Goal: Task Accomplishment & Management: Use online tool/utility

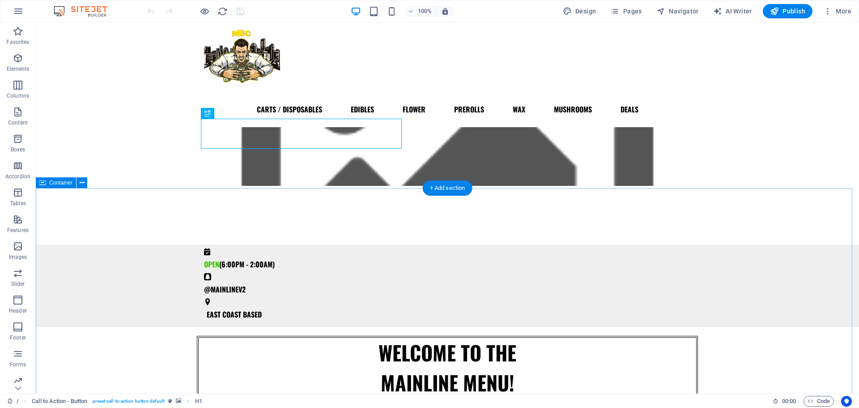
scroll to position [9, 0]
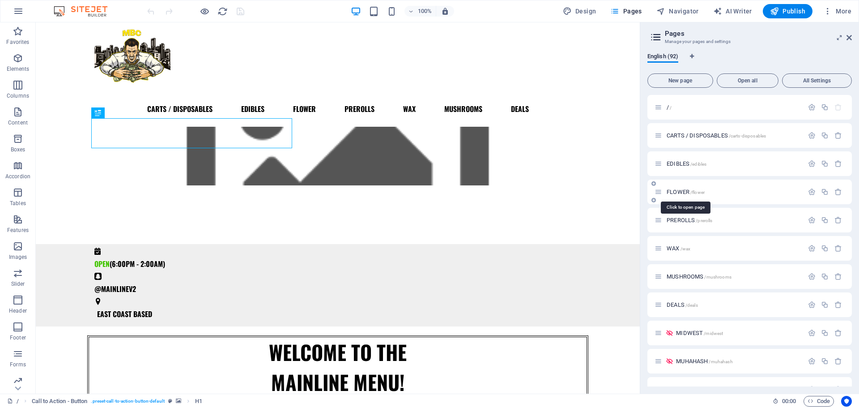
click at [676, 194] on span "FLOWER /flower" at bounding box center [686, 191] width 38 height 7
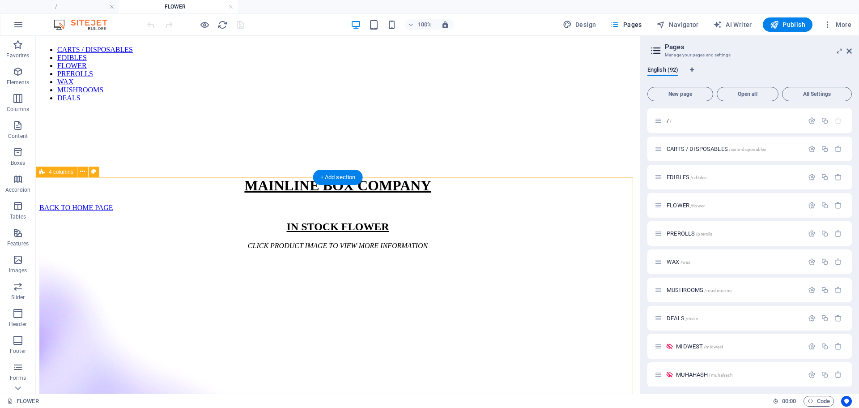
scroll to position [78, 0]
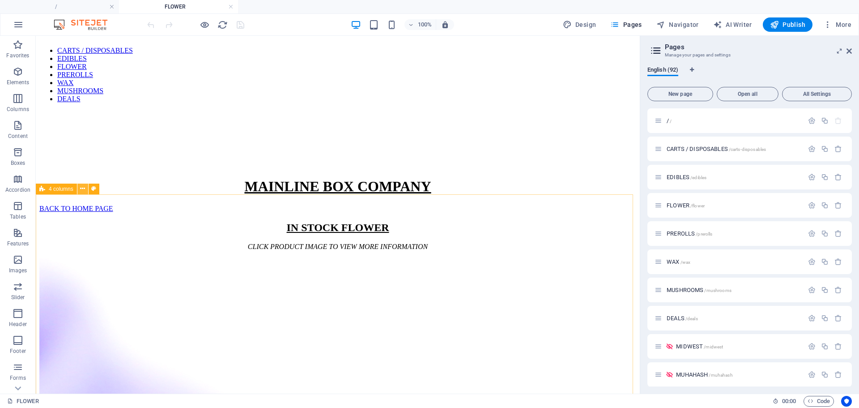
click at [84, 188] on icon at bounding box center [82, 188] width 5 height 9
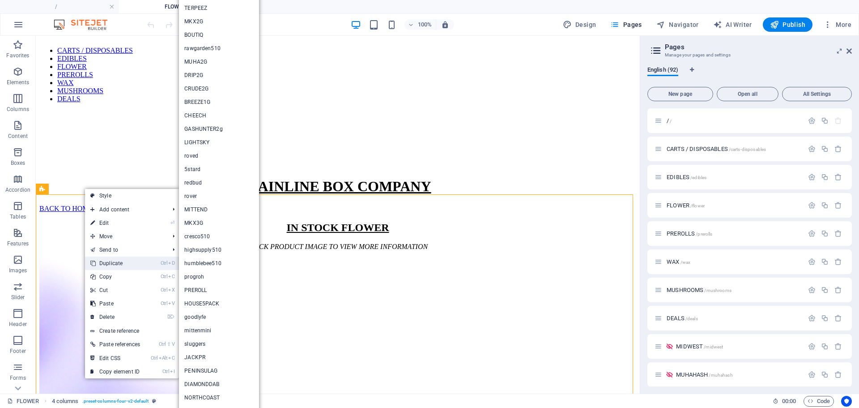
click at [94, 259] on icon at bounding box center [92, 262] width 4 height 13
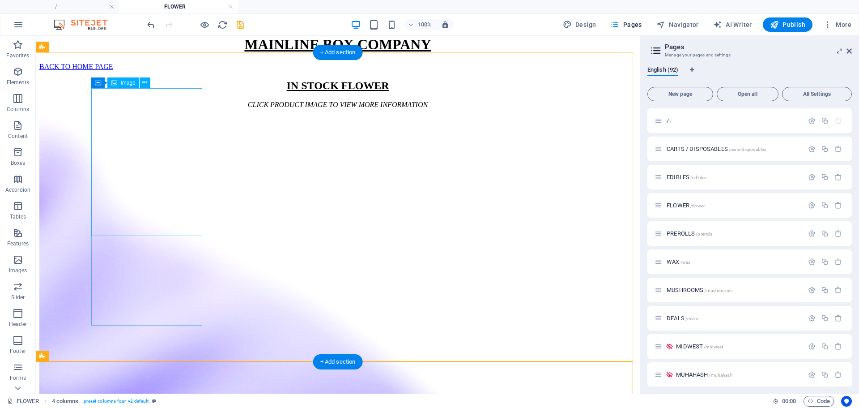
scroll to position [219, 0]
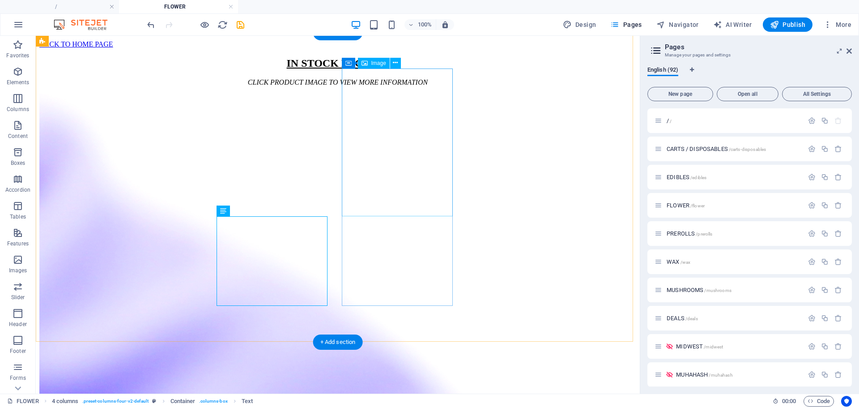
scroll to position [239, 0]
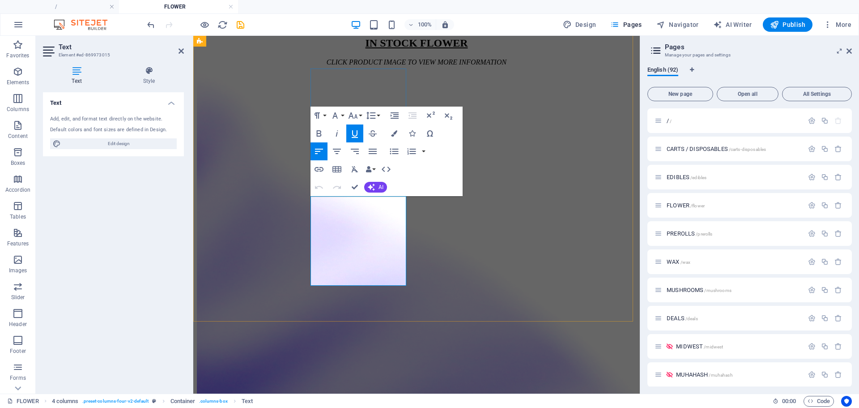
drag, startPoint x: 330, startPoint y: 207, endPoint x: 309, endPoint y: 202, distance: 21.6
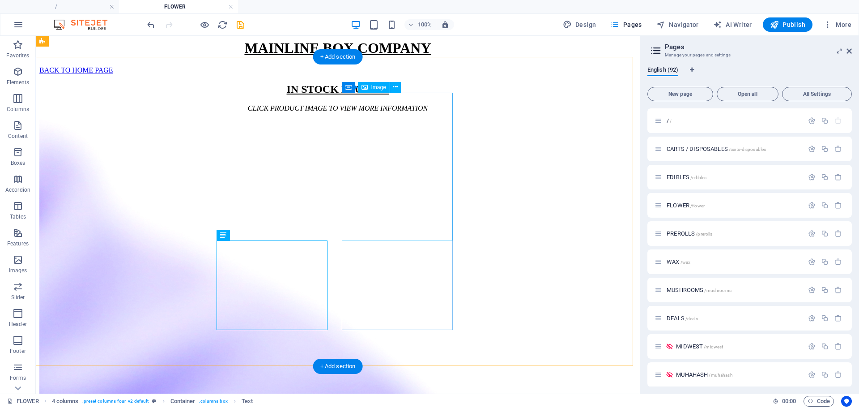
scroll to position [214, 0]
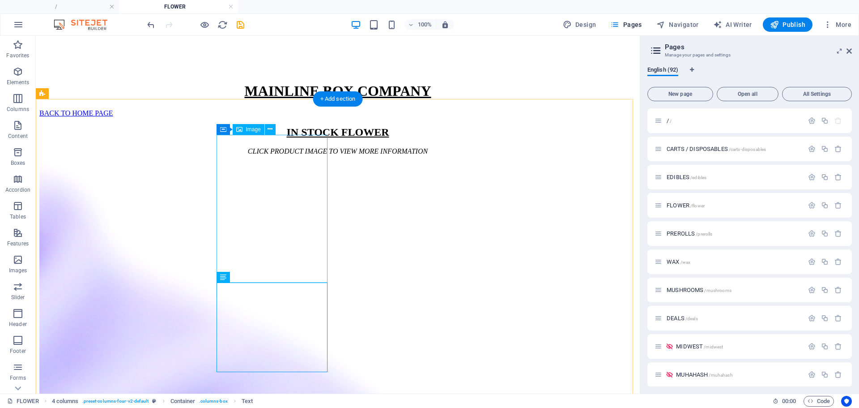
scroll to position [173, 0]
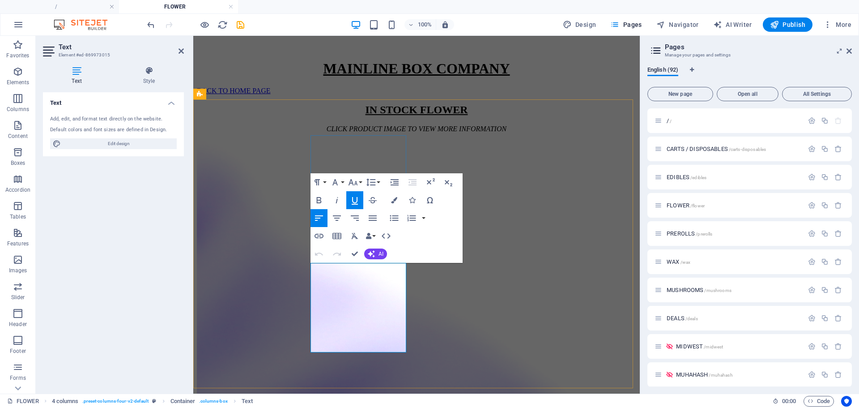
drag, startPoint x: 373, startPoint y: 275, endPoint x: 368, endPoint y: 275, distance: 4.9
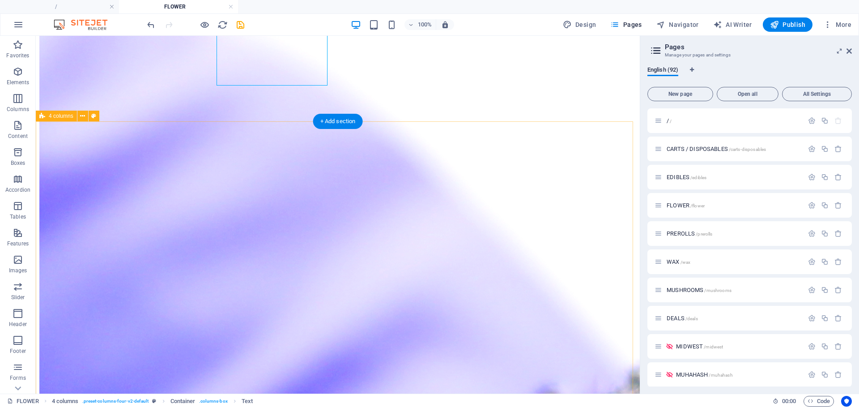
scroll to position [459, 0]
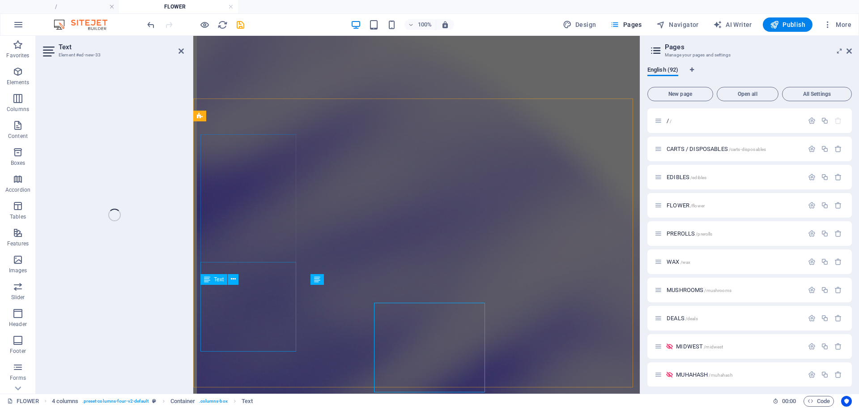
scroll to position [462, 0]
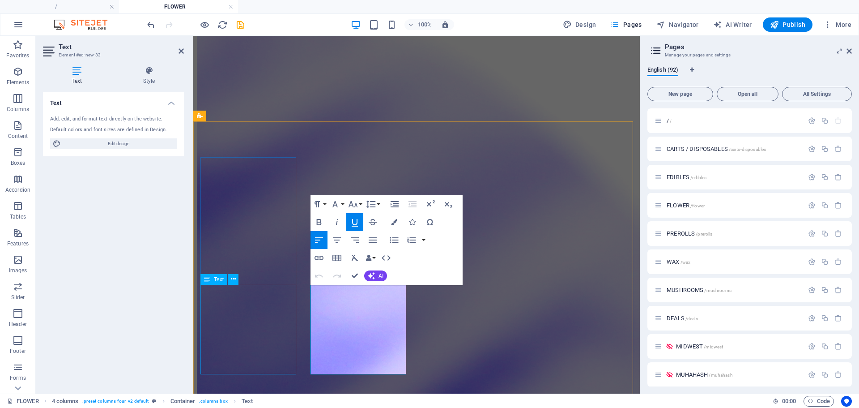
copy div "OREOZ 🍪 [US_STATE] Light Assist 3.5G STARTING AT $18 (INDICA HYBRID)"
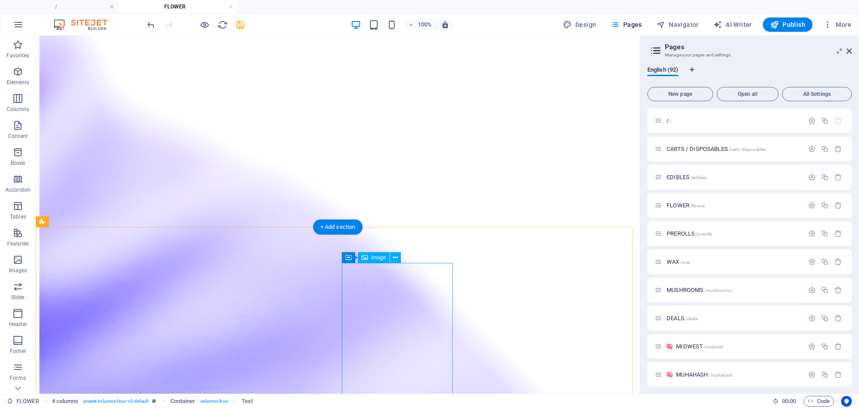
scroll to position [315, 0]
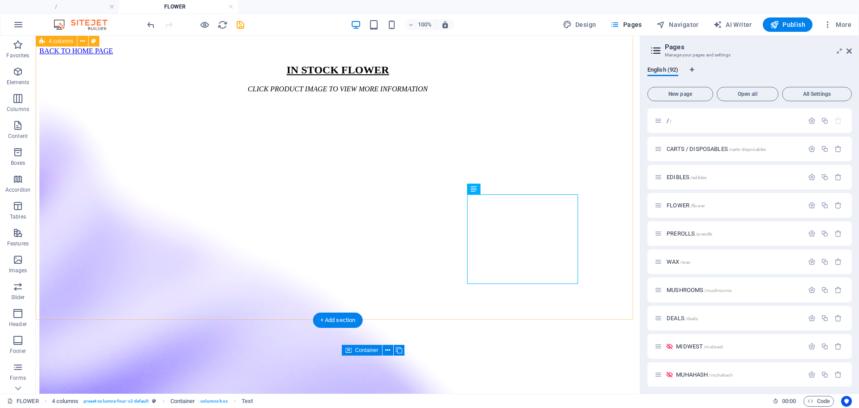
scroll to position [231, 0]
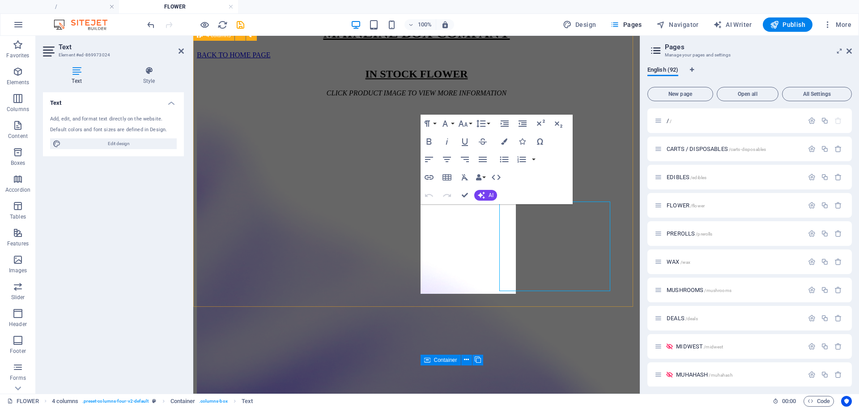
scroll to position [254, 0]
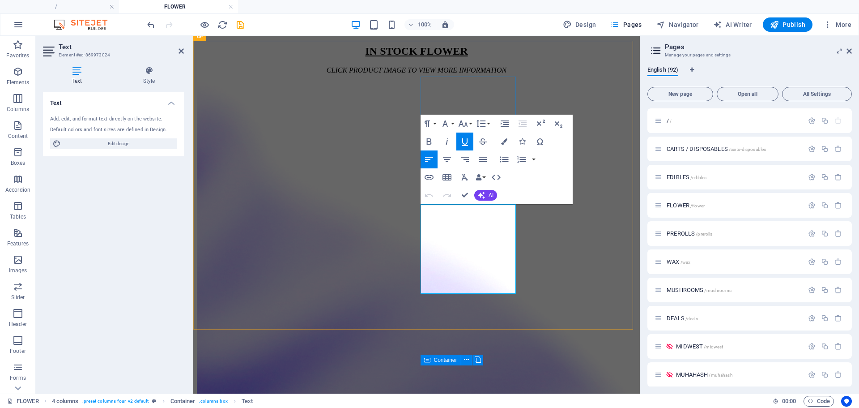
drag, startPoint x: 463, startPoint y: 259, endPoint x: 416, endPoint y: 205, distance: 72.3
drag, startPoint x: 442, startPoint y: 217, endPoint x: 413, endPoint y: 214, distance: 29.2
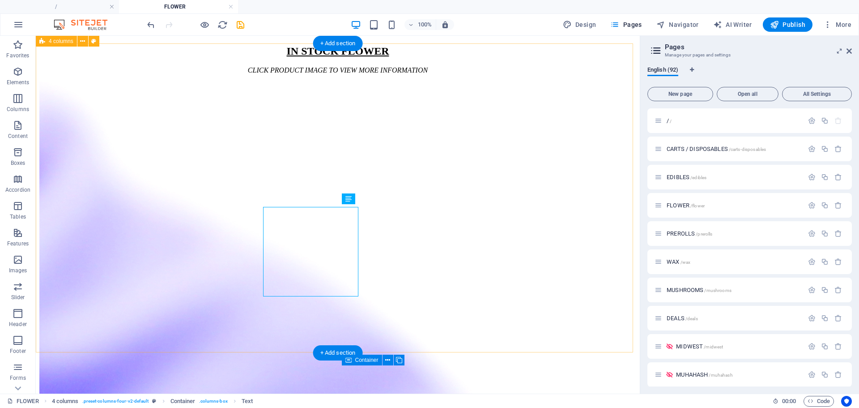
scroll to position [251, 0]
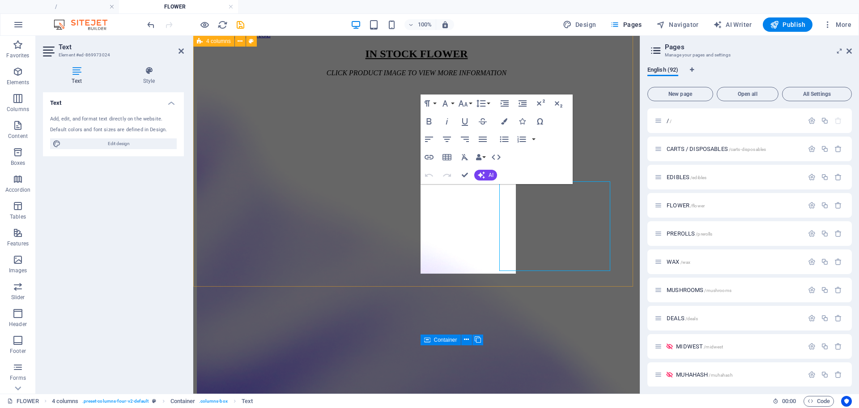
scroll to position [274, 0]
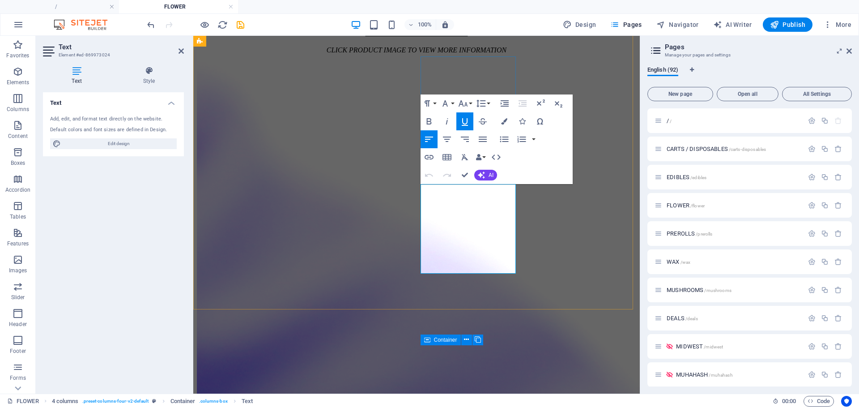
drag, startPoint x: 458, startPoint y: 196, endPoint x: 451, endPoint y: 196, distance: 7.2
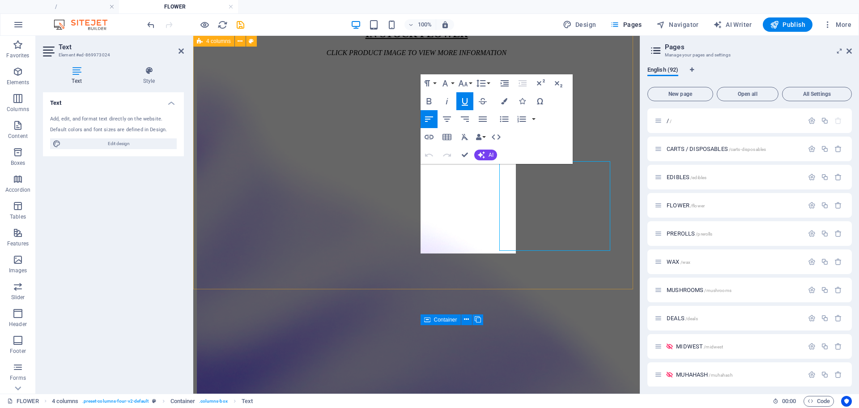
scroll to position [294, 0]
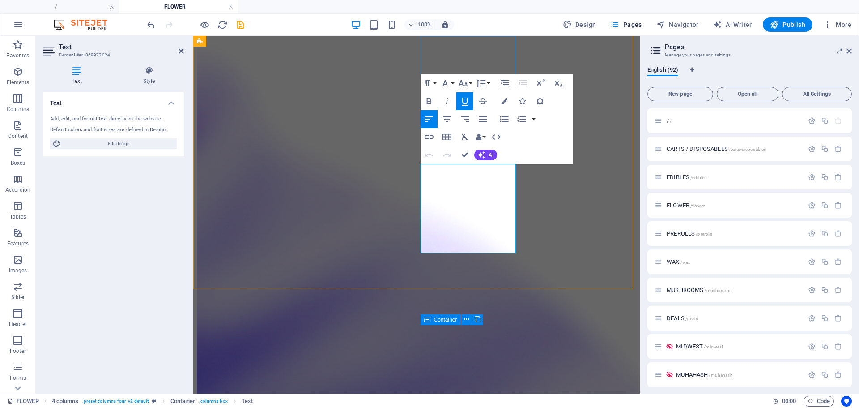
drag, startPoint x: 453, startPoint y: 242, endPoint x: 425, endPoint y: 241, distance: 27.8
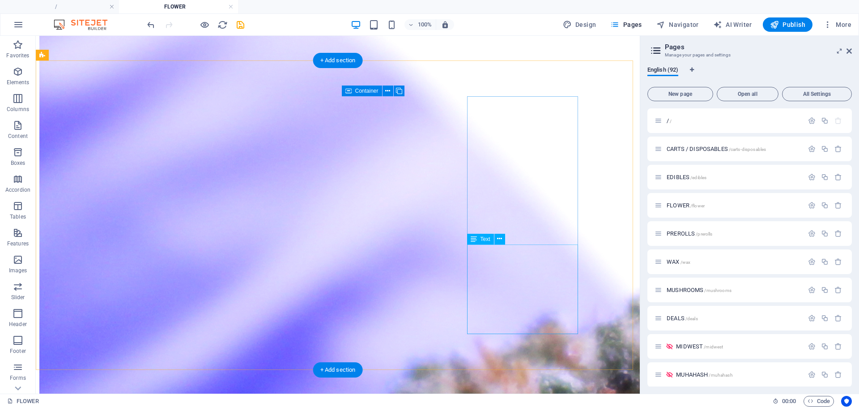
scroll to position [531, 0]
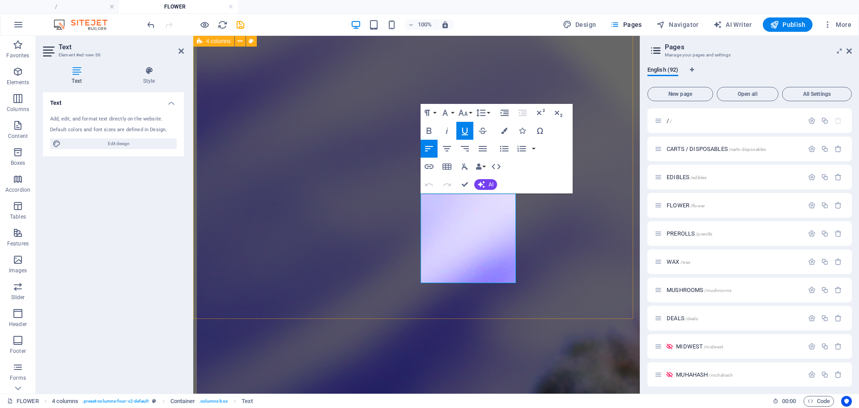
copy div "DACUT SILVER 🥈 [US_STATE] Dispensary 3.5G STARTING AT $20 (27.50% - 30.10%)"
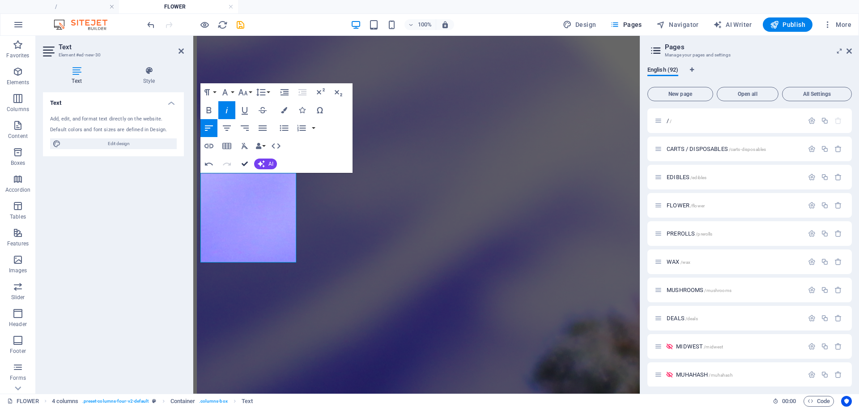
scroll to position [592, 0]
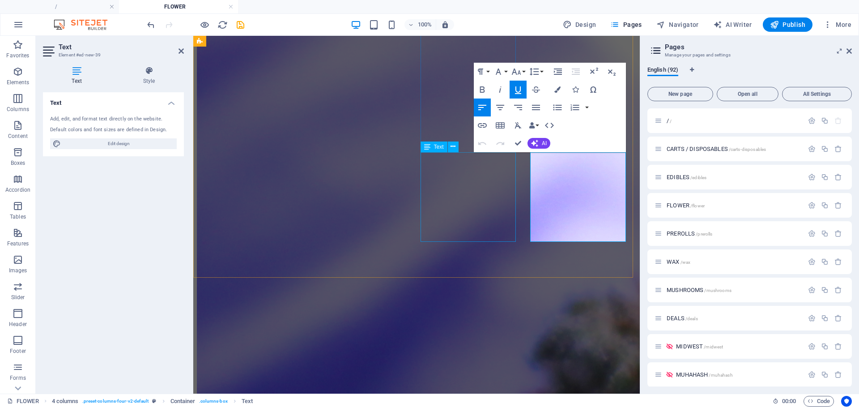
copy div "MAC 1 👽 [US_STATE] Indoor 3.5G STARTING AT $22 (HYBRID)"
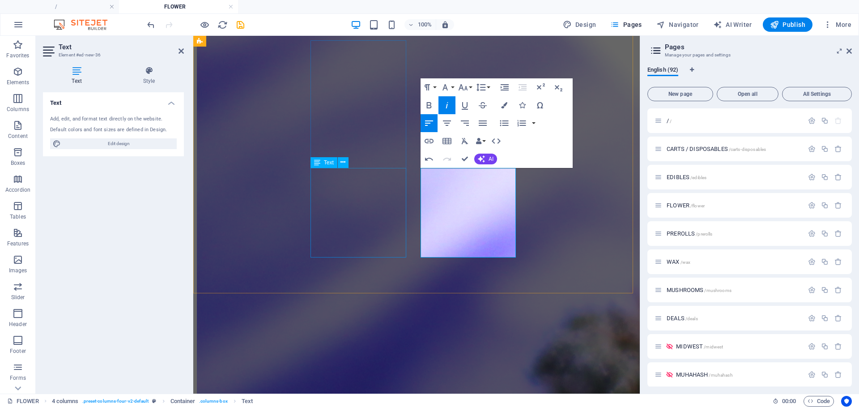
scroll to position [579, 0]
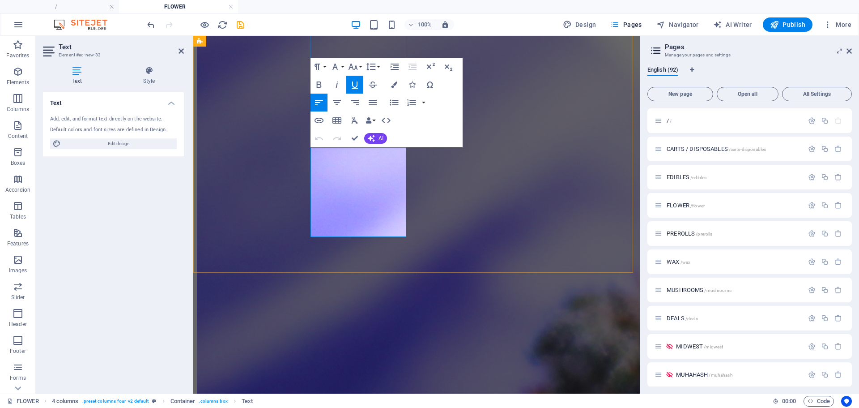
drag, startPoint x: 330, startPoint y: 160, endPoint x: 302, endPoint y: 156, distance: 28.0
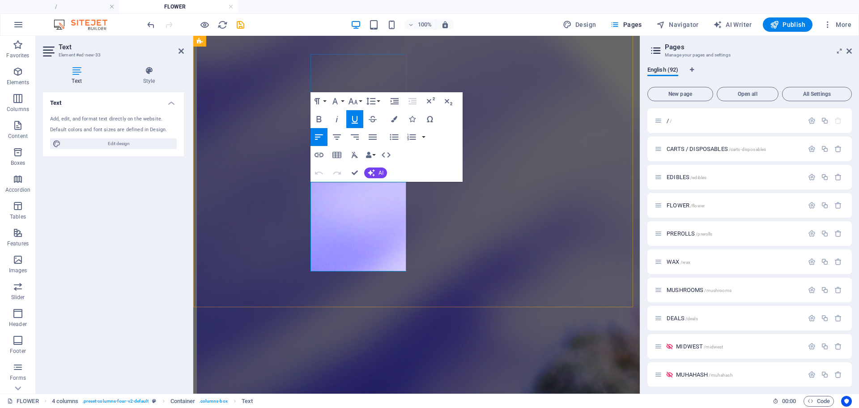
scroll to position [560, 0]
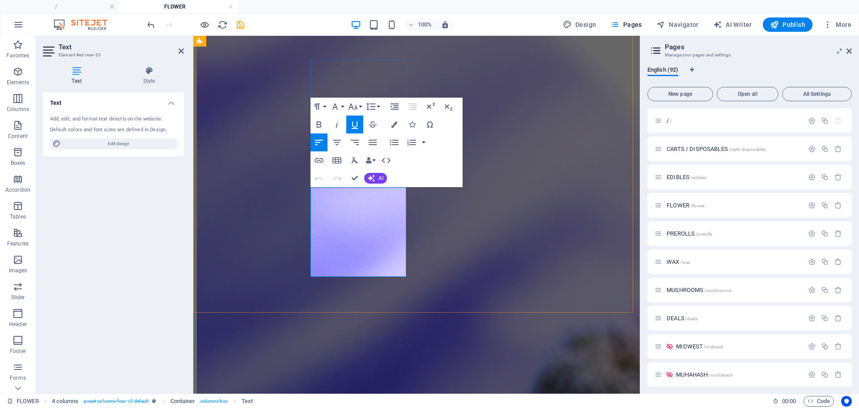
drag, startPoint x: 368, startPoint y: 197, endPoint x: 362, endPoint y: 197, distance: 5.8
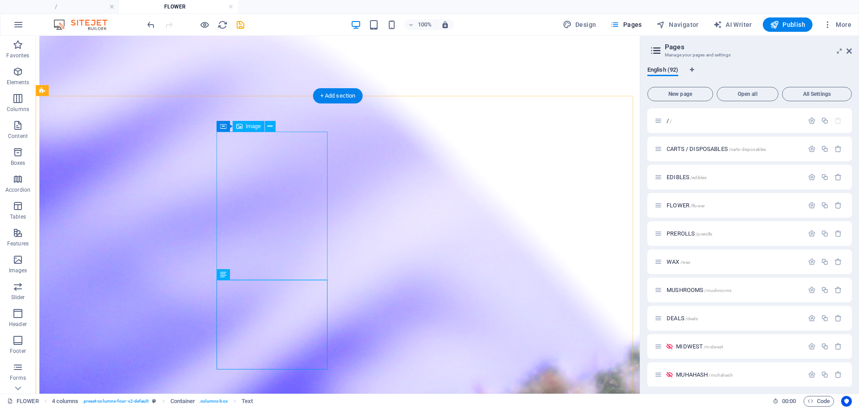
scroll to position [485, 0]
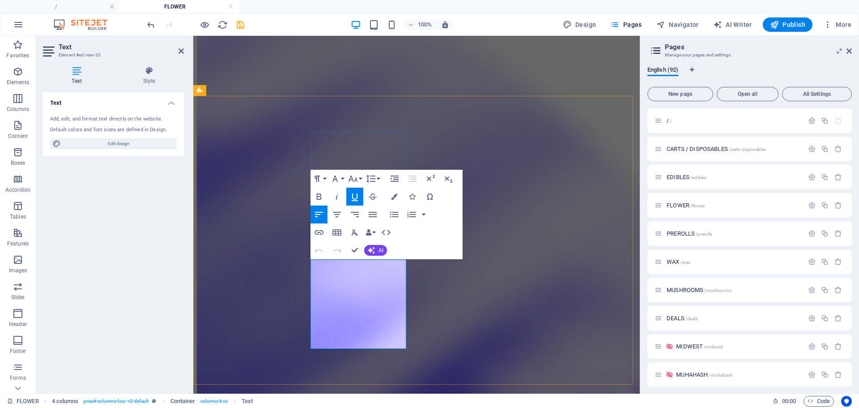
drag, startPoint x: 340, startPoint y: 336, endPoint x: 315, endPoint y: 336, distance: 25.1
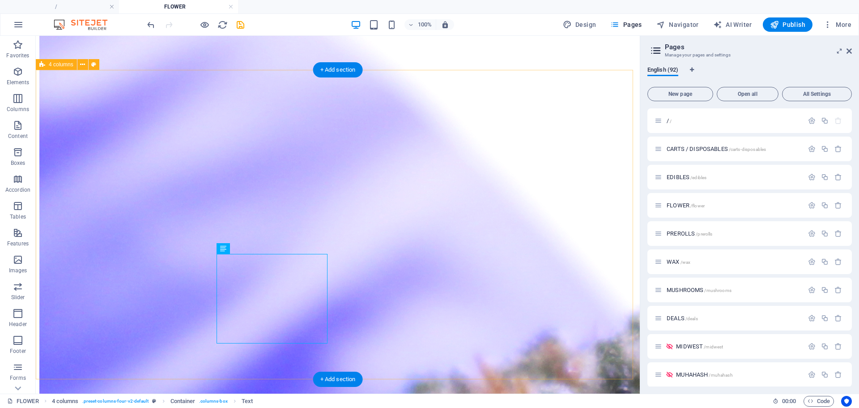
scroll to position [514, 0]
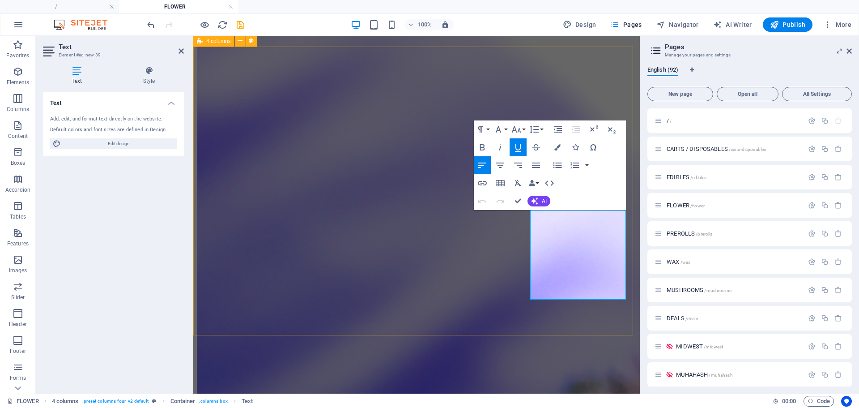
scroll to position [537, 0]
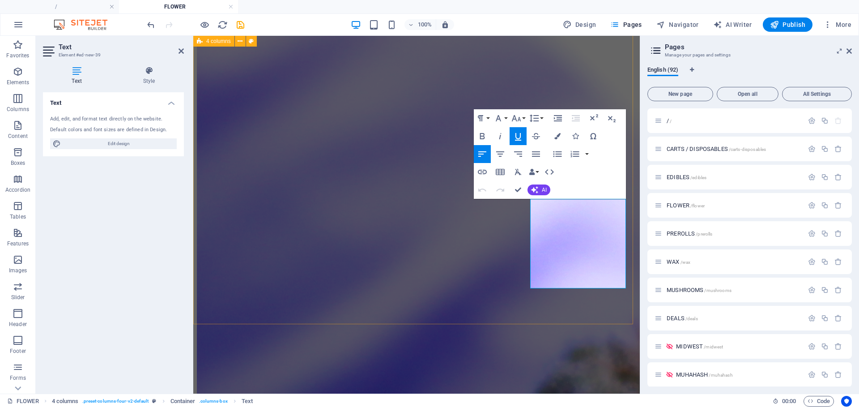
drag, startPoint x: 546, startPoint y: 210, endPoint x: 516, endPoint y: 208, distance: 30.1
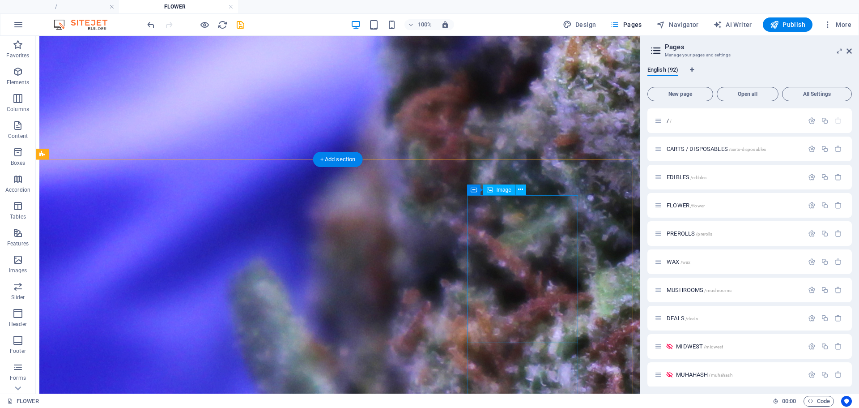
scroll to position [1017, 0]
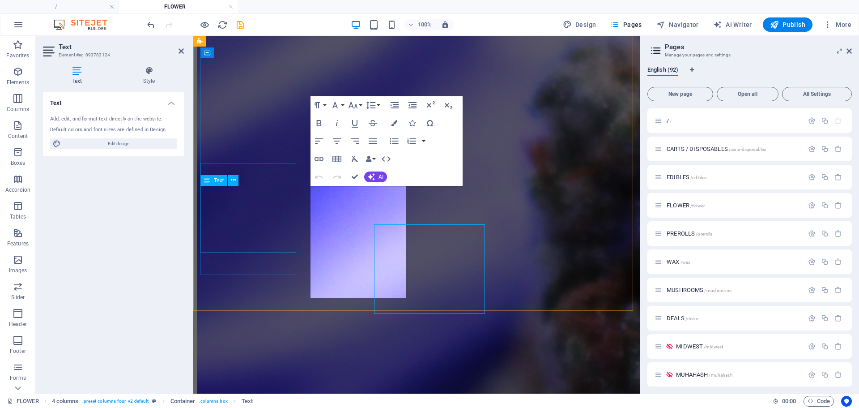
scroll to position [850, 0]
drag, startPoint x: 322, startPoint y: 221, endPoint x: 310, endPoint y: 221, distance: 11.6
copy p "🍋"
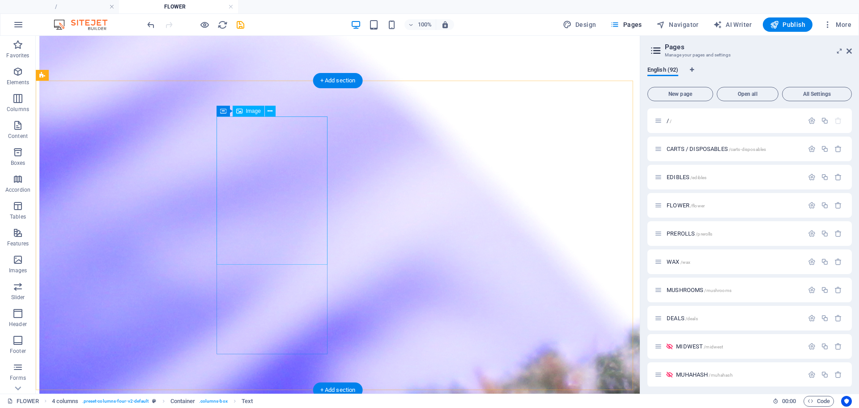
scroll to position [500, 0]
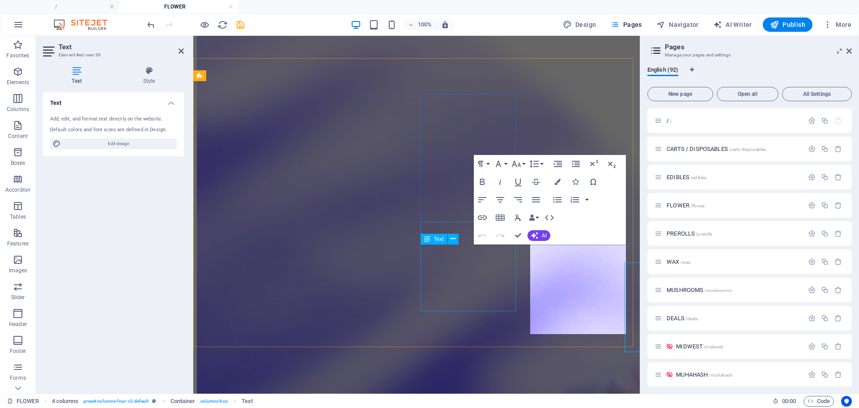
scroll to position [502, 0]
drag, startPoint x: 597, startPoint y: 255, endPoint x: 590, endPoint y: 255, distance: 7.2
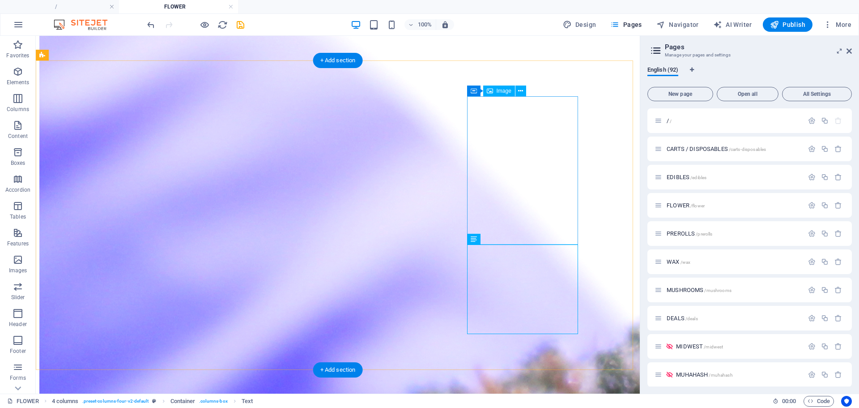
scroll to position [520, 0]
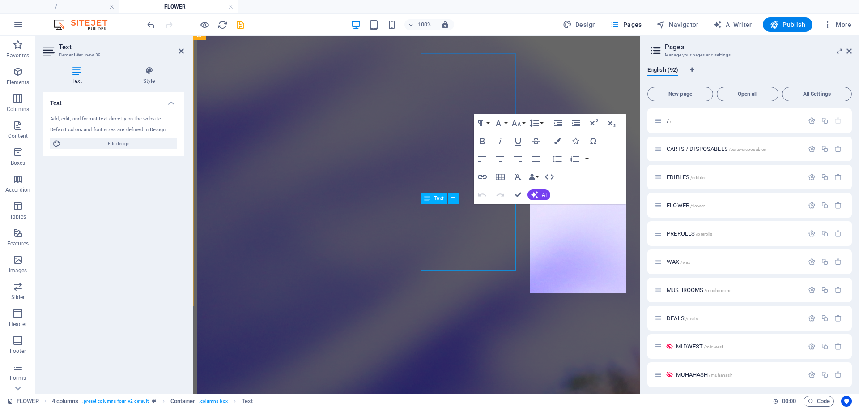
scroll to position [543, 0]
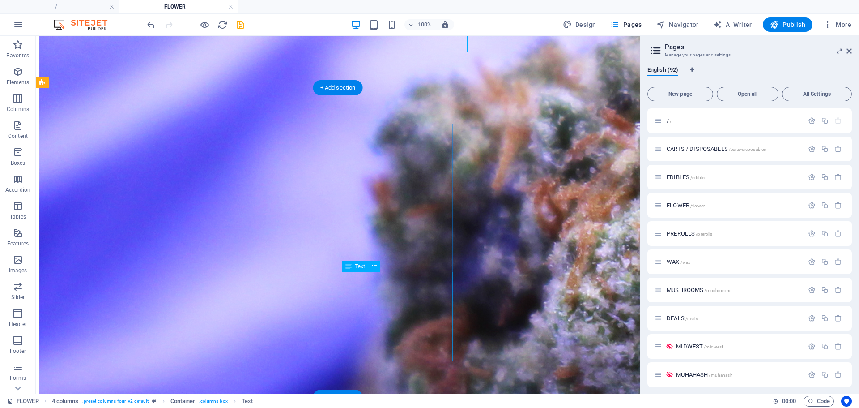
scroll to position [823, 0]
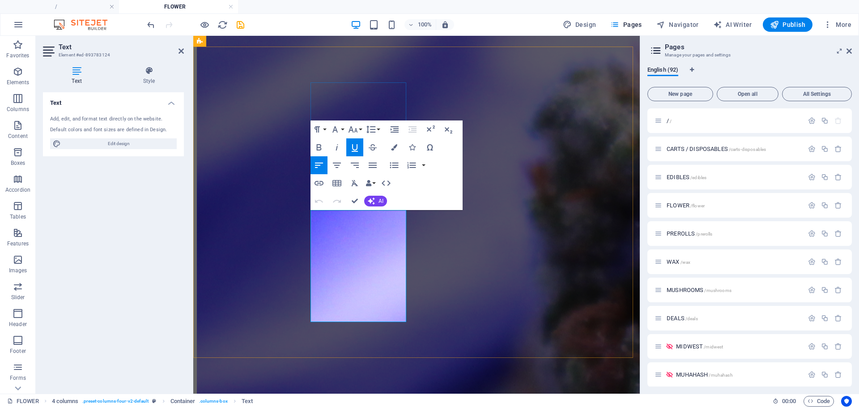
drag, startPoint x: 323, startPoint y: 244, endPoint x: 313, endPoint y: 244, distance: 10.3
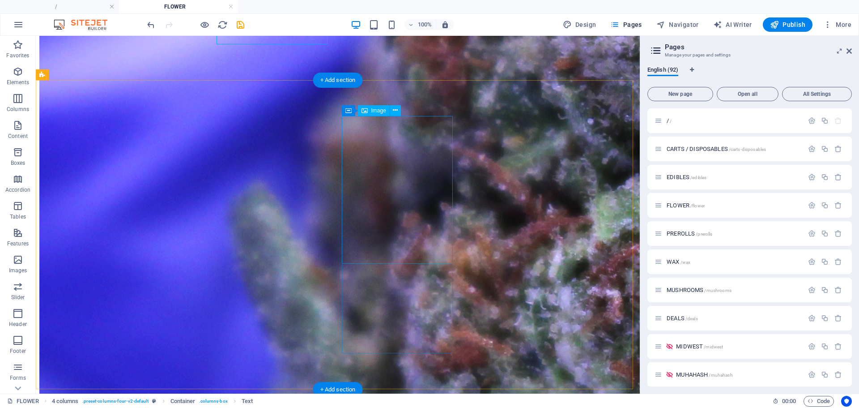
scroll to position [1119, 0]
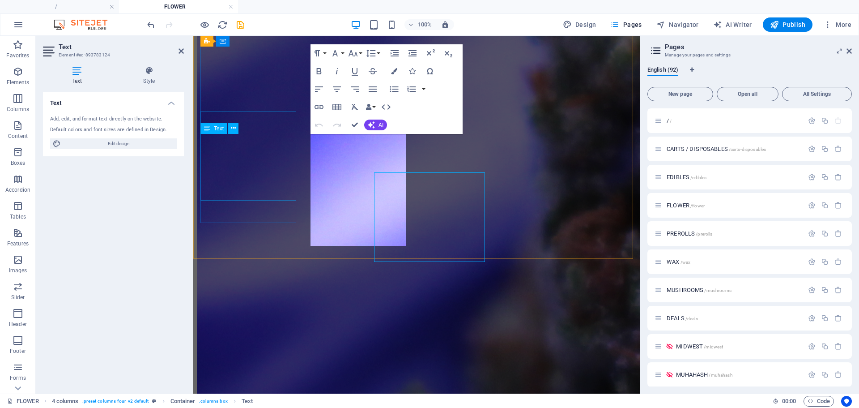
scroll to position [901, 0]
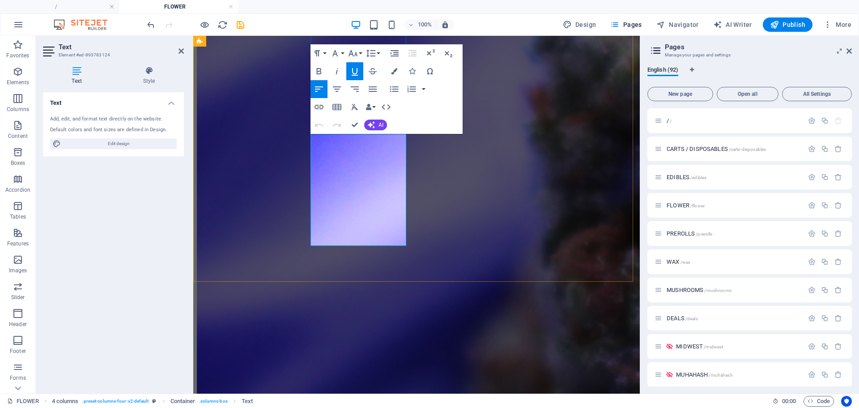
drag, startPoint x: 320, startPoint y: 165, endPoint x: 314, endPoint y: 165, distance: 6.7
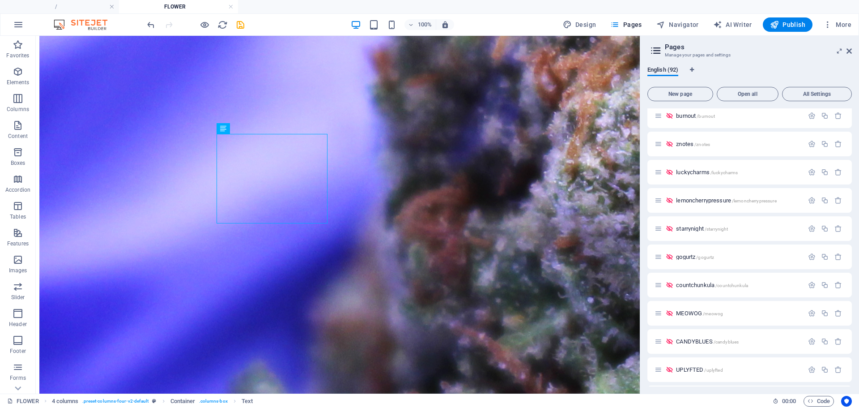
scroll to position [2315, 0]
click at [700, 368] on span "PRESSUREPACK /pressurepack" at bounding box center [712, 370] width 72 height 7
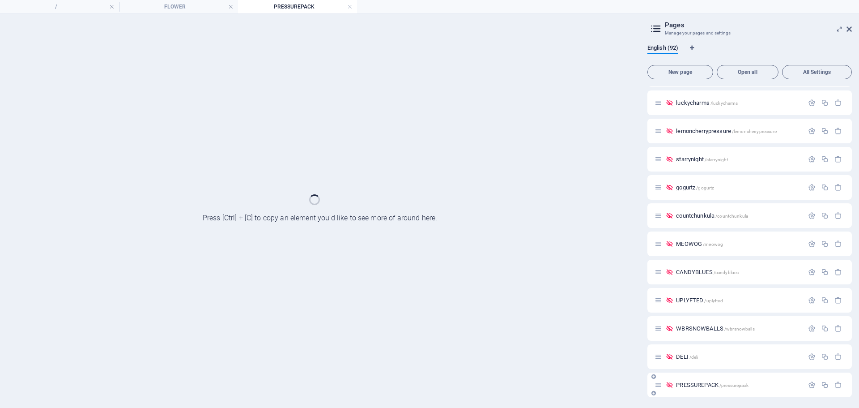
scroll to position [2279, 0]
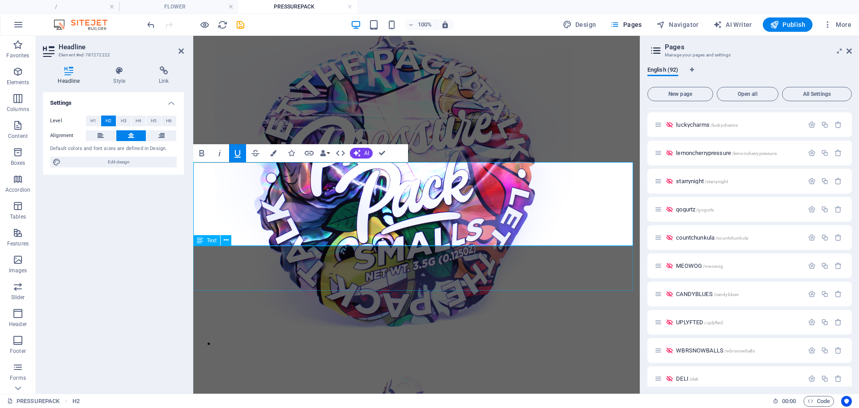
scroll to position [295, 0]
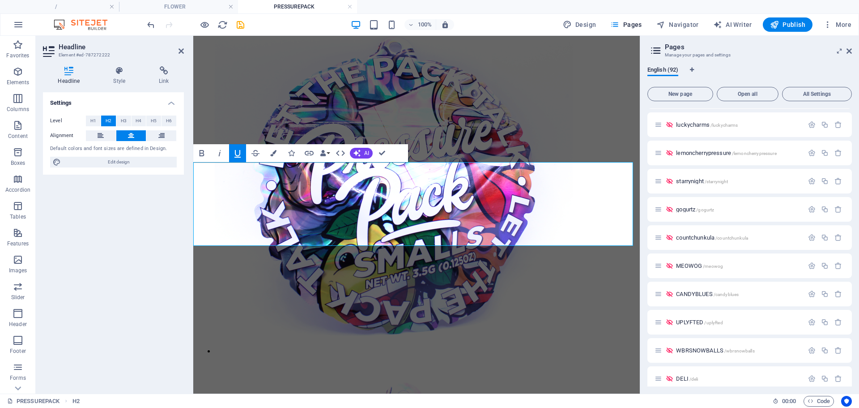
drag, startPoint x: 479, startPoint y: 205, endPoint x: 468, endPoint y: 203, distance: 10.9
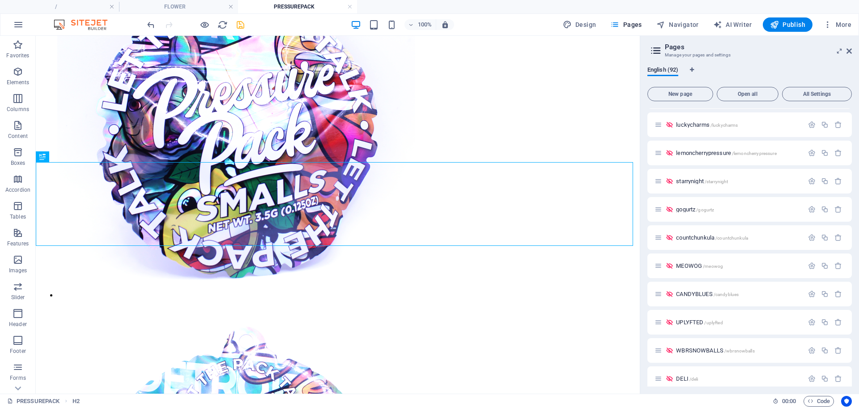
click at [238, 26] on icon "save" at bounding box center [240, 25] width 10 height 10
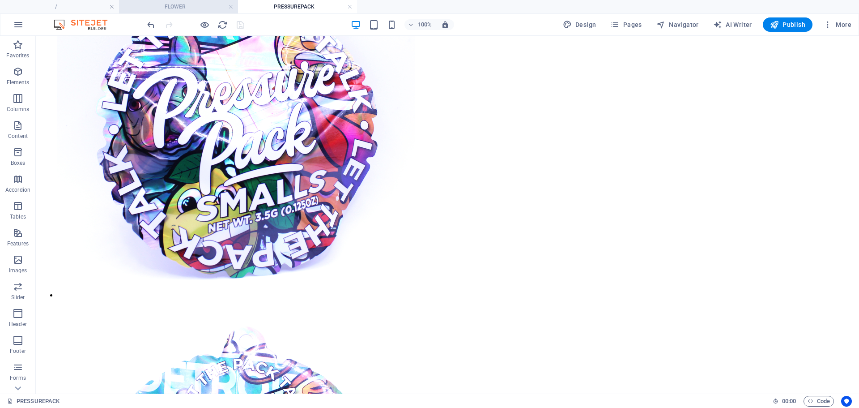
click at [205, 7] on h4 "FLOWER" at bounding box center [178, 7] width 119 height 10
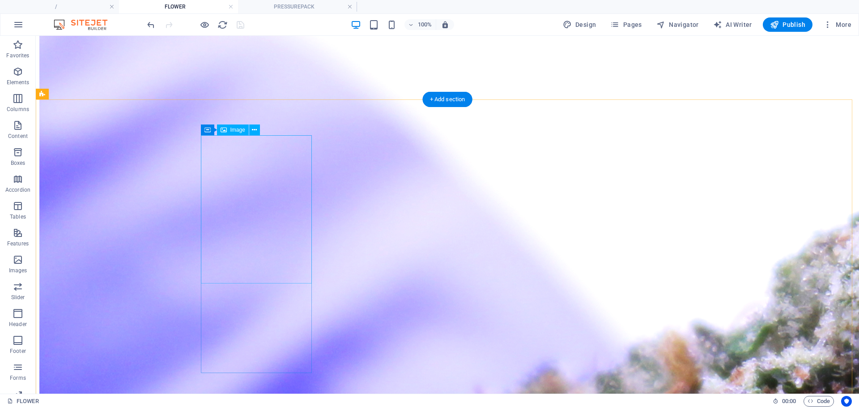
scroll to position [481, 0]
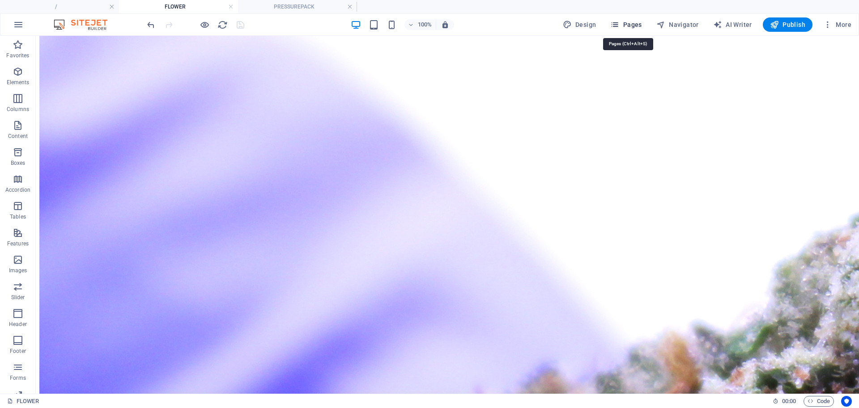
click at [634, 25] on span "Pages" at bounding box center [625, 24] width 31 height 9
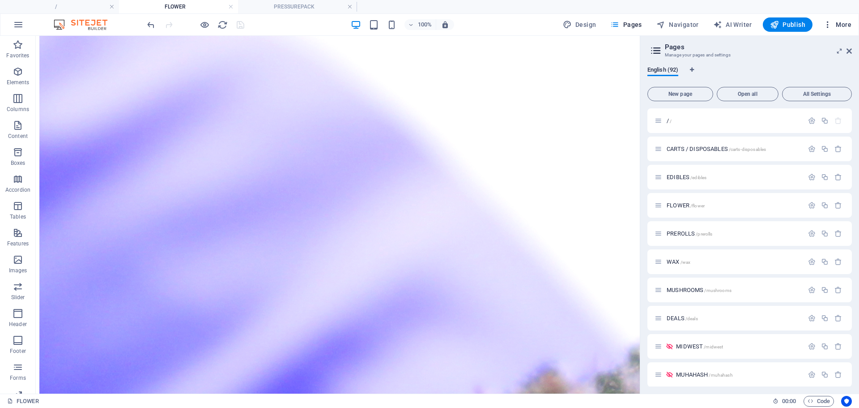
click at [830, 23] on icon "button" at bounding box center [827, 24] width 9 height 9
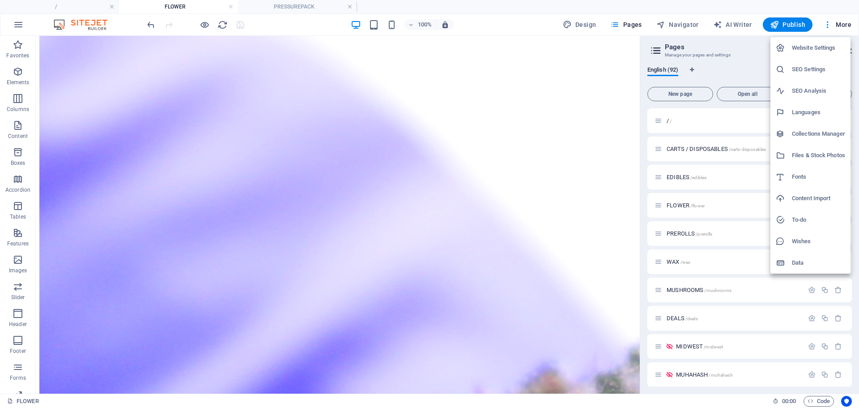
click at [792, 159] on h6 "Files & Stock Photos" at bounding box center [818, 155] width 53 height 11
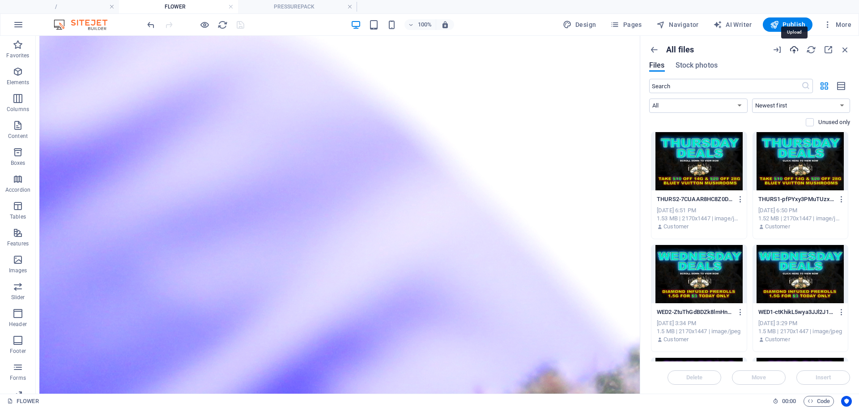
click at [796, 53] on icon "button" at bounding box center [794, 50] width 10 height 10
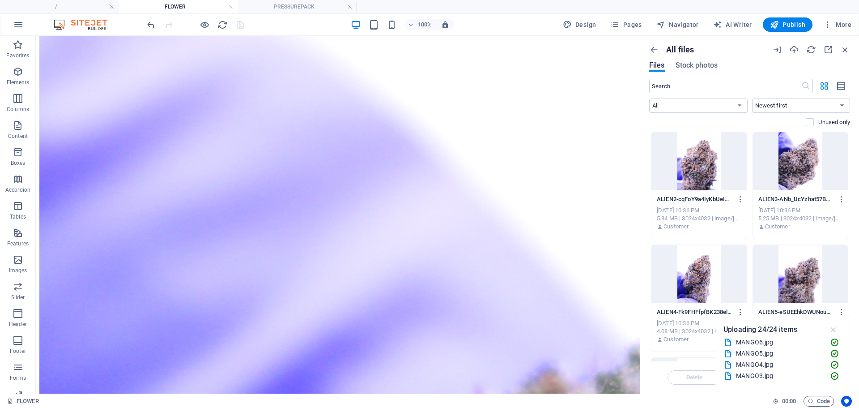
click at [832, 329] on icon "button" at bounding box center [834, 329] width 10 height 10
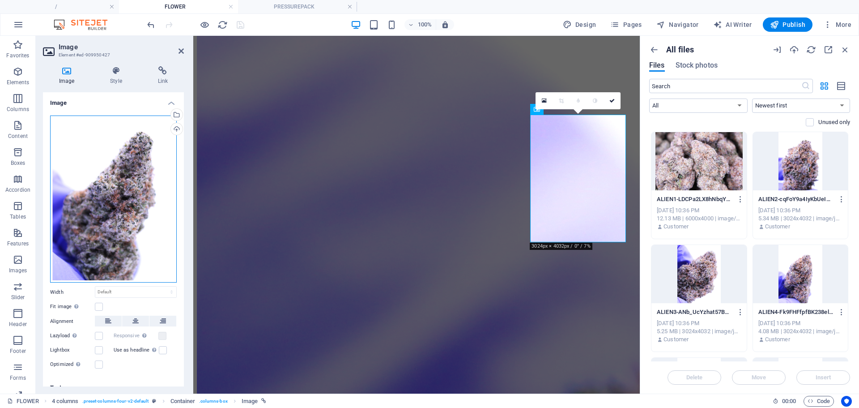
click at [110, 190] on div "Drag files here, click to choose files or select files from Files or our free s…" at bounding box center [113, 198] width 127 height 167
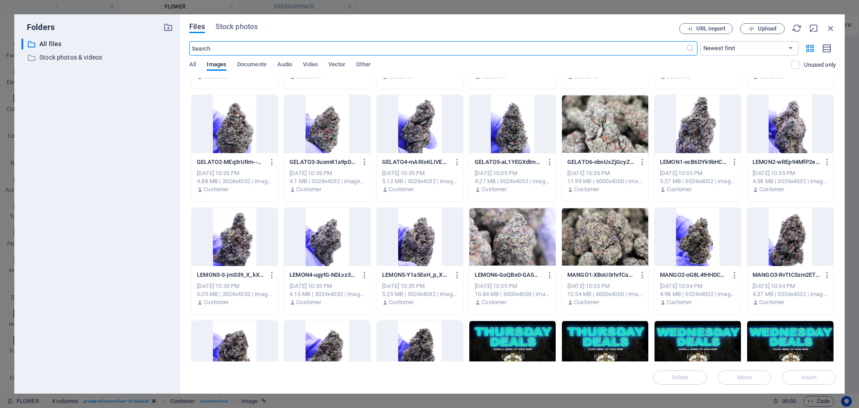
scroll to position [96, 0]
click at [232, 234] on div at bounding box center [234, 237] width 86 height 58
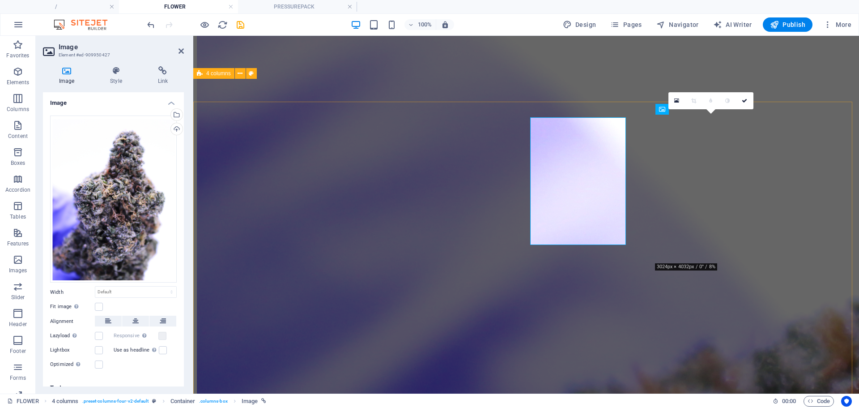
scroll to position [502, 0]
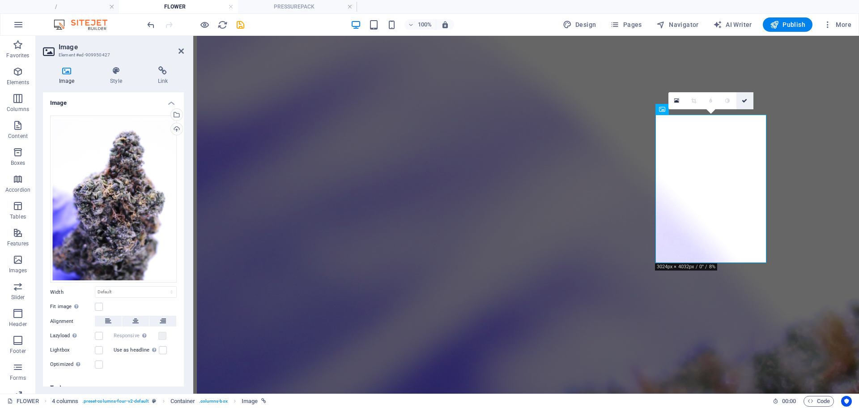
click at [743, 102] on icon at bounding box center [744, 100] width 5 height 5
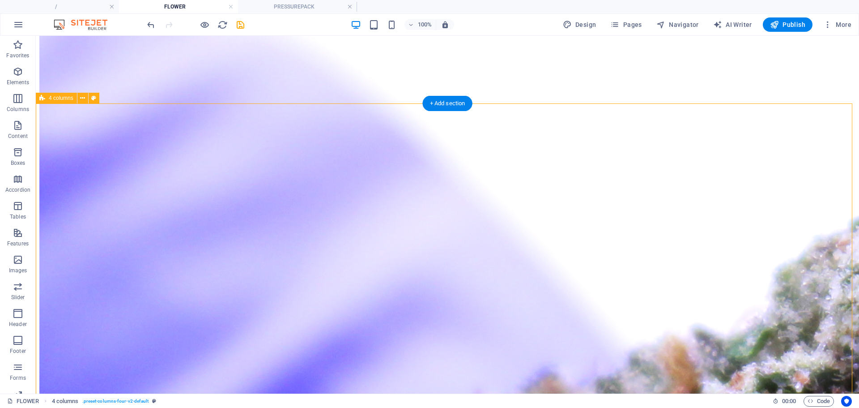
scroll to position [477, 0]
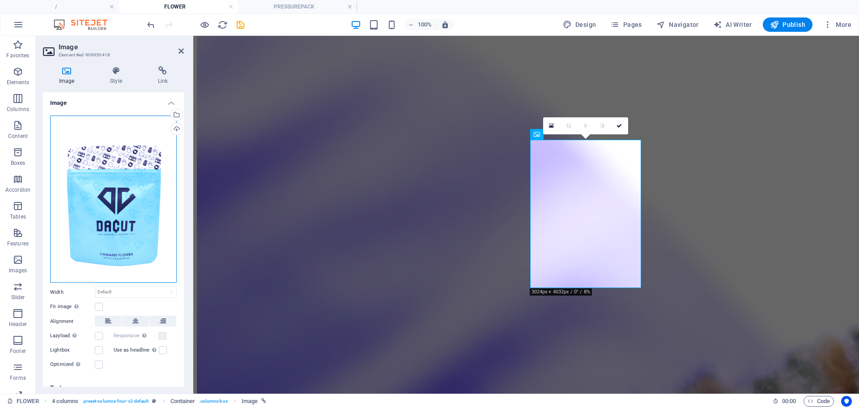
click at [93, 184] on div "Drag files here, click to choose files or select files from Files or our free s…" at bounding box center [113, 198] width 127 height 167
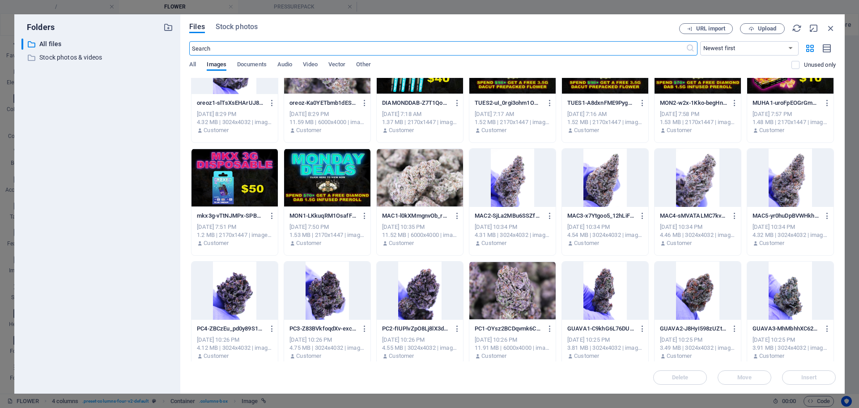
scroll to position [1844, 0]
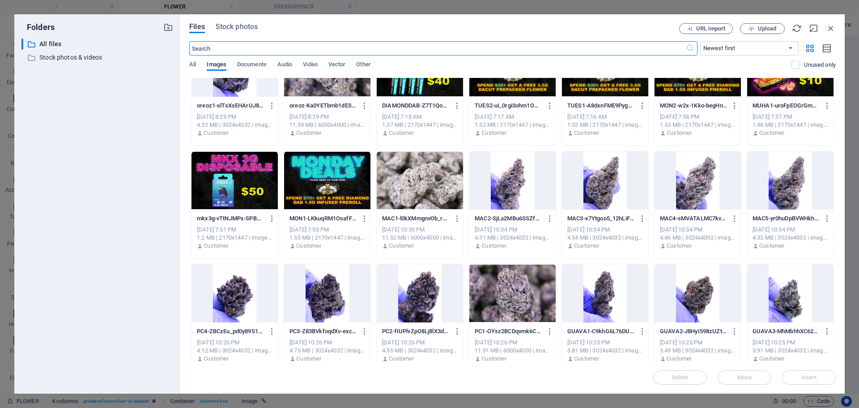
click at [782, 189] on div at bounding box center [790, 180] width 86 height 58
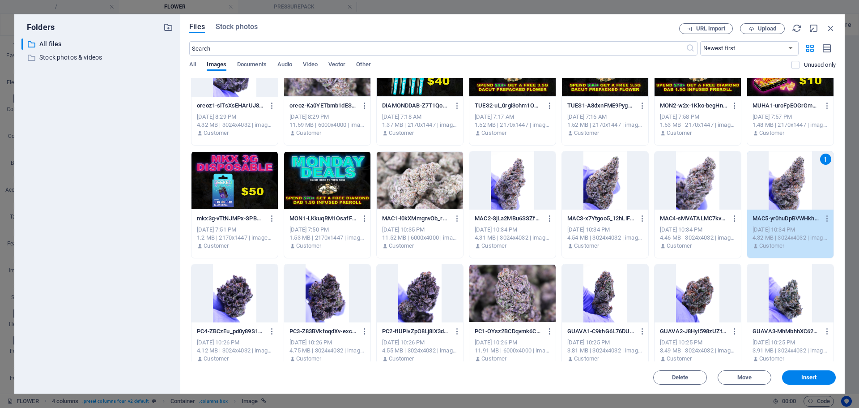
click at [782, 189] on div "1" at bounding box center [790, 180] width 86 height 58
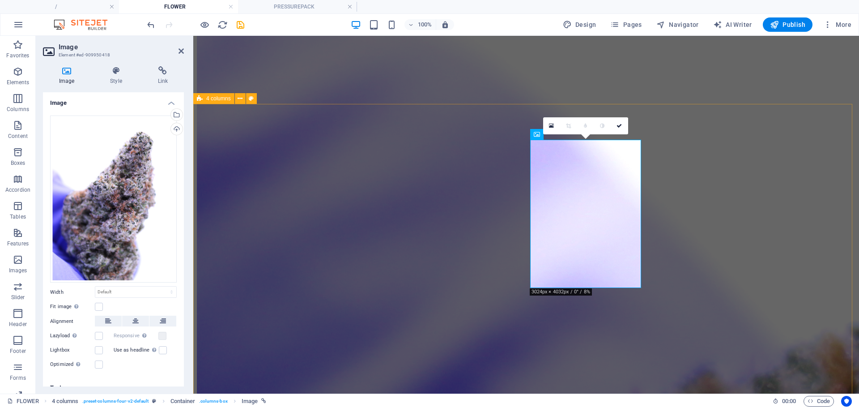
scroll to position [477, 0]
click at [619, 123] on icon at bounding box center [618, 125] width 5 height 5
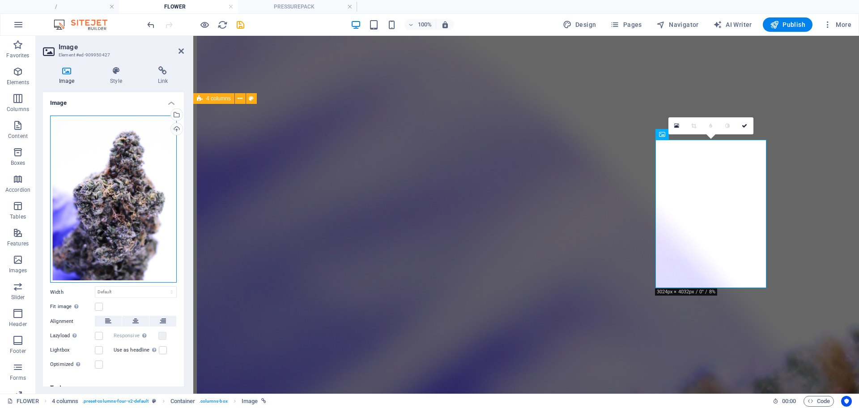
click at [157, 183] on div "Drag files here, click to choose files or select files from Files or our free s…" at bounding box center [113, 198] width 127 height 167
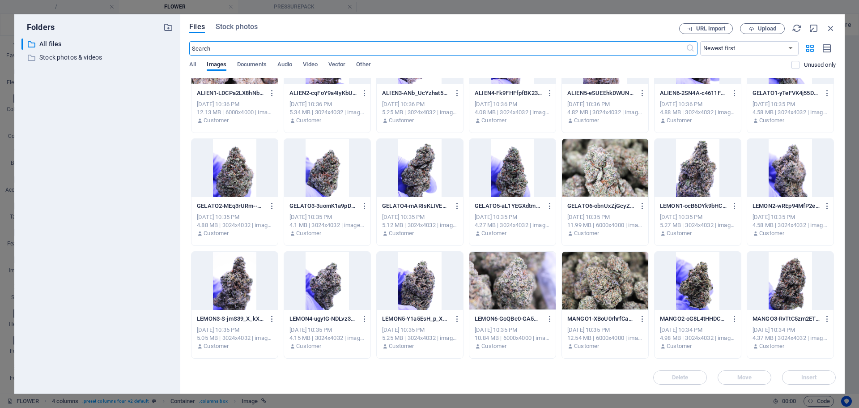
scroll to position [58, 0]
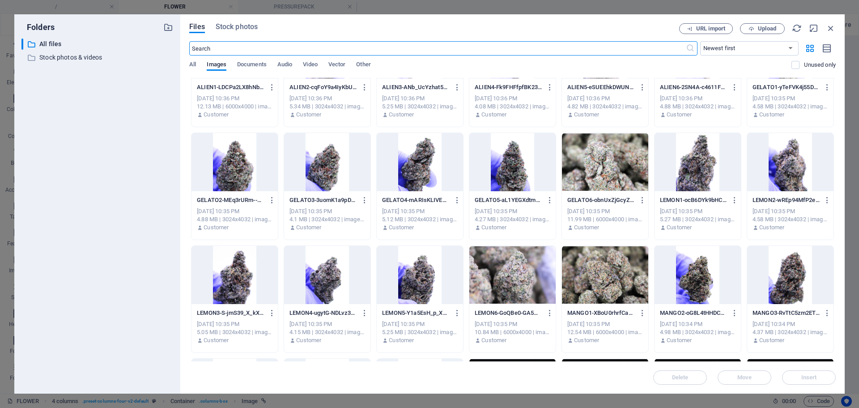
click at [419, 271] on div at bounding box center [420, 275] width 86 height 58
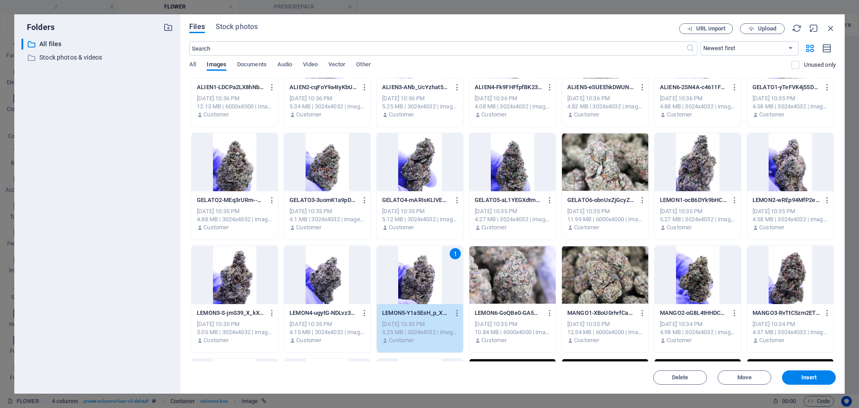
click at [419, 271] on div "1" at bounding box center [420, 275] width 86 height 58
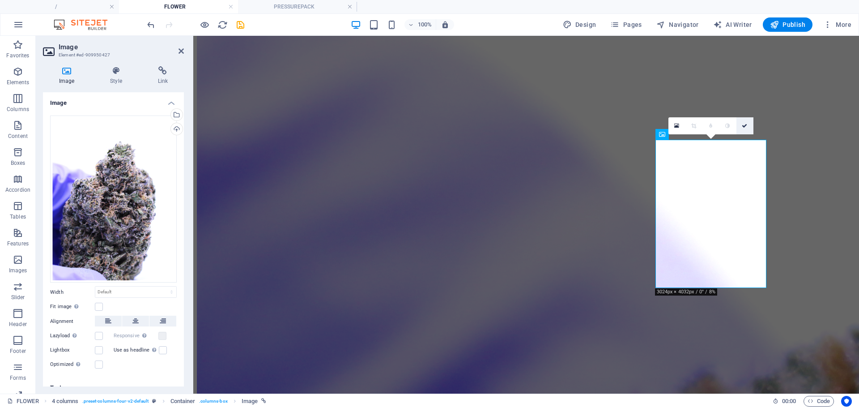
click at [742, 125] on icon at bounding box center [744, 125] width 5 height 5
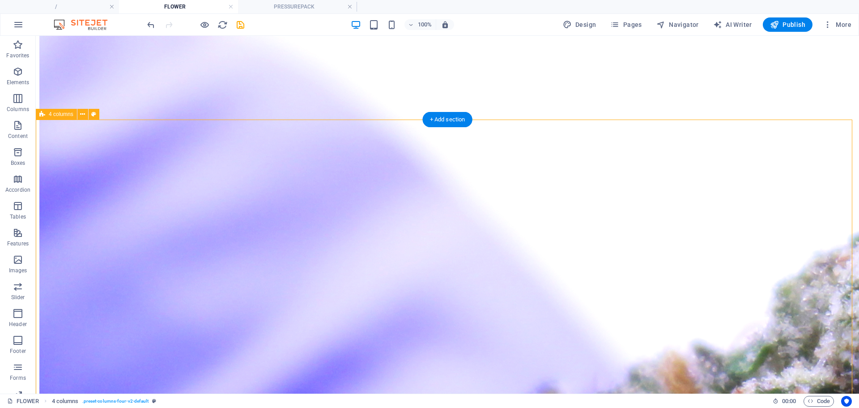
scroll to position [461, 0]
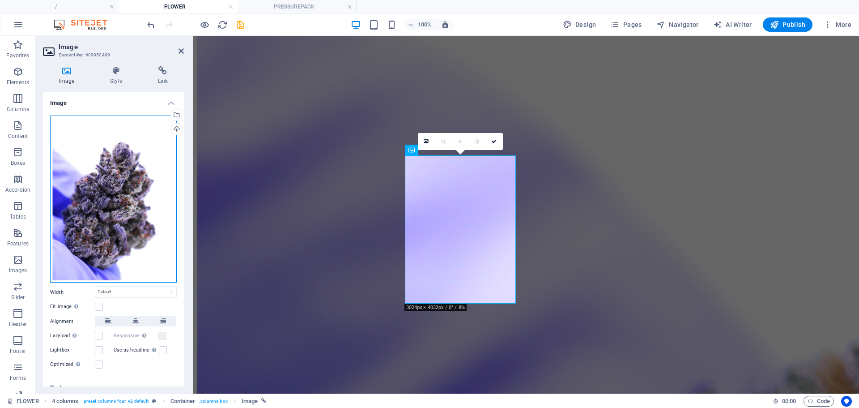
click at [128, 177] on div "Drag files here, click to choose files or select files from Files or our free s…" at bounding box center [113, 198] width 127 height 167
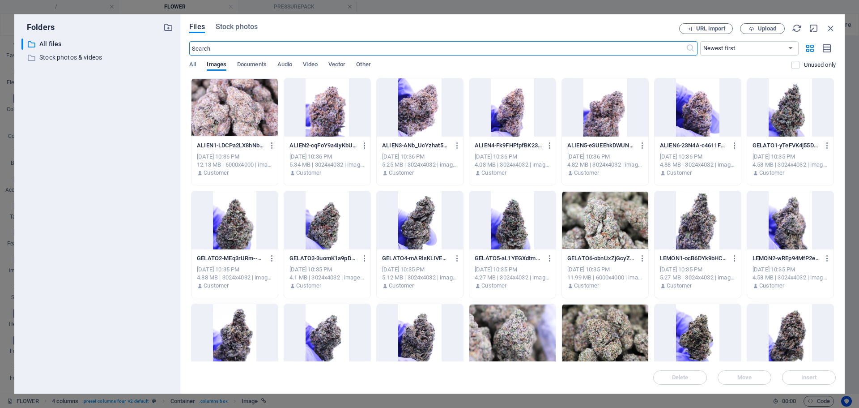
click at [323, 98] on div at bounding box center [327, 107] width 86 height 58
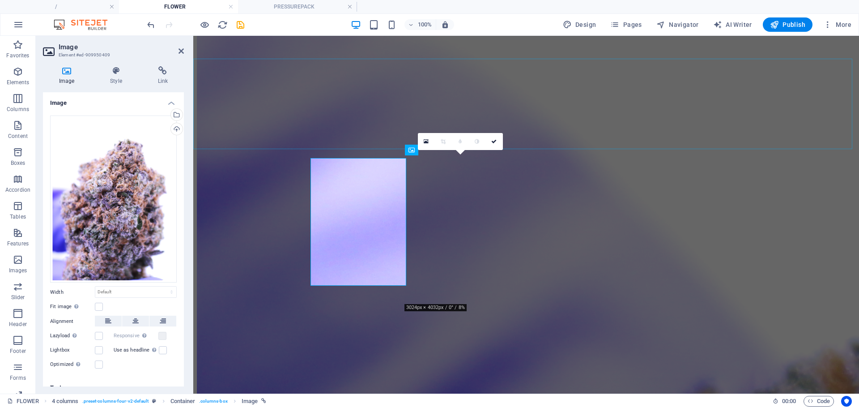
scroll to position [461, 0]
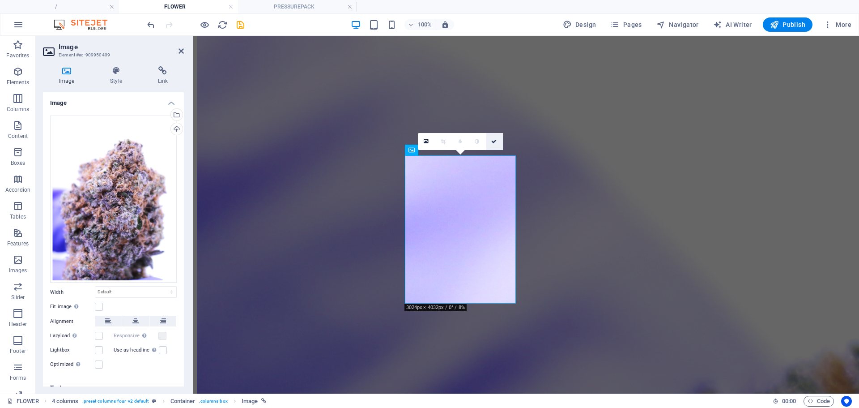
click at [492, 143] on icon at bounding box center [493, 141] width 5 height 5
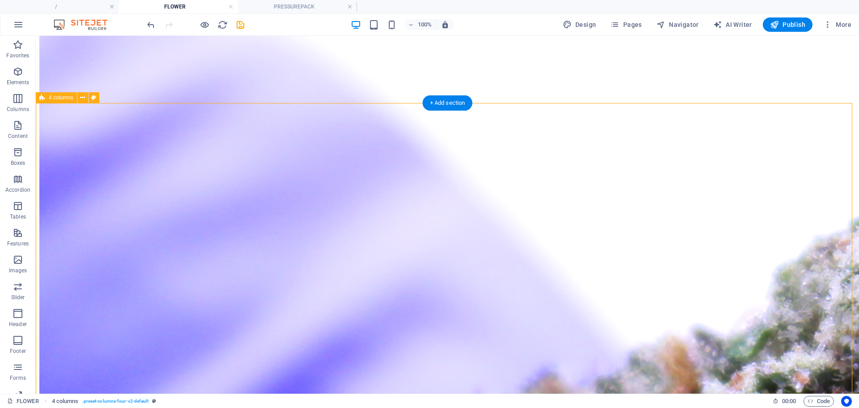
scroll to position [478, 0]
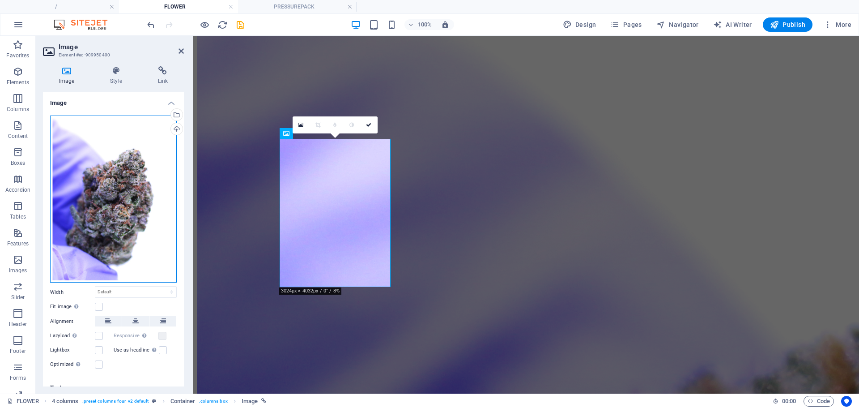
click at [153, 200] on div "Drag files here, click to choose files or select files from Files or our free s…" at bounding box center [113, 198] width 127 height 167
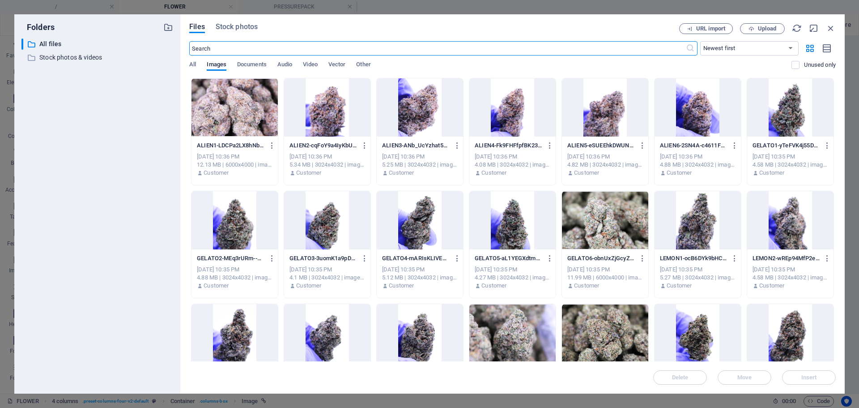
scroll to position [480, 0]
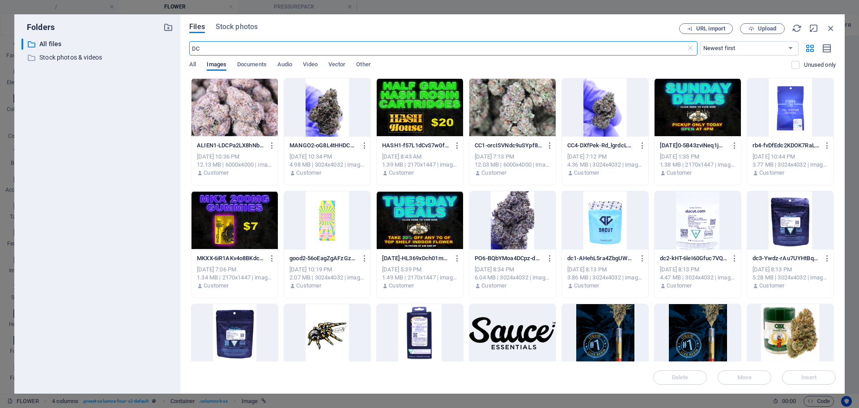
type input "DC"
click at [603, 220] on div at bounding box center [605, 220] width 86 height 58
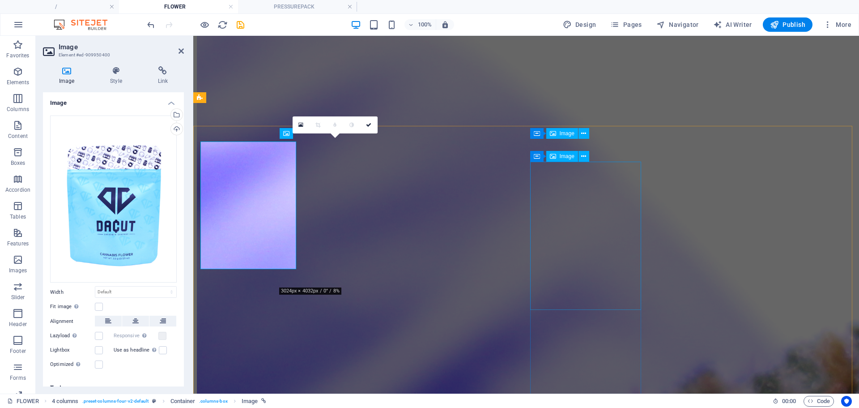
scroll to position [478, 0]
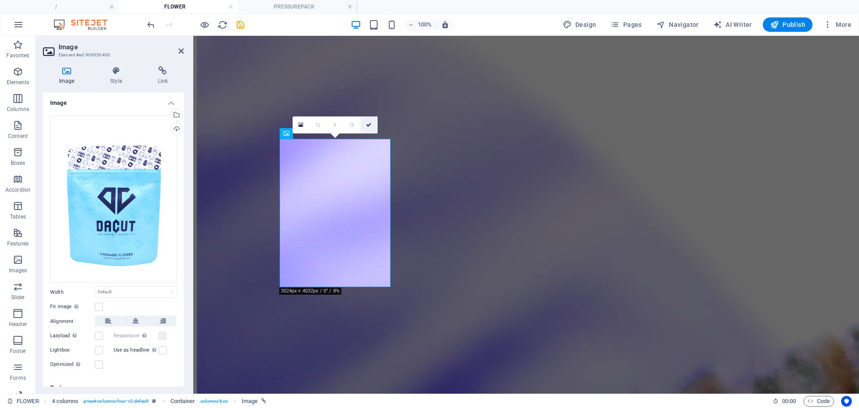
click at [371, 125] on icon at bounding box center [368, 124] width 5 height 5
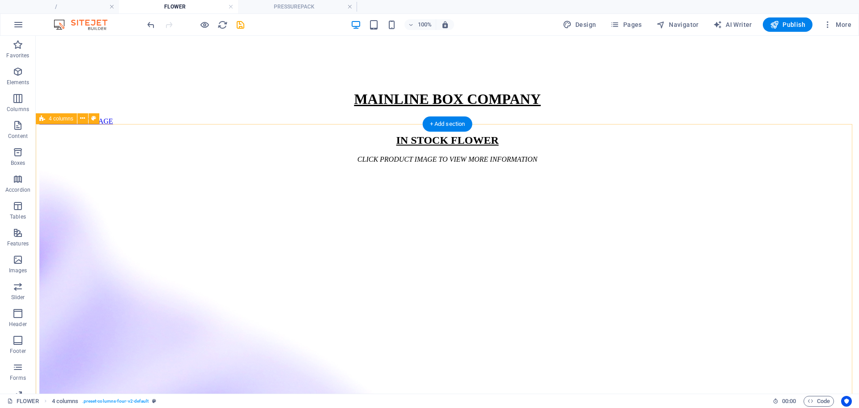
scroll to position [148, 0]
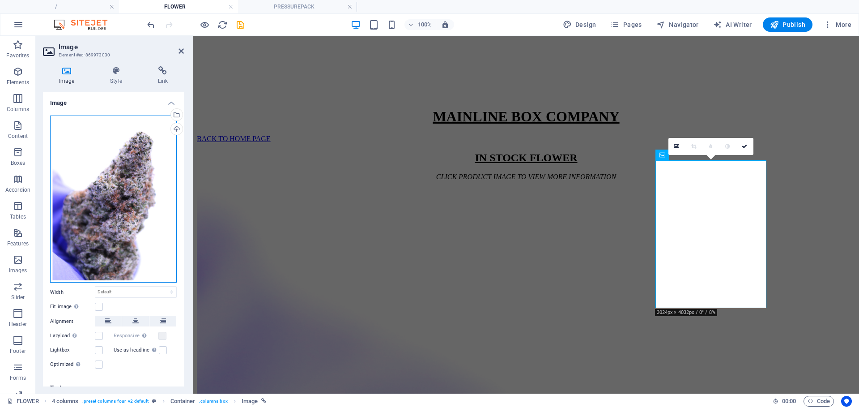
click at [134, 198] on div "Drag files here, click to choose files or select files from Files or our free s…" at bounding box center [113, 198] width 127 height 167
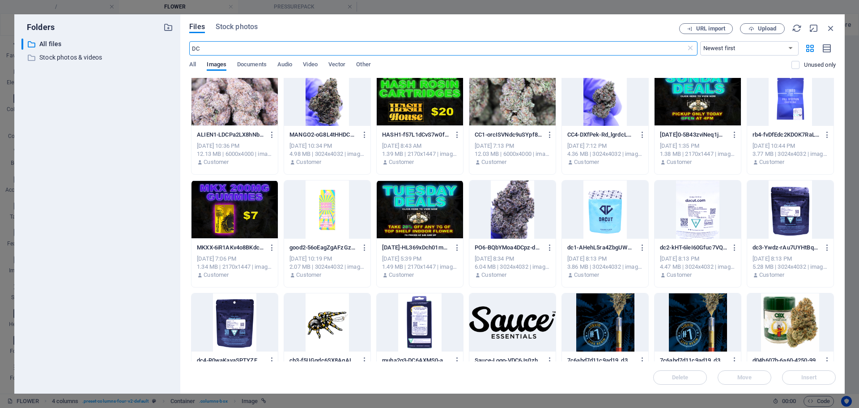
scroll to position [10, 0]
click at [691, 41] on div "DC ​" at bounding box center [443, 48] width 508 height 14
click at [691, 47] on icon at bounding box center [690, 48] width 9 height 9
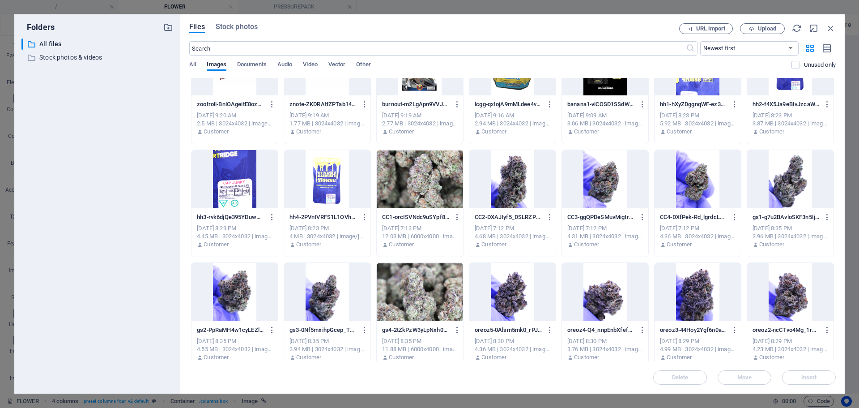
scroll to position [1541, 0]
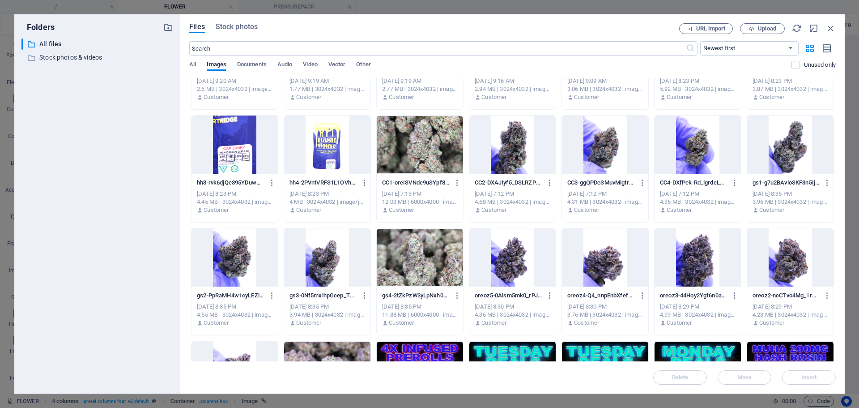
click at [518, 250] on div at bounding box center [512, 257] width 86 height 58
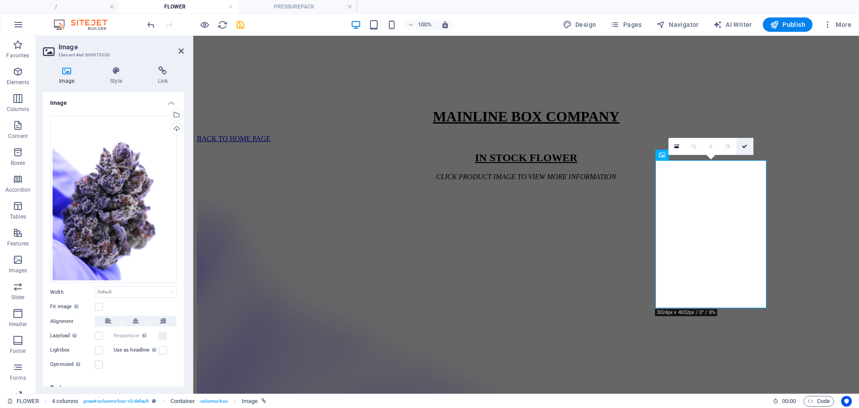
click at [745, 148] on icon at bounding box center [744, 146] width 5 height 5
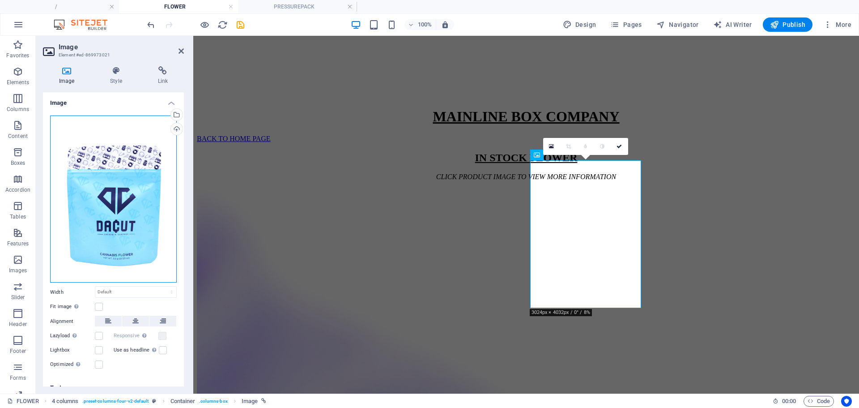
click at [119, 222] on div "Drag files here, click to choose files or select files from Files or our free s…" at bounding box center [113, 198] width 127 height 167
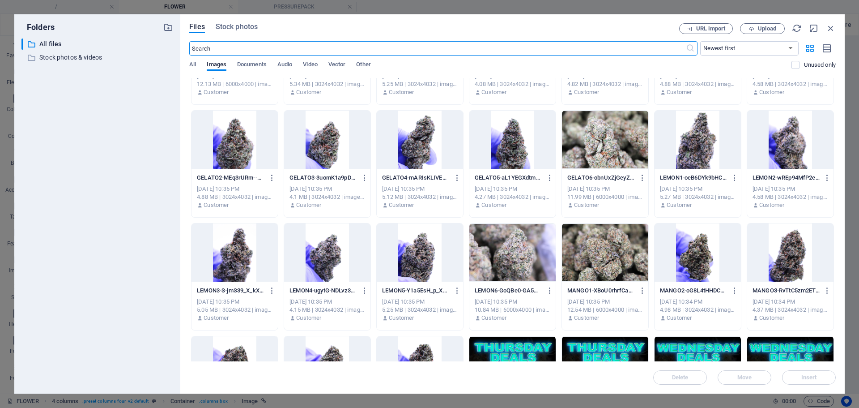
scroll to position [81, 0]
click at [418, 145] on div at bounding box center [420, 140] width 86 height 58
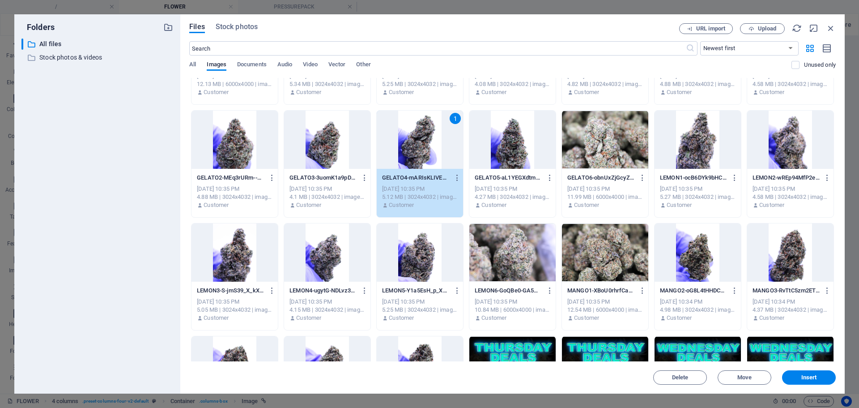
click at [418, 145] on div "1" at bounding box center [420, 140] width 86 height 58
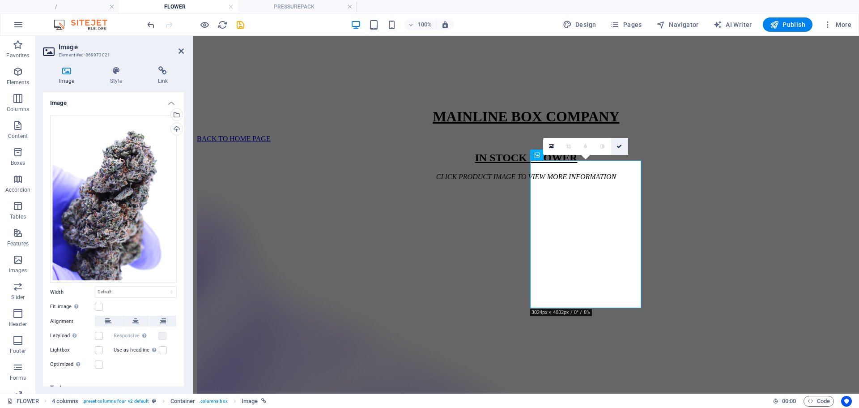
click at [620, 144] on icon at bounding box center [618, 146] width 5 height 5
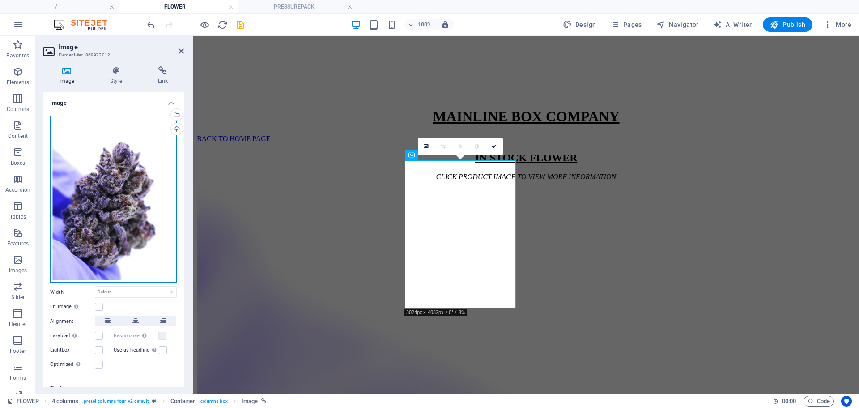
click at [117, 189] on div "Drag files here, click to choose files or select files from Files or our free s…" at bounding box center [113, 198] width 127 height 167
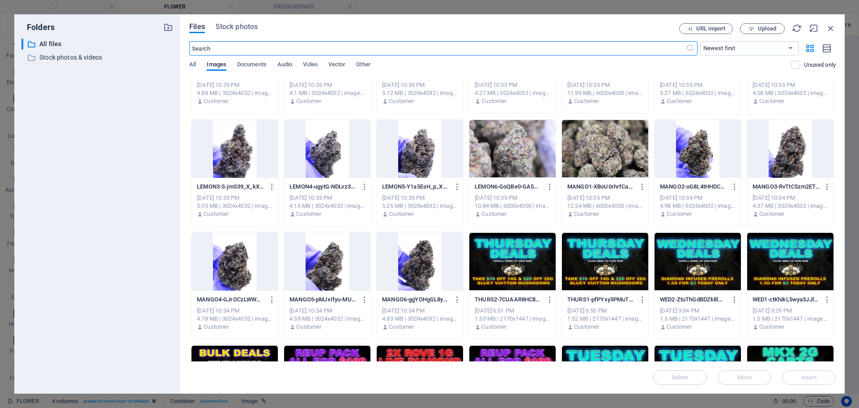
scroll to position [186, 0]
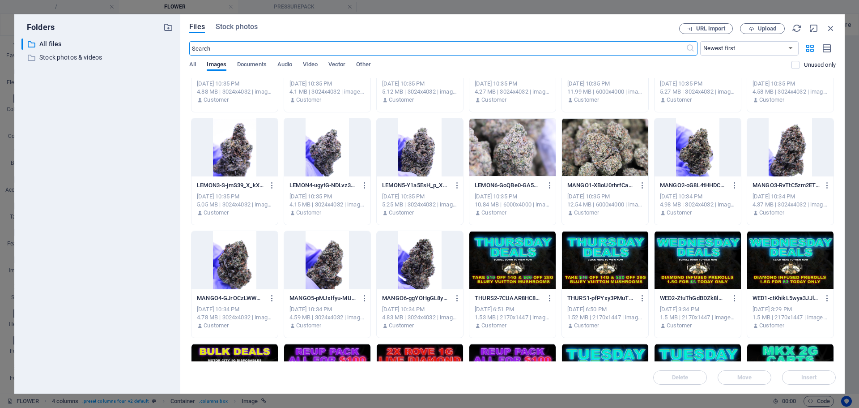
click at [776, 151] on div at bounding box center [790, 147] width 86 height 58
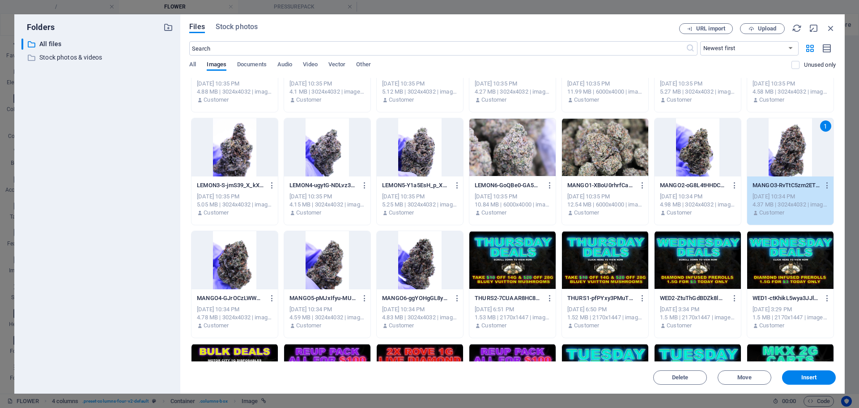
click at [776, 151] on div "1" at bounding box center [790, 147] width 86 height 58
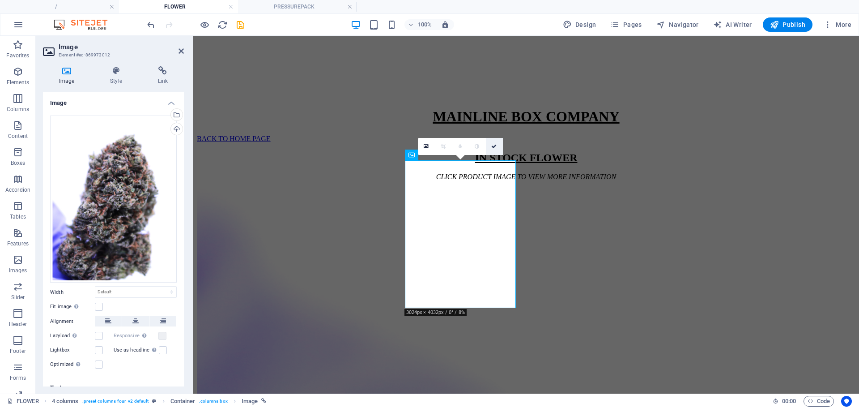
click at [493, 142] on link at bounding box center [494, 146] width 17 height 17
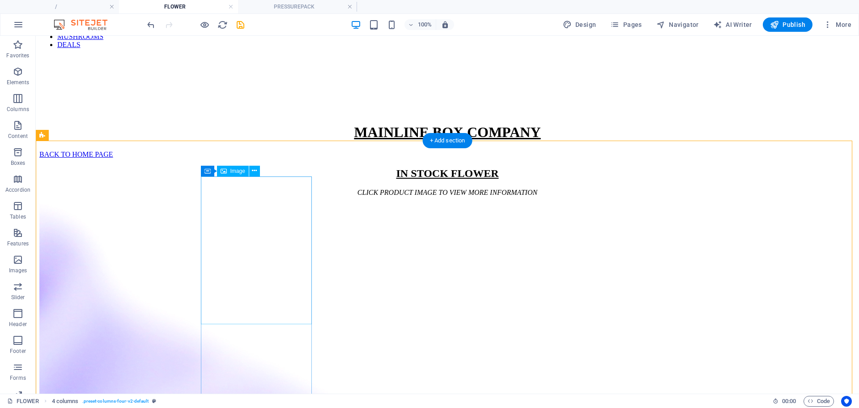
scroll to position [132, 0]
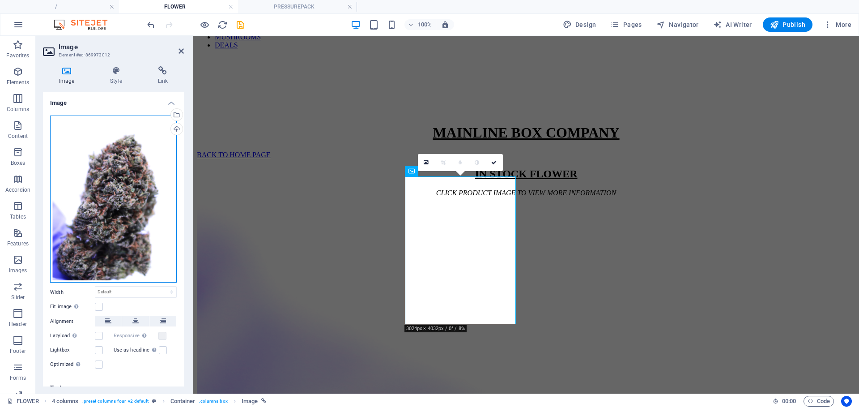
click at [130, 198] on div "Drag files here, click to choose files or select files from Files or our free s…" at bounding box center [113, 198] width 127 height 167
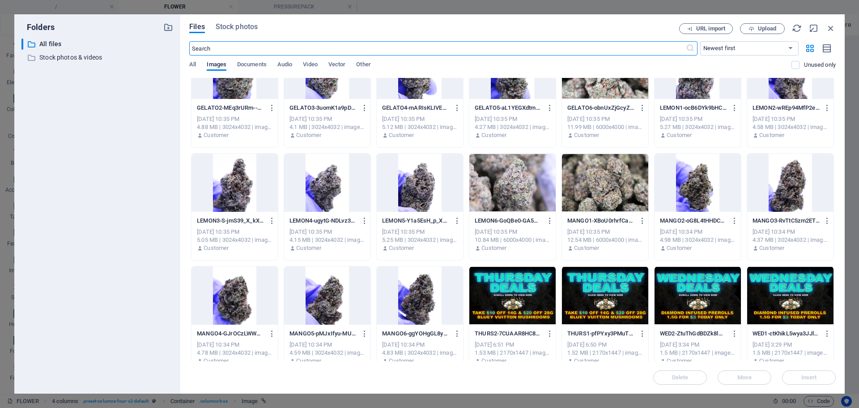
scroll to position [150, 0]
click at [333, 301] on div at bounding box center [327, 295] width 86 height 58
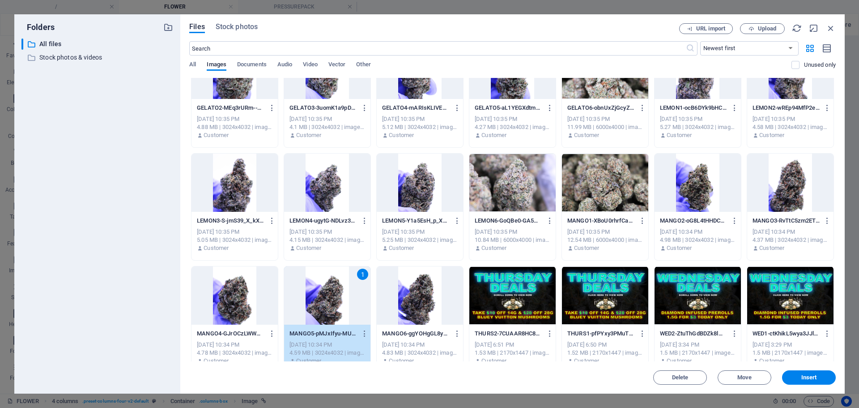
click at [333, 301] on div "1" at bounding box center [327, 295] width 86 height 58
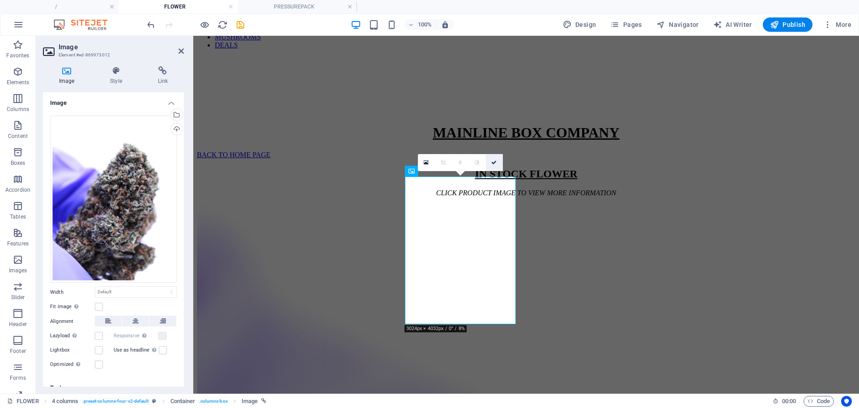
click at [493, 164] on icon at bounding box center [493, 162] width 5 height 5
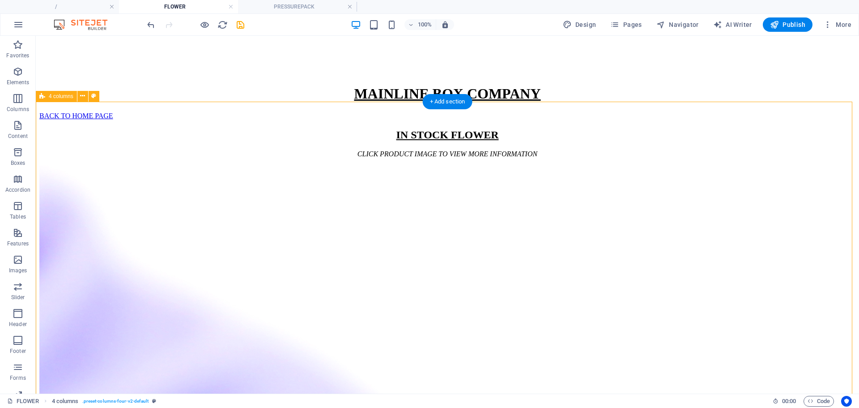
scroll to position [171, 0]
click at [630, 24] on span "Pages" at bounding box center [625, 24] width 31 height 9
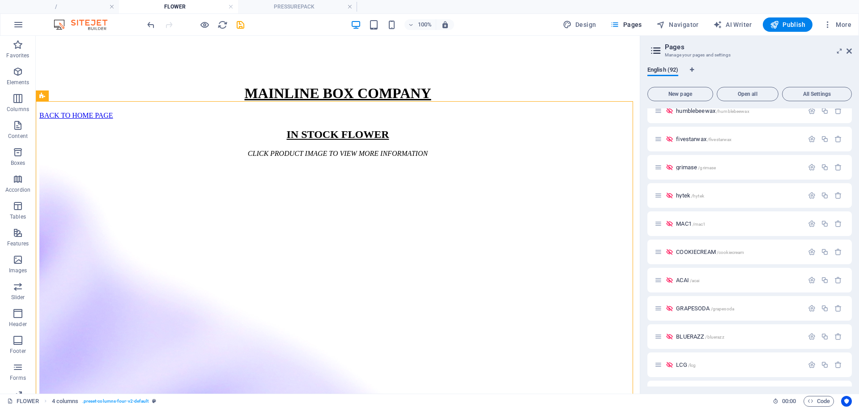
scroll to position [1673, 0]
click at [823, 250] on icon "button" at bounding box center [825, 251] width 8 height 8
type input "MANGO"
type input "/mang"
type input "MANG"
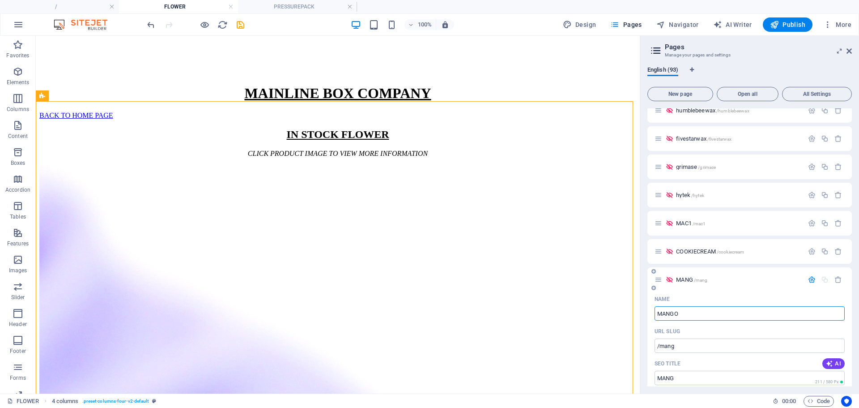
type input "MANGO"
type input "/mango"
type input "MANGO"
click at [690, 279] on span "MANGO /mango" at bounding box center [695, 279] width 38 height 7
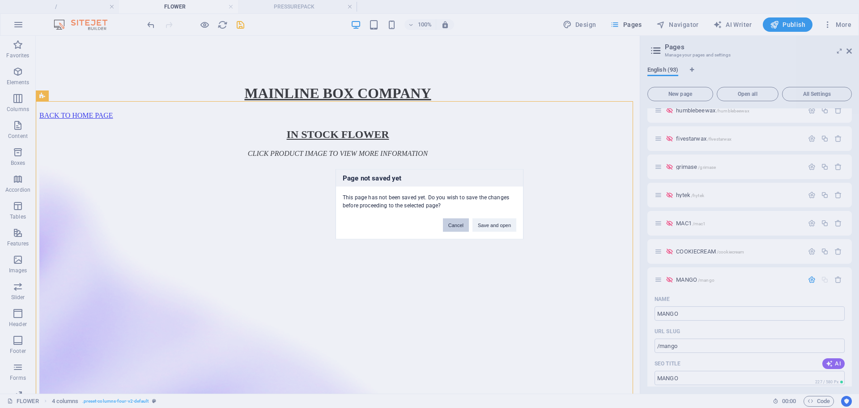
click at [453, 219] on button "Cancel" at bounding box center [456, 224] width 26 height 13
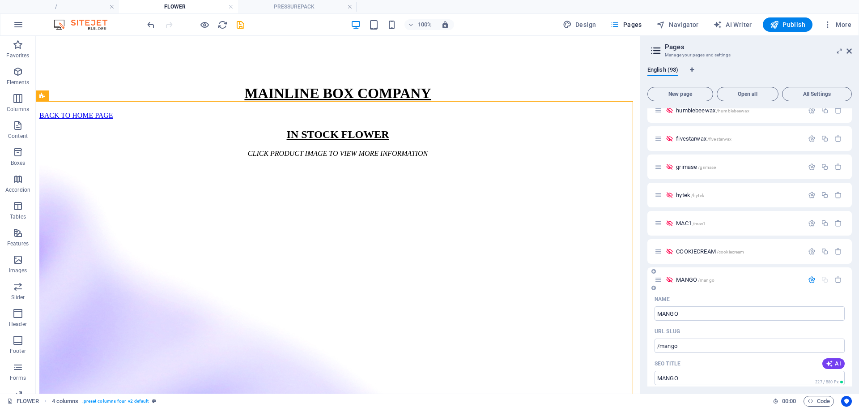
click at [689, 280] on span "MANGO /mango" at bounding box center [695, 279] width 38 height 7
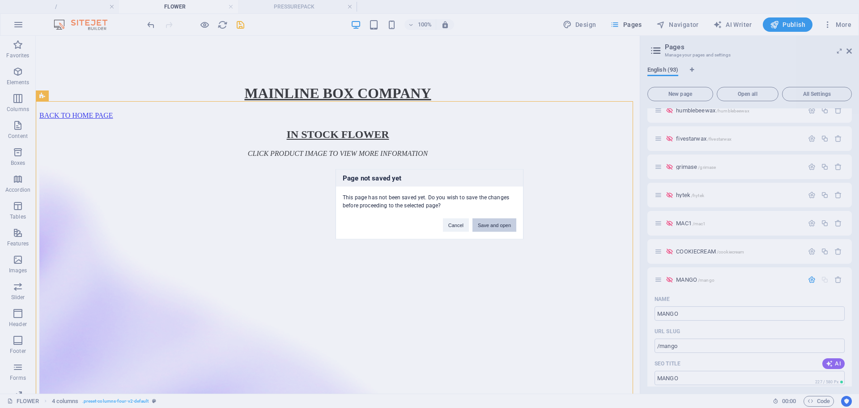
click at [500, 223] on button "Save and open" at bounding box center [494, 224] width 44 height 13
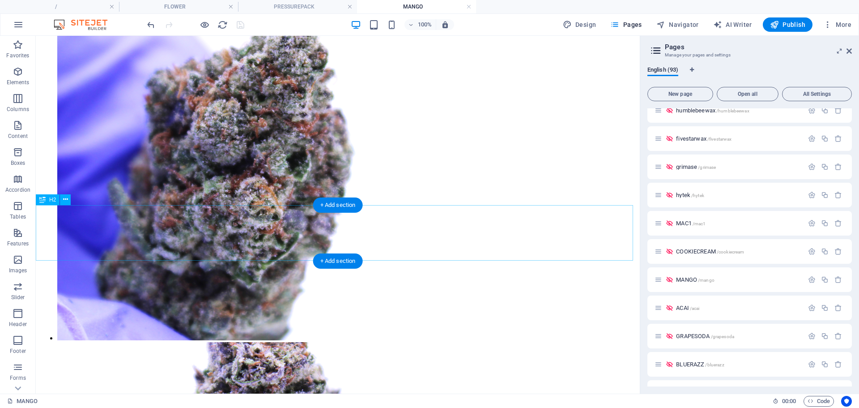
scroll to position [308, 0]
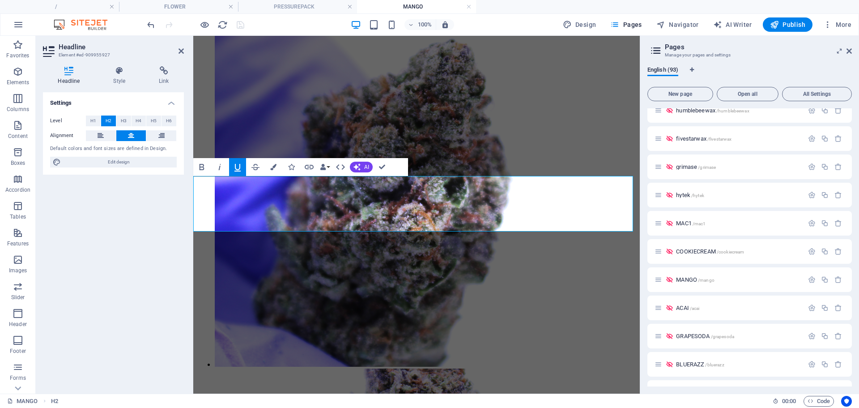
scroll to position [281, 0]
drag, startPoint x: 499, startPoint y: 189, endPoint x: 481, endPoint y: 189, distance: 18.3
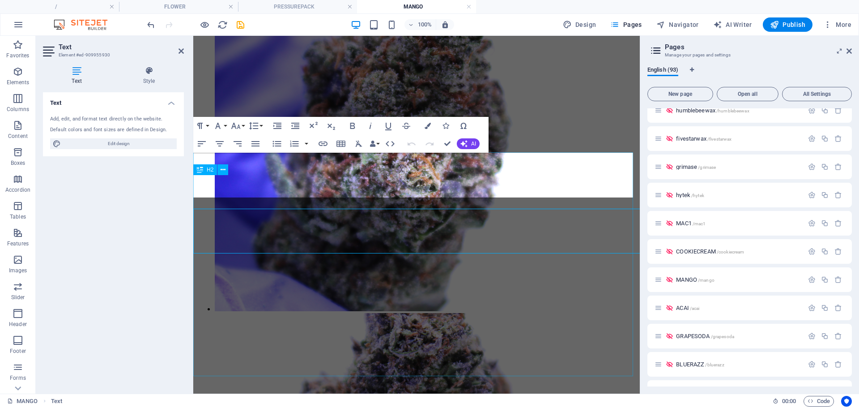
scroll to position [360, 0]
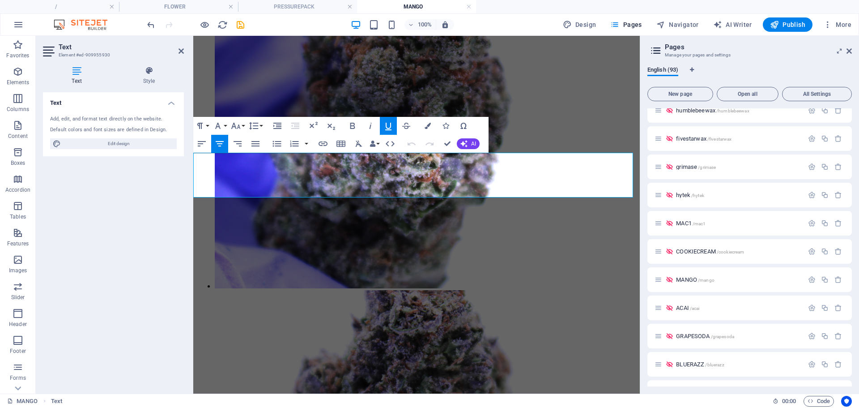
drag, startPoint x: 435, startPoint y: 186, endPoint x: 545, endPoint y: 185, distance: 110.1
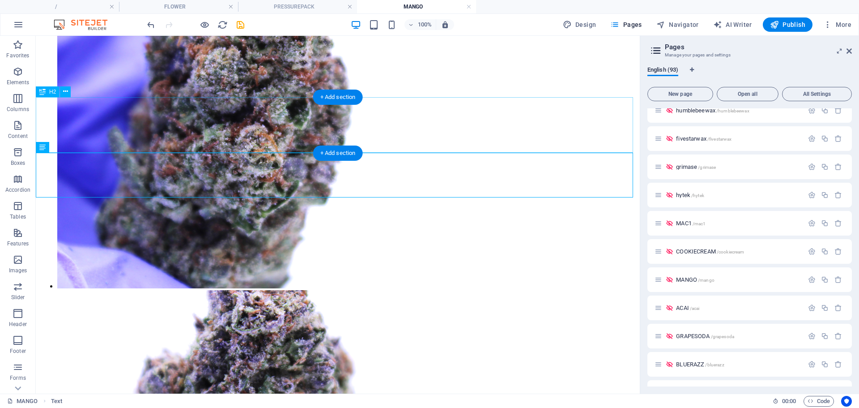
scroll to position [416, 0]
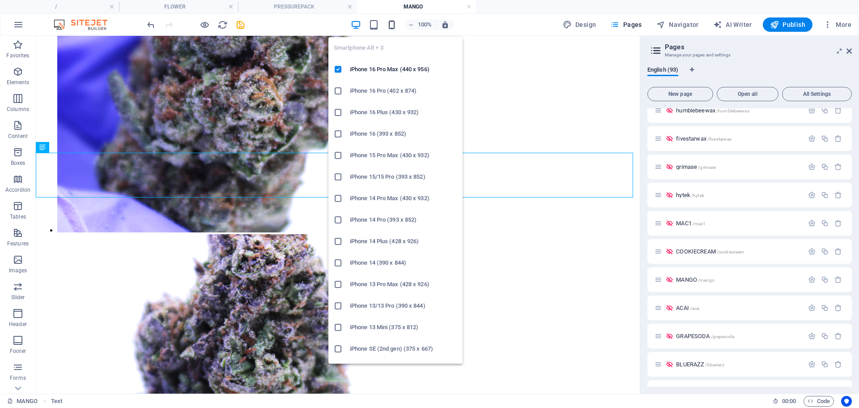
click at [390, 27] on icon "button" at bounding box center [392, 25] width 10 height 10
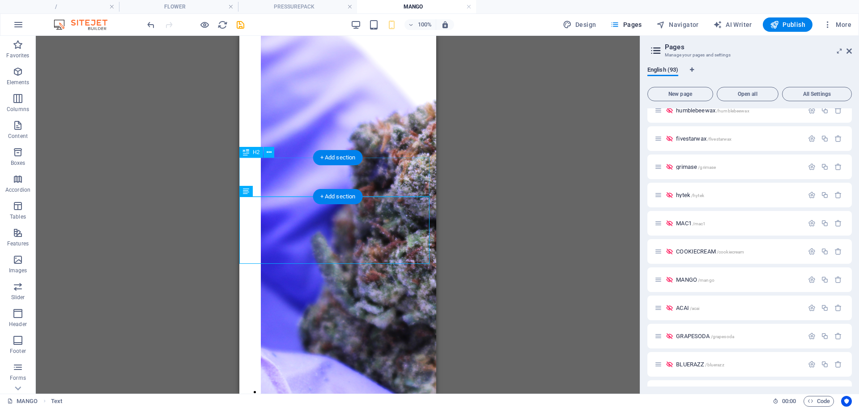
scroll to position [259, 0]
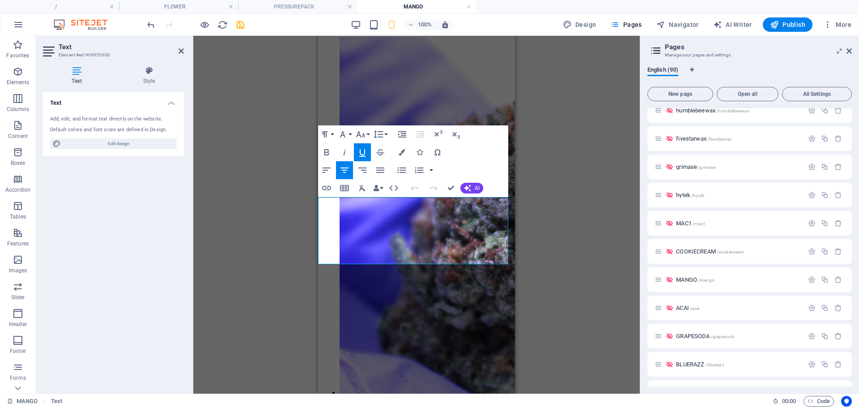
drag, startPoint x: 432, startPoint y: 230, endPoint x: 423, endPoint y: 231, distance: 9.0
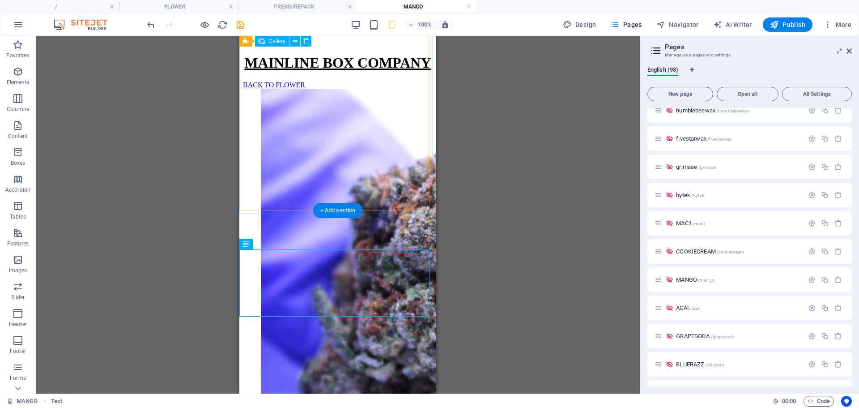
scroll to position [206, 0]
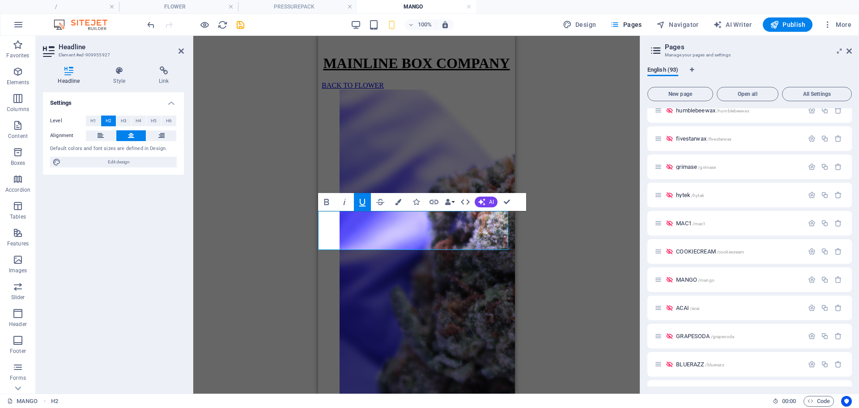
drag, startPoint x: 441, startPoint y: 224, endPoint x: 350, endPoint y: 221, distance: 91.3
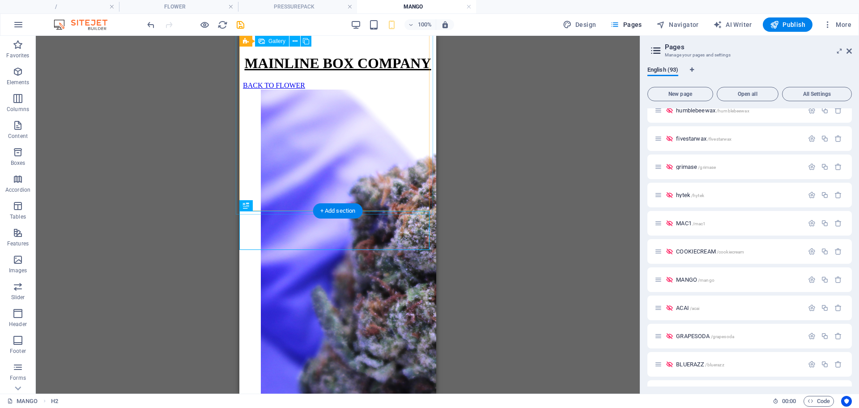
select select "4"
select select "px"
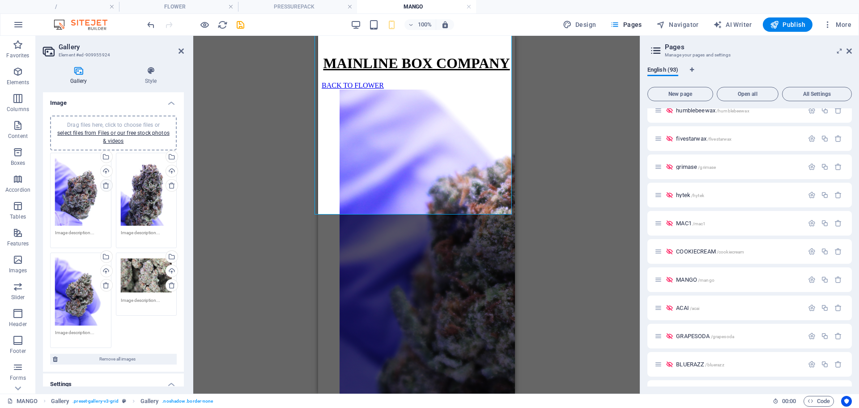
click at [106, 185] on icon at bounding box center [105, 185] width 7 height 7
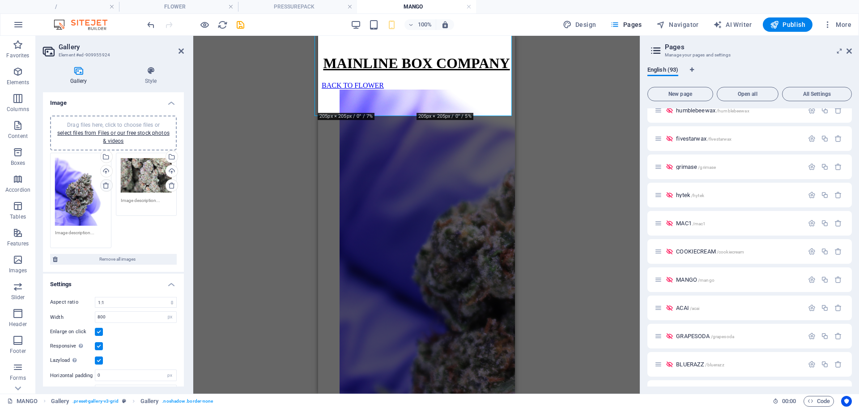
click at [106, 185] on icon at bounding box center [105, 185] width 7 height 7
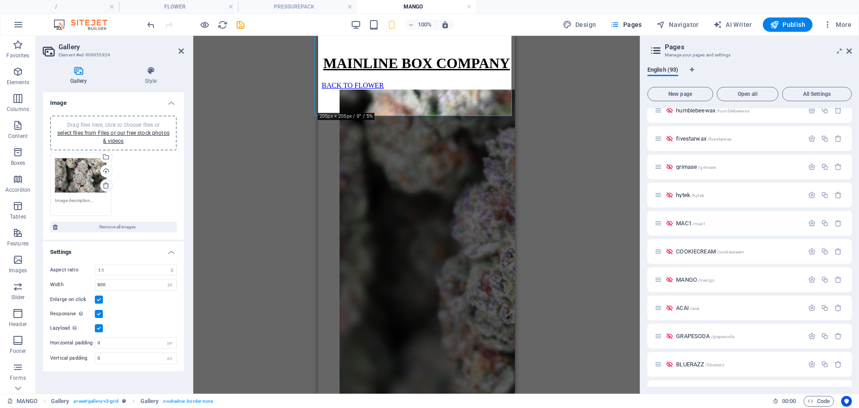
click at [106, 185] on icon at bounding box center [105, 185] width 7 height 7
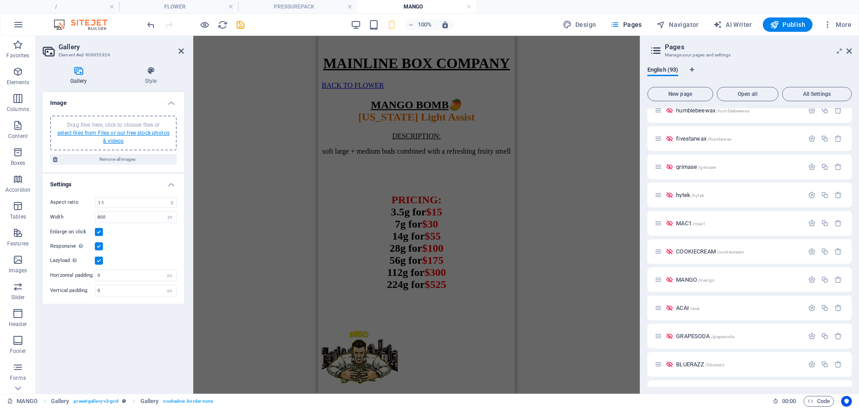
click at [115, 138] on link "select files from Files or our free stock photos & videos" at bounding box center [113, 137] width 112 height 14
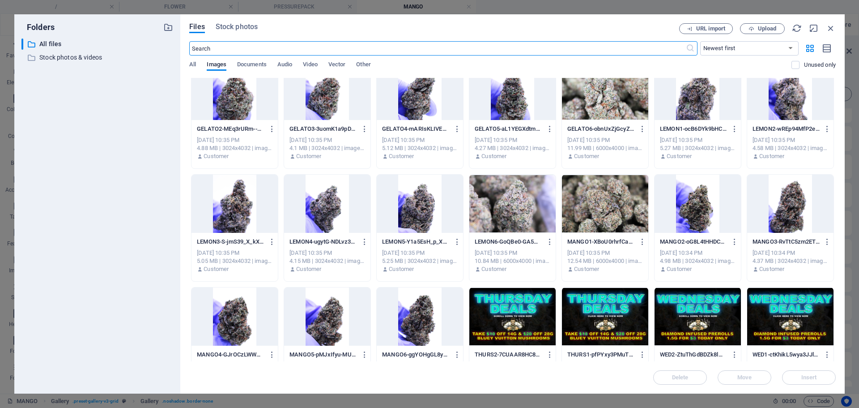
scroll to position [130, 0]
click at [596, 208] on div at bounding box center [605, 203] width 86 height 58
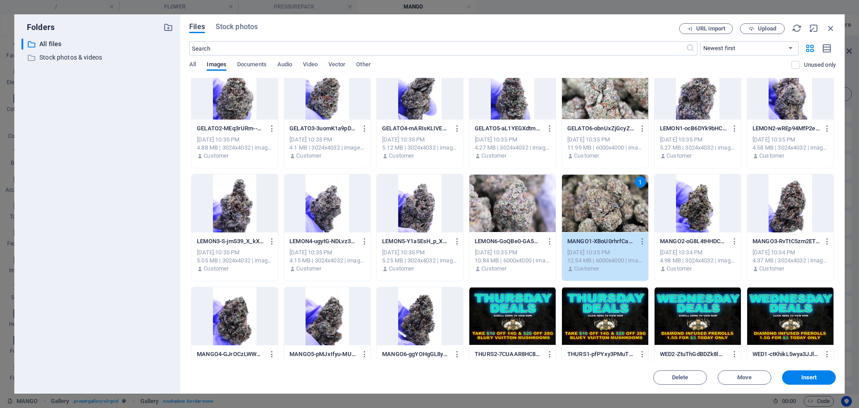
click at [427, 310] on div at bounding box center [420, 316] width 86 height 58
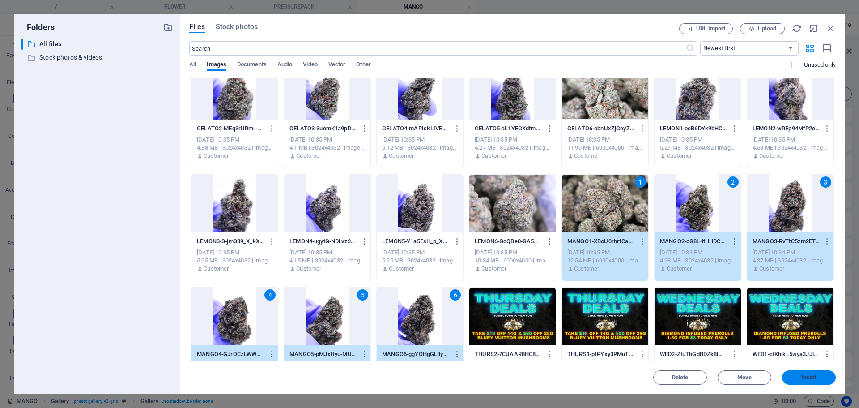
click at [798, 376] on span "Insert" at bounding box center [809, 376] width 47 height 5
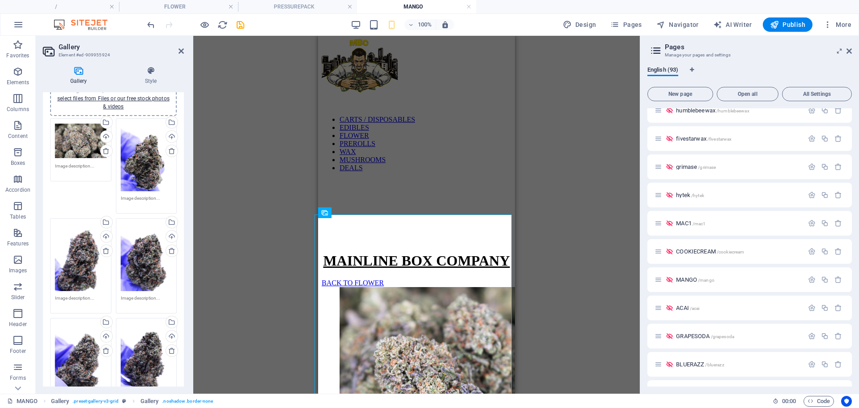
scroll to position [34, 0]
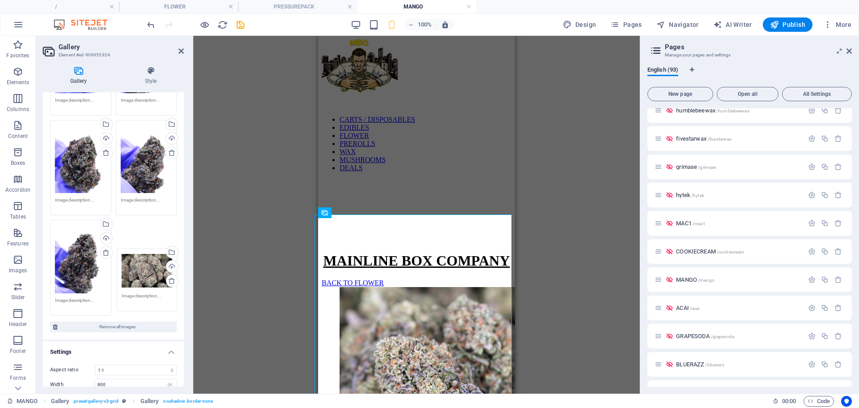
drag, startPoint x: 91, startPoint y: 146, endPoint x: 157, endPoint y: 265, distance: 135.8
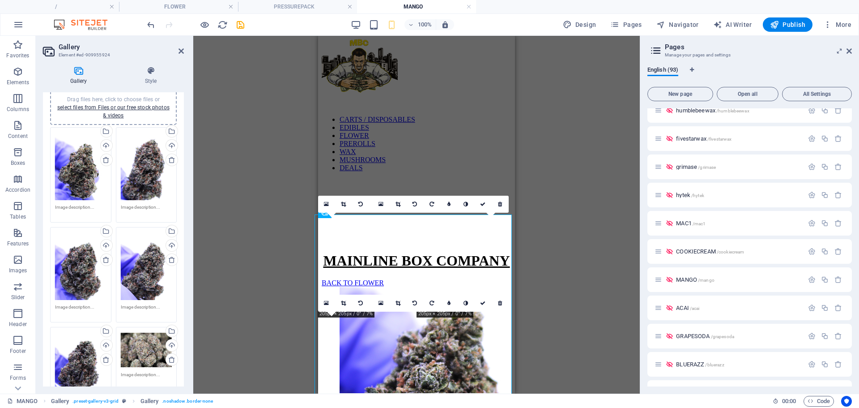
scroll to position [25, 0]
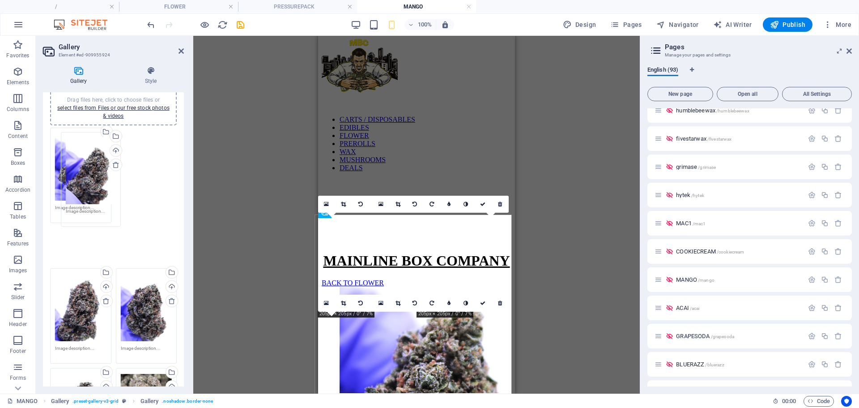
drag, startPoint x: 140, startPoint y: 273, endPoint x: 68, endPoint y: 177, distance: 119.5
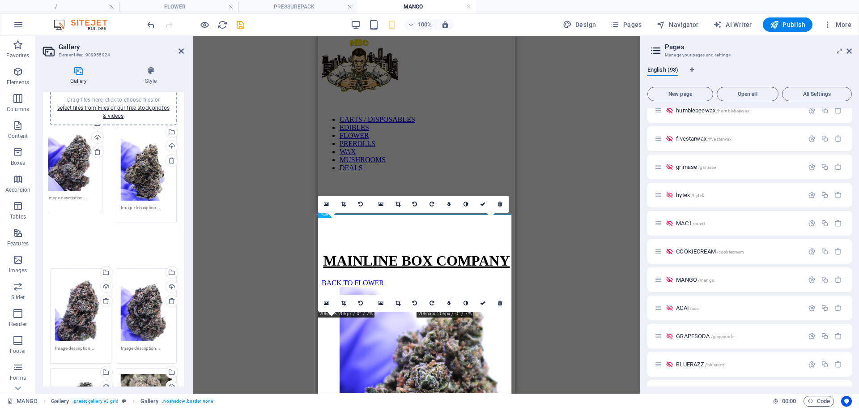
drag, startPoint x: 141, startPoint y: 177, endPoint x: 68, endPoint y: 169, distance: 72.9
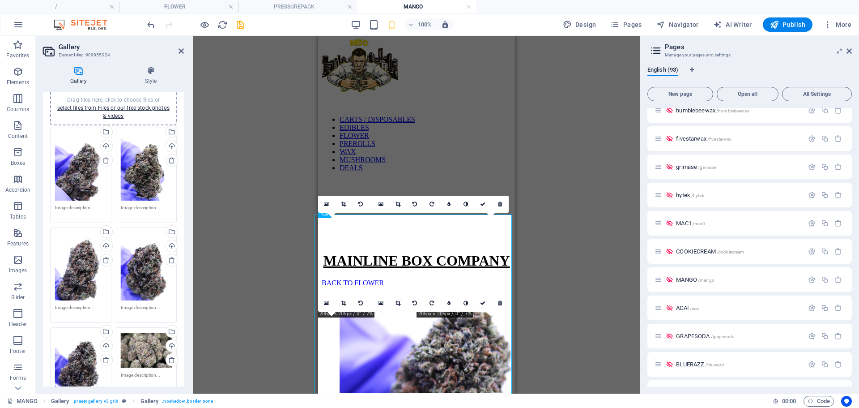
scroll to position [64, 0]
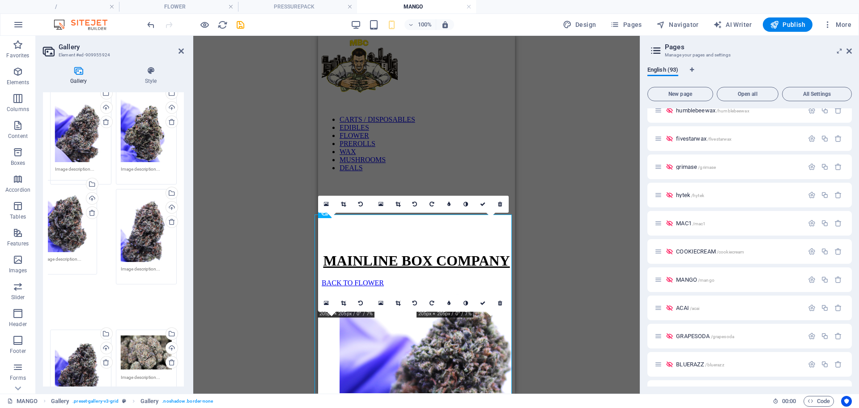
drag, startPoint x: 137, startPoint y: 230, endPoint x: 59, endPoint y: 222, distance: 78.2
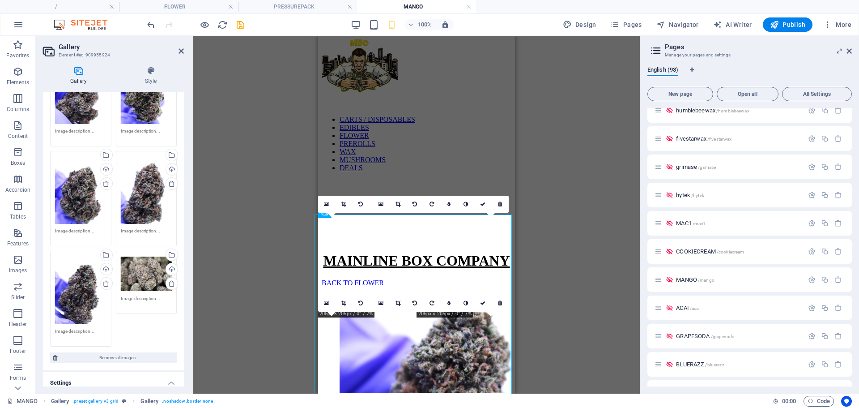
scroll to position [102, 0]
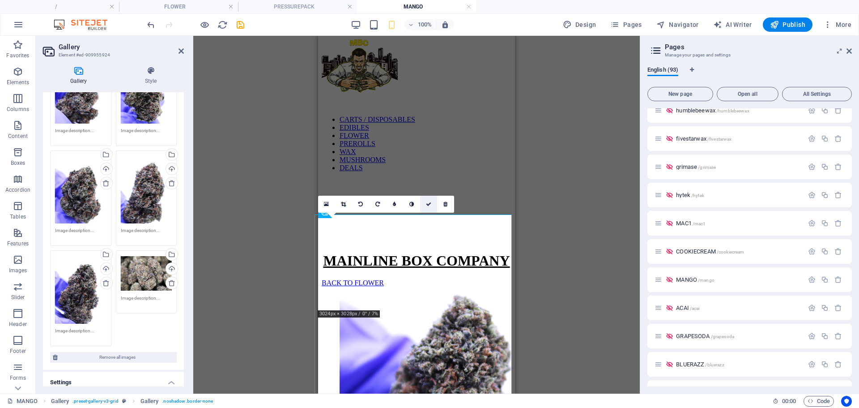
click at [422, 204] on link at bounding box center [428, 204] width 17 height 17
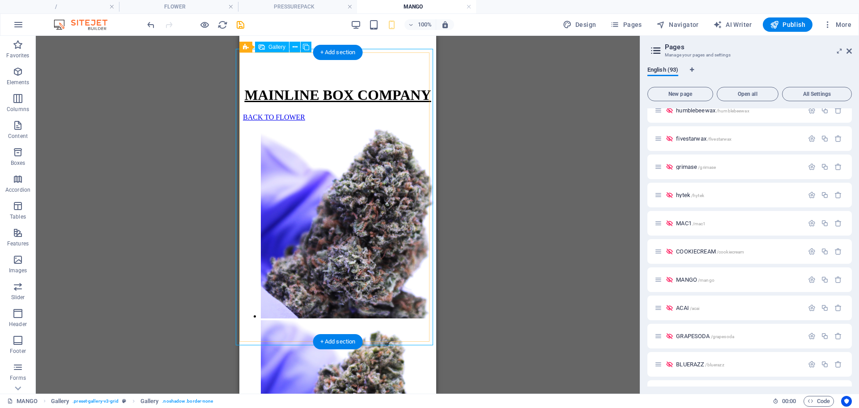
scroll to position [175, 0]
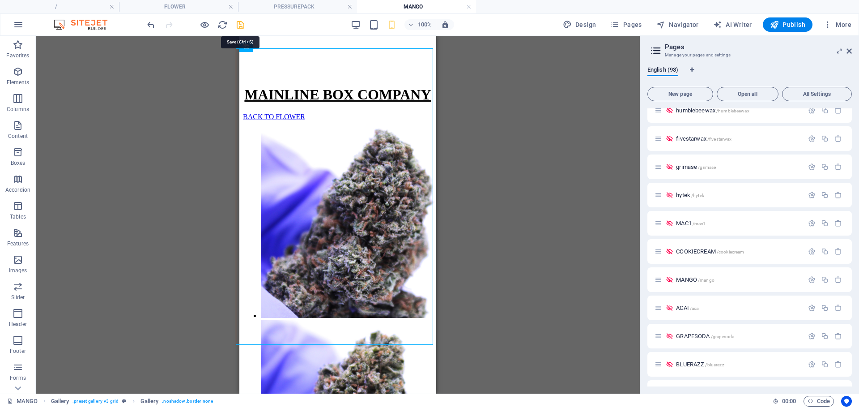
click at [241, 23] on icon "save" at bounding box center [240, 25] width 10 height 10
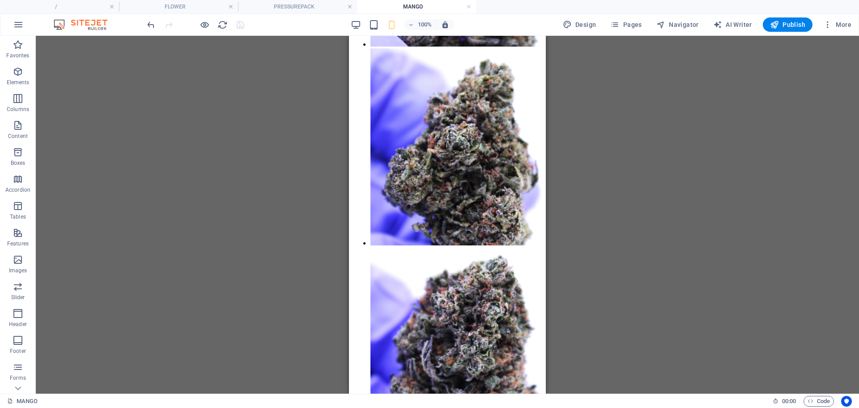
scroll to position [448, 0]
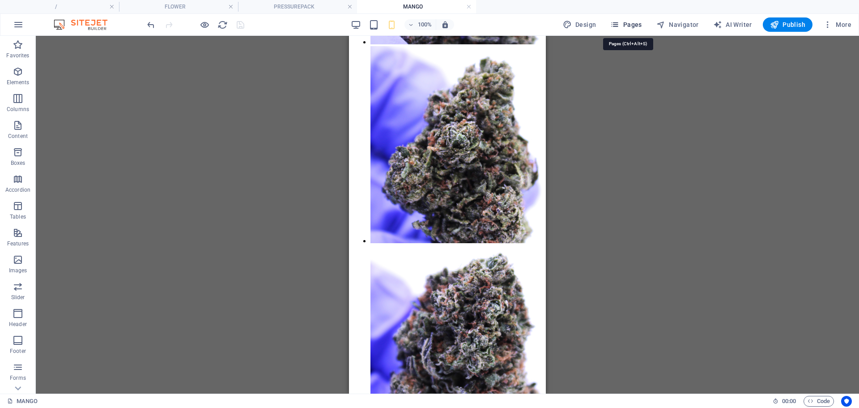
click at [628, 24] on span "Pages" at bounding box center [625, 24] width 31 height 9
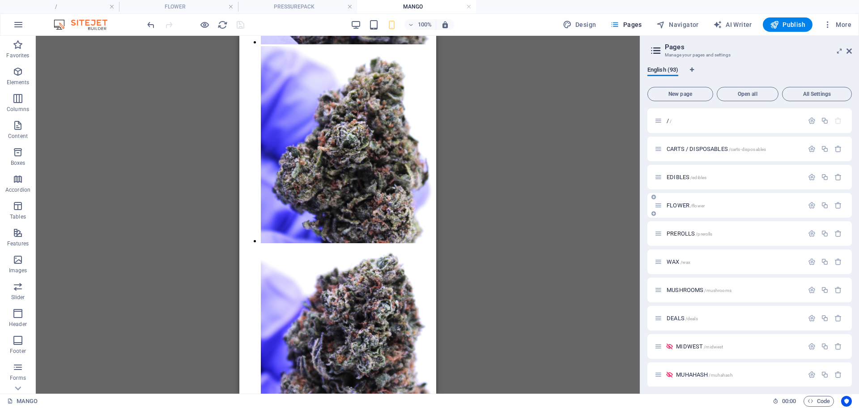
click at [682, 202] on span "FLOWER /flower" at bounding box center [686, 205] width 38 height 7
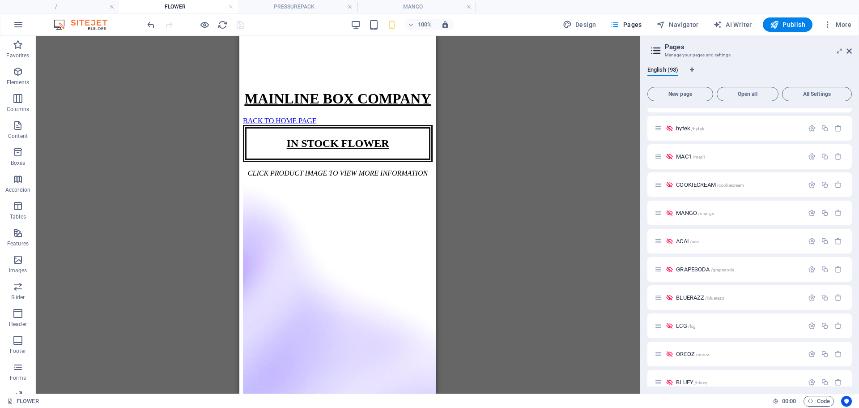
scroll to position [1751, 0]
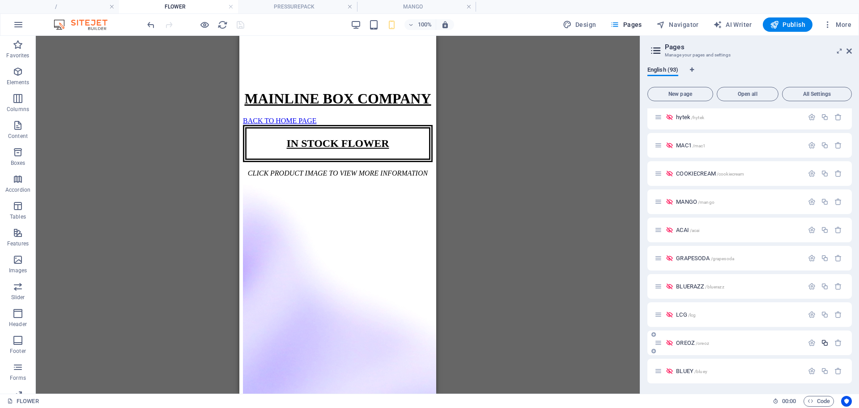
click at [825, 342] on icon "button" at bounding box center [825, 343] width 8 height 8
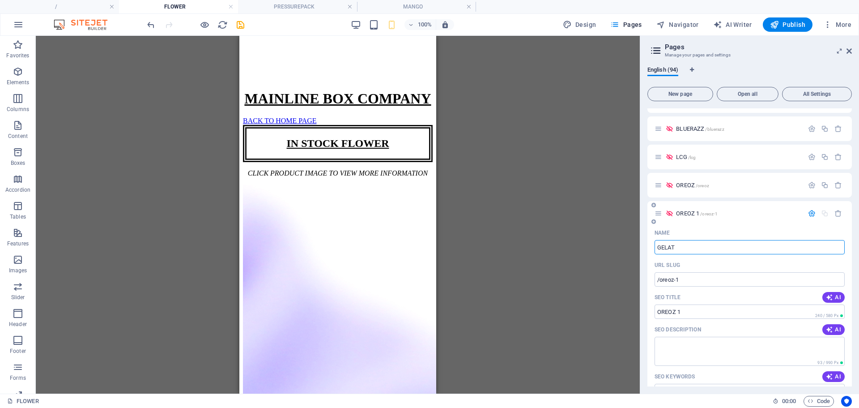
type input "GELATO"
type input "/[GEOGRAPHIC_DATA]"
type input "GELA"
type input "GELATO"
type input "/gelato-94"
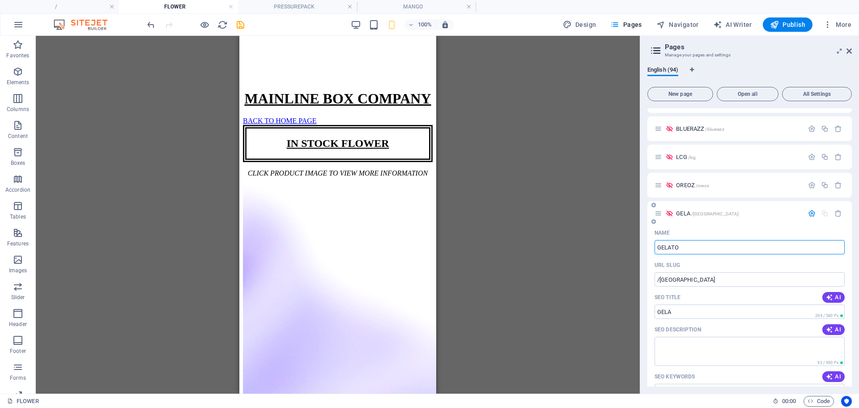
type input "GELATO"
click at [687, 213] on span "GELATO /gelato-94" at bounding box center [697, 213] width 43 height 7
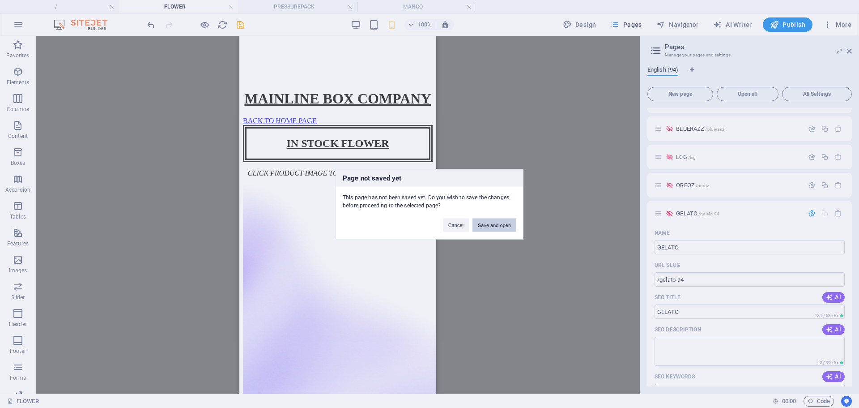
click at [486, 221] on button "Save and open" at bounding box center [494, 224] width 44 height 13
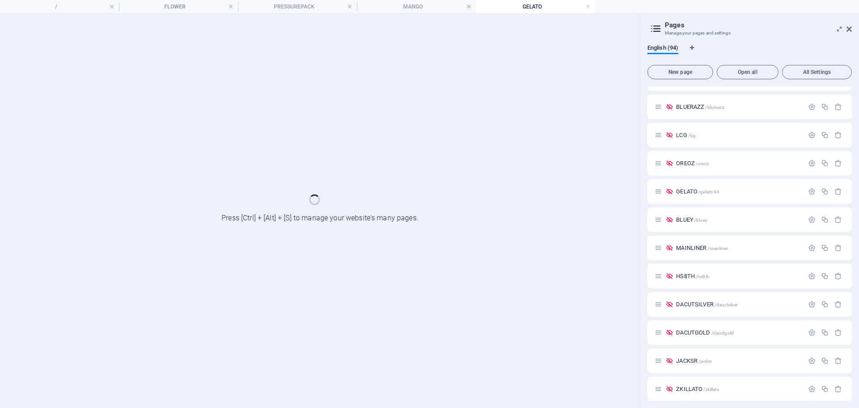
scroll to position [0, 0]
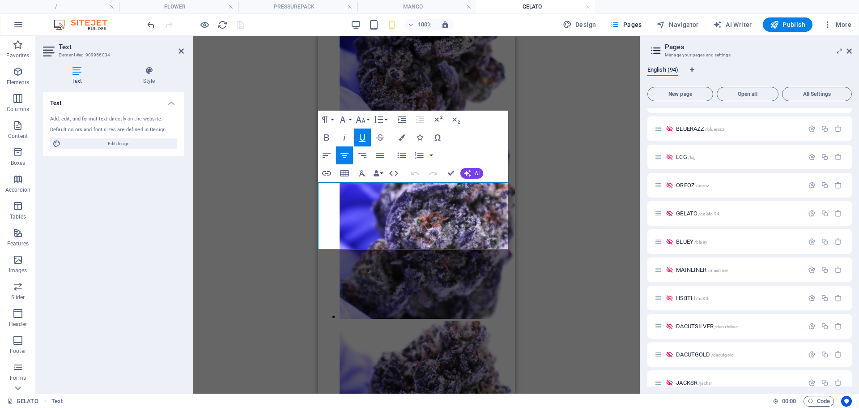
drag, startPoint x: 377, startPoint y: 226, endPoint x: 329, endPoint y: 219, distance: 48.8
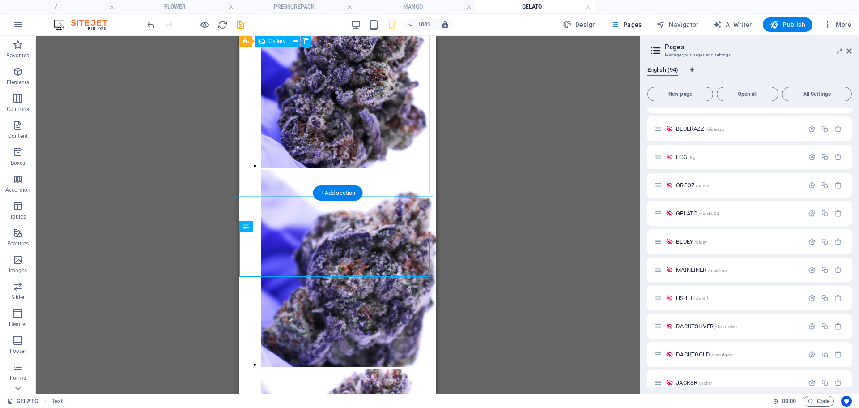
scroll to position [288, 0]
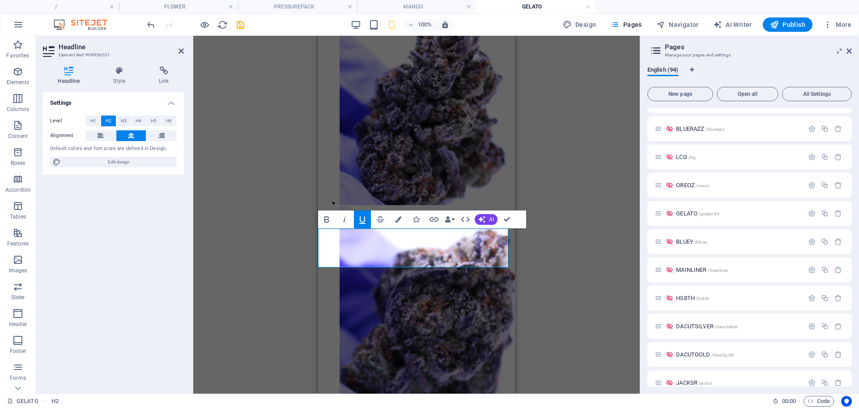
drag, startPoint x: 414, startPoint y: 236, endPoint x: 347, endPoint y: 234, distance: 67.1
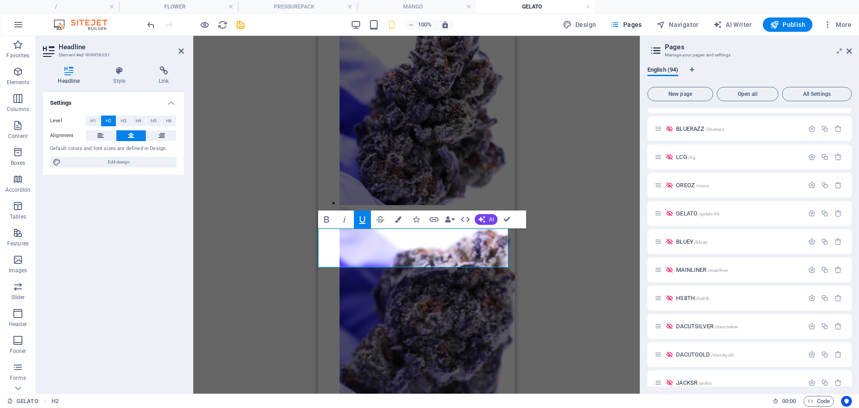
drag, startPoint x: 438, startPoint y: 238, endPoint x: 431, endPoint y: 238, distance: 6.3
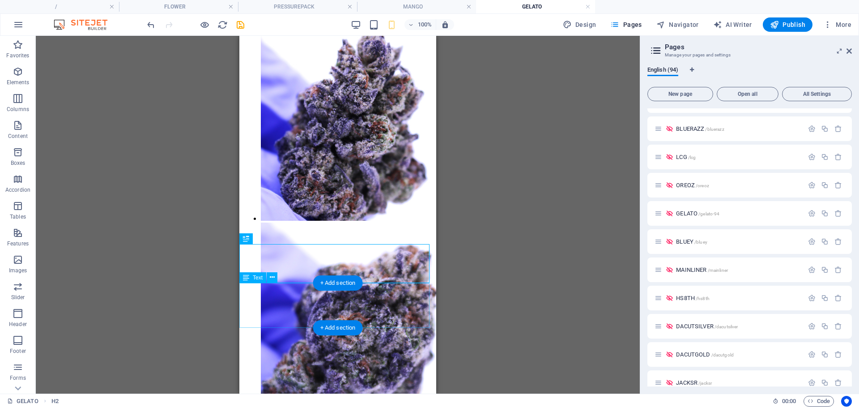
scroll to position [272, 0]
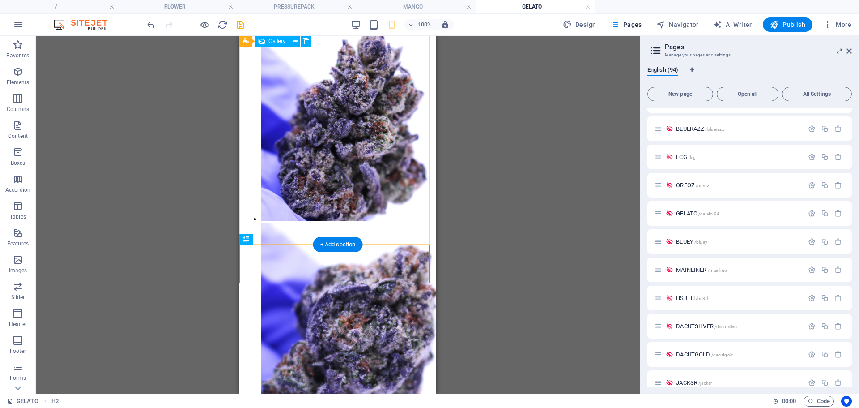
select select "4"
select select "px"
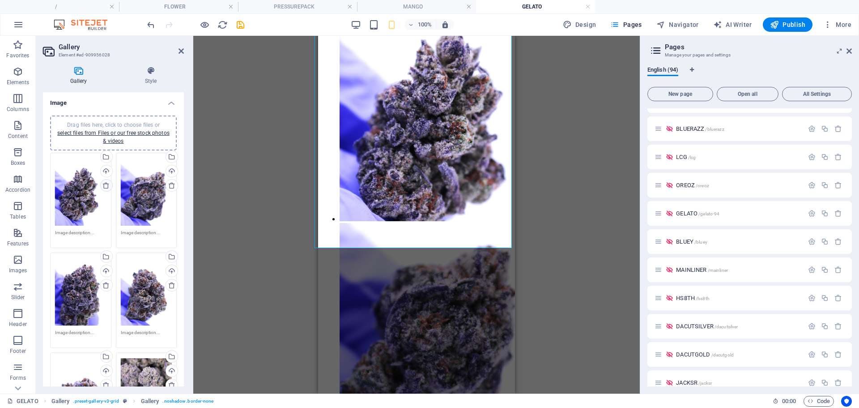
click at [102, 186] on icon at bounding box center [105, 185] width 7 height 7
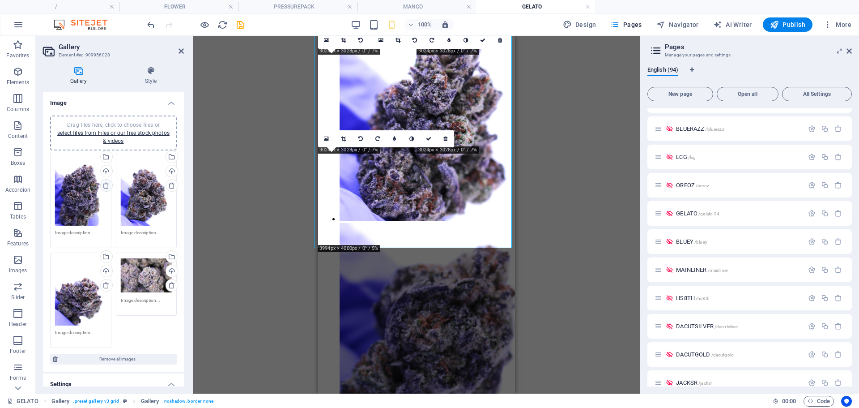
click at [102, 186] on icon at bounding box center [105, 185] width 7 height 7
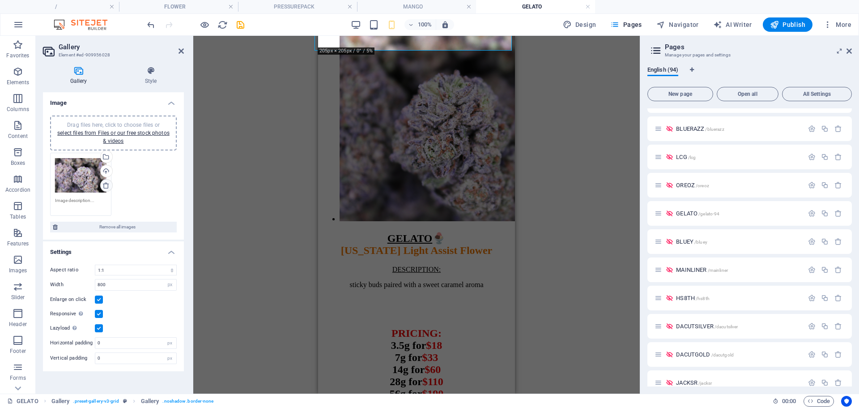
click at [102, 186] on link at bounding box center [106, 185] width 13 height 13
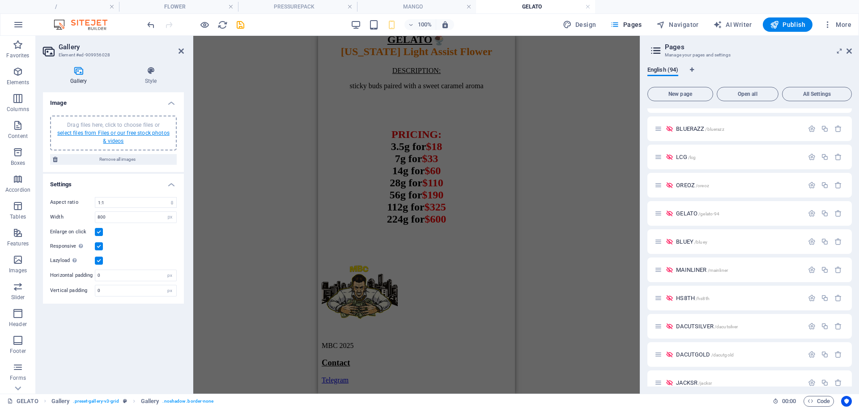
click at [119, 135] on link "select files from Files or our free stock photos & videos" at bounding box center [113, 137] width 112 height 14
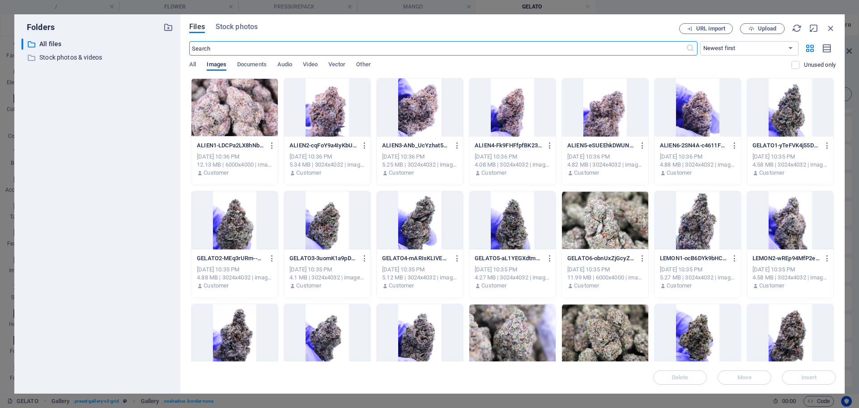
click at [761, 137] on div "GELATO1-yTeFVK4j55DhmQRIJkPTsQ.jpg GELATO1-yTeFVK4j55DhmQRIJkPTsQ.jpg [DATE] 10…" at bounding box center [790, 159] width 86 height 46
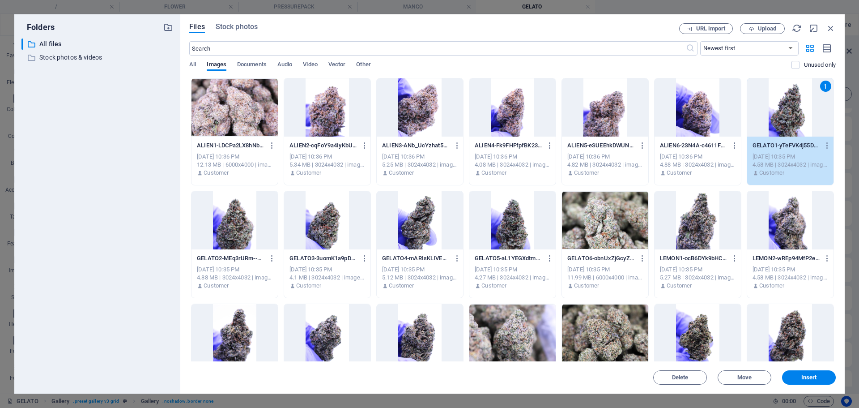
click at [511, 220] on div at bounding box center [512, 220] width 86 height 58
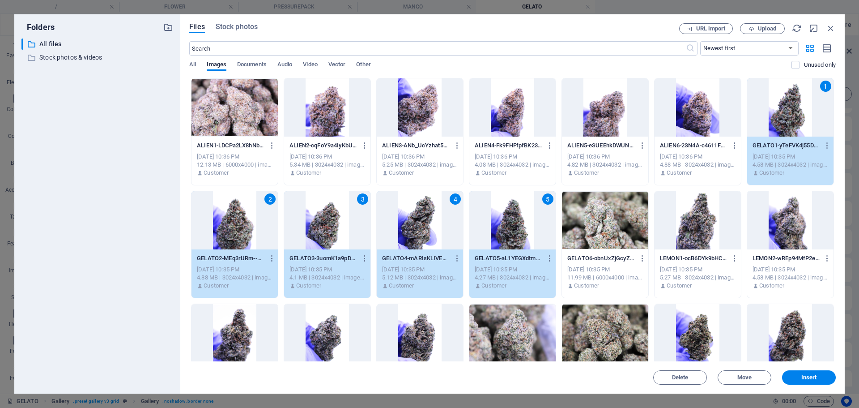
click at [748, 171] on div "GELATO1-yTeFVK4j55DhmQRIJkPTsQ.jpg GELATO1-yTeFVK4j55DhmQRIJkPTsQ.jpg [DATE] 10…" at bounding box center [790, 159] width 86 height 46
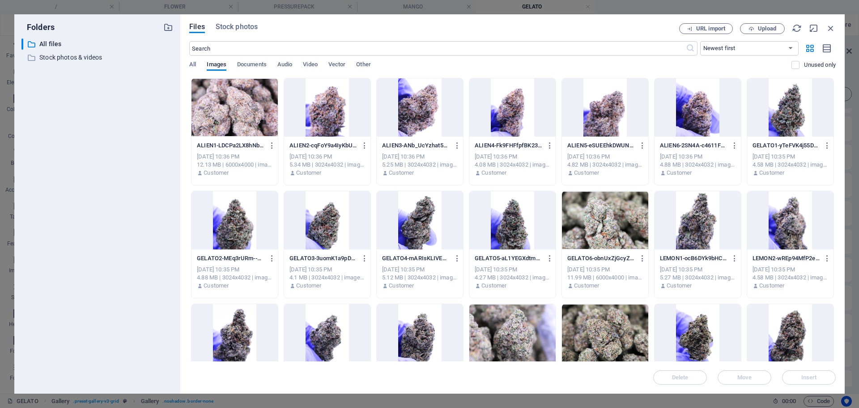
click at [776, 153] on div "[DATE] 10:35 PM" at bounding box center [790, 157] width 76 height 8
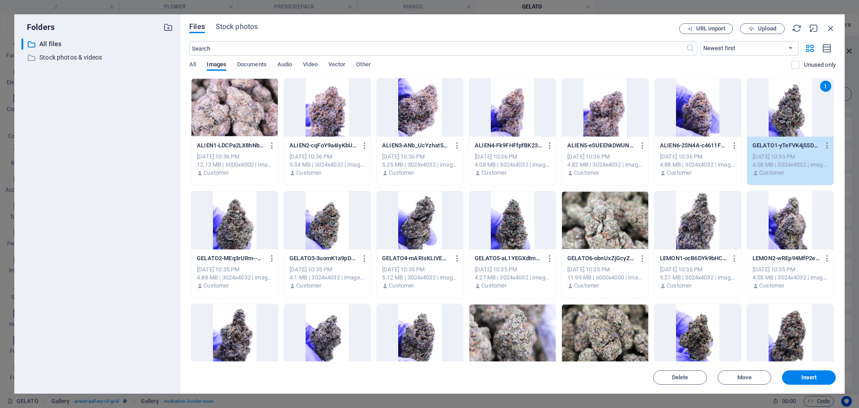
click at [623, 238] on div at bounding box center [605, 220] width 86 height 58
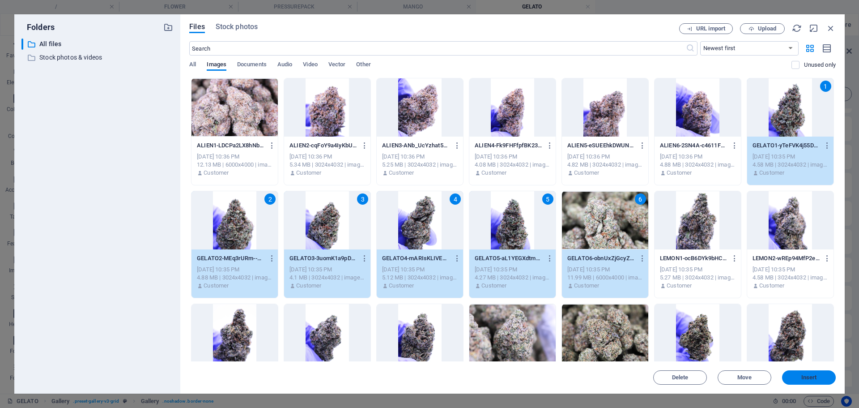
click at [799, 374] on span "Insert" at bounding box center [809, 376] width 47 height 5
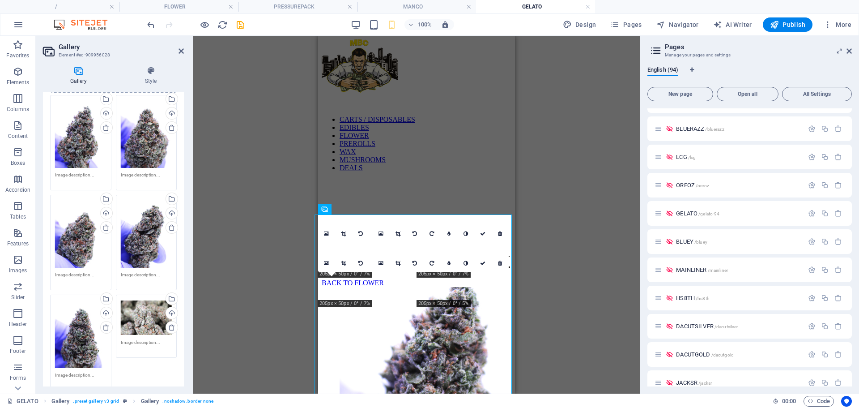
scroll to position [56, 0]
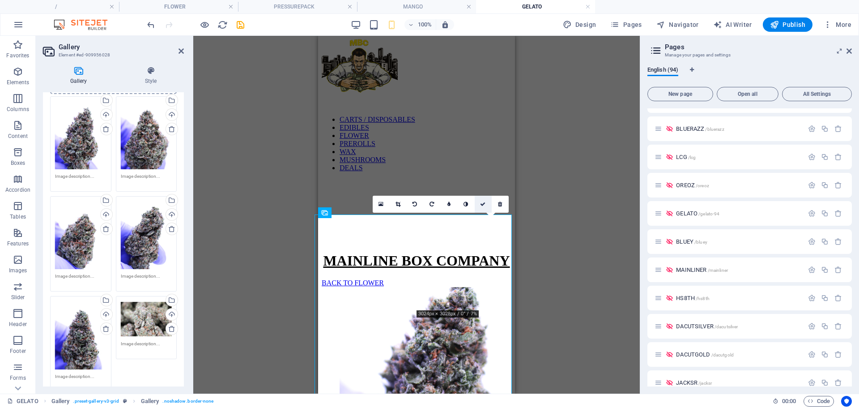
click at [482, 207] on icon at bounding box center [482, 203] width 5 height 5
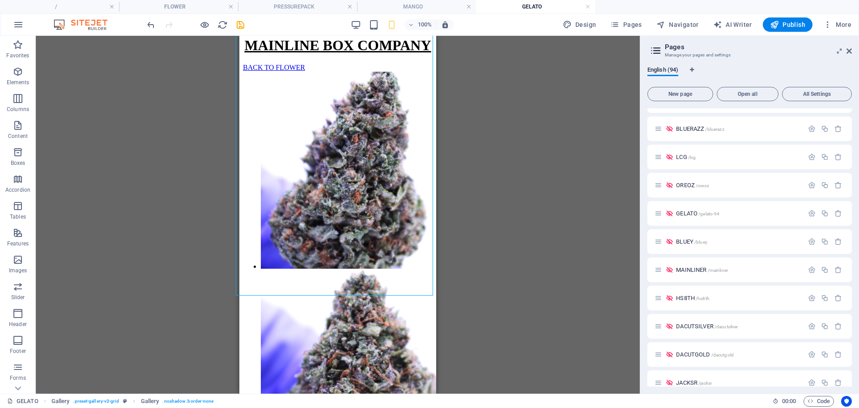
scroll to position [225, 0]
click at [238, 23] on icon "save" at bounding box center [240, 25] width 10 height 10
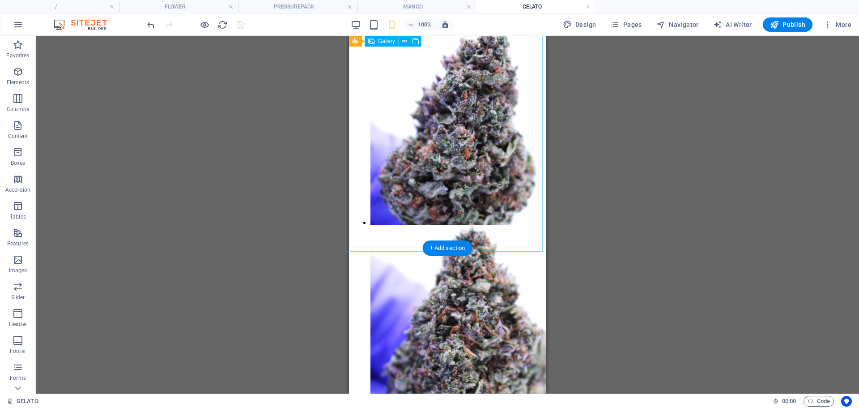
scroll to position [268, 0]
click at [638, 25] on span "Pages" at bounding box center [625, 24] width 31 height 9
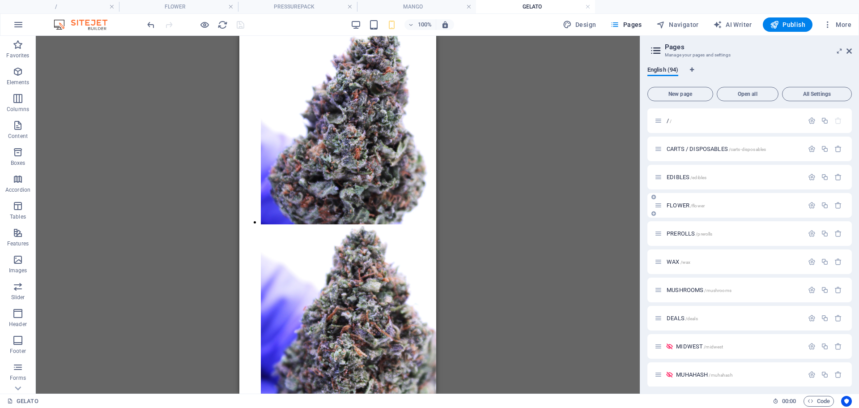
click at [676, 204] on span "FLOWER /flower" at bounding box center [686, 205] width 38 height 7
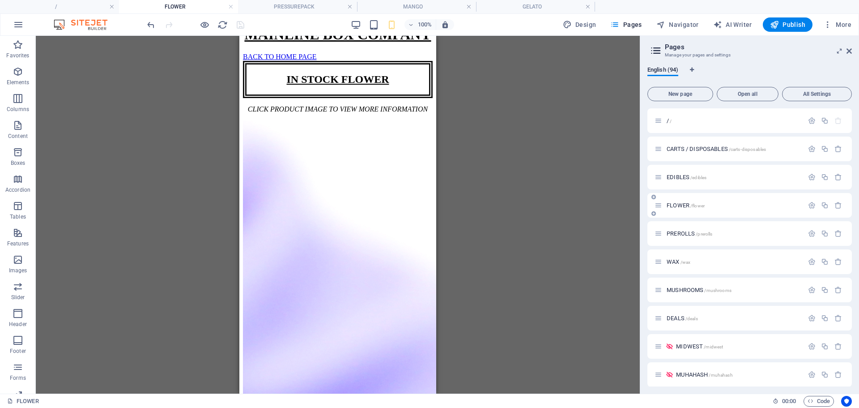
scroll to position [0, 0]
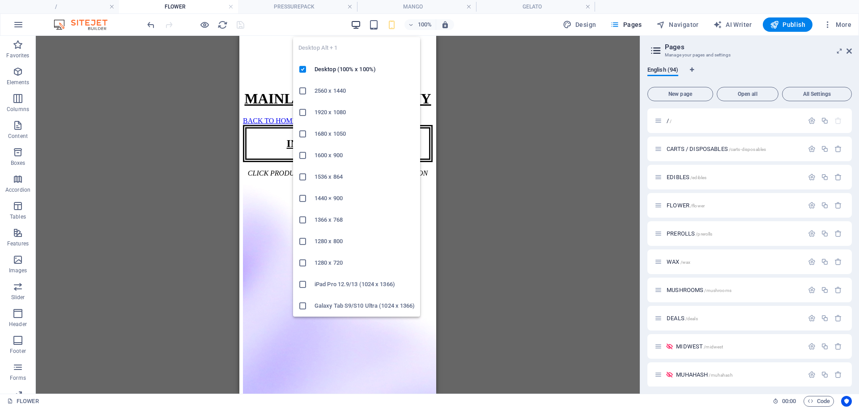
click at [354, 25] on icon "button" at bounding box center [356, 25] width 10 height 10
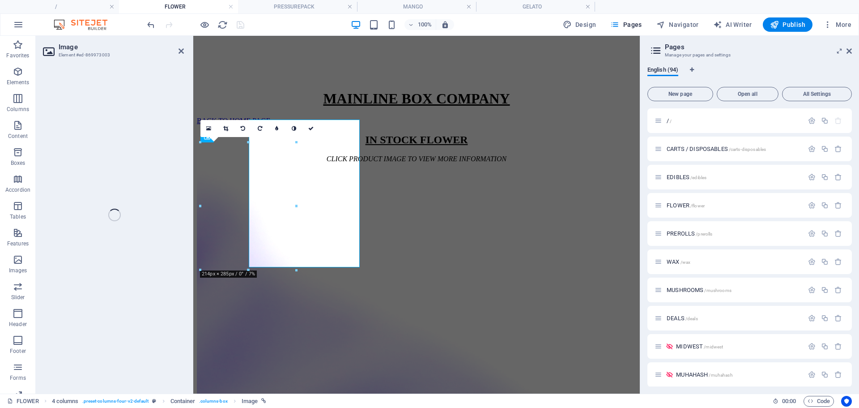
scroll to position [188, 0]
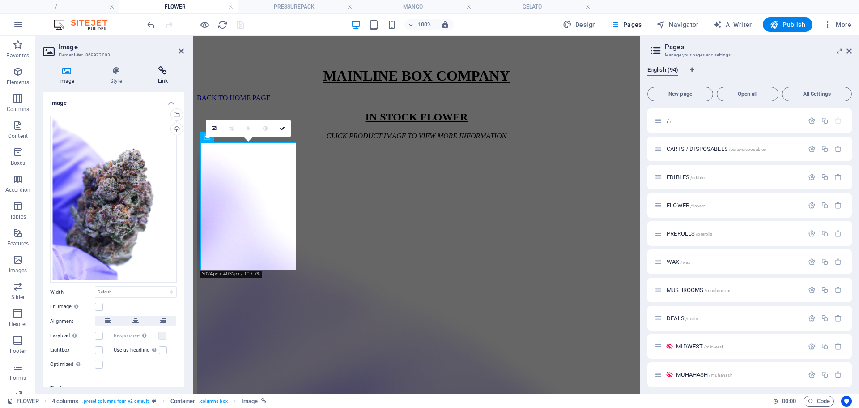
click at [161, 77] on h4 "Link" at bounding box center [163, 75] width 42 height 19
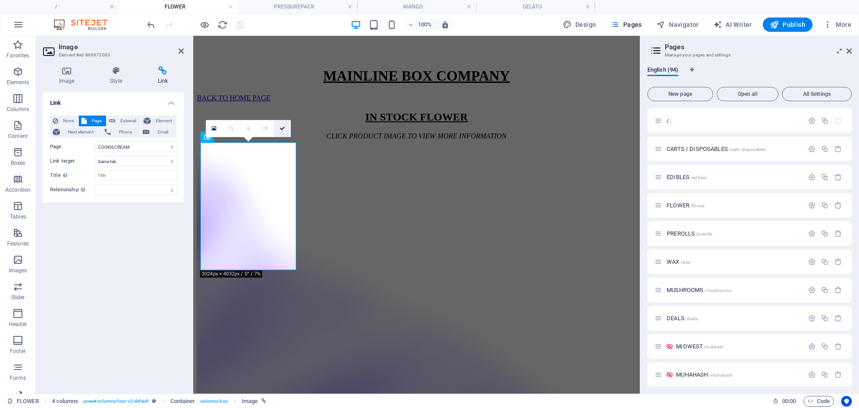
click at [281, 126] on icon at bounding box center [282, 128] width 5 height 5
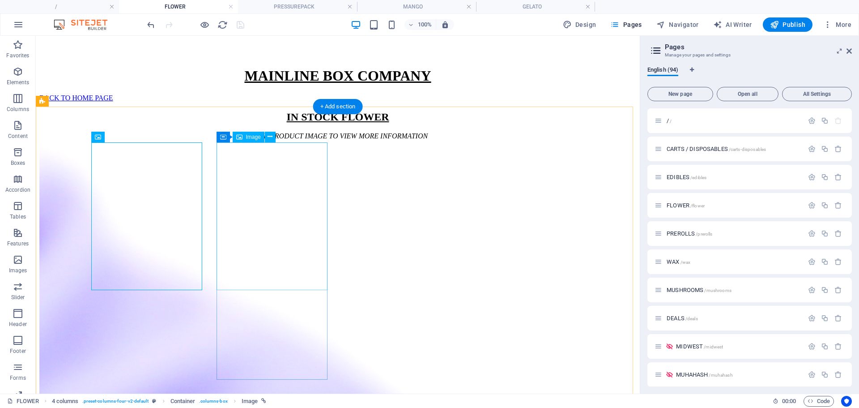
select select "69"
select select
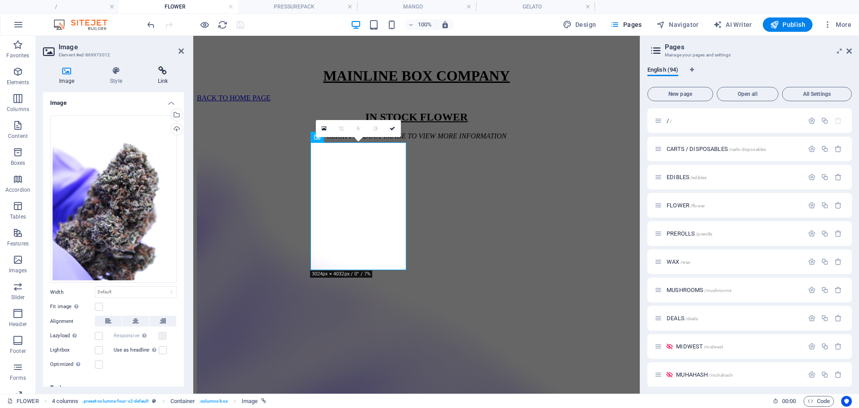
click at [166, 76] on h4 "Link" at bounding box center [163, 75] width 42 height 19
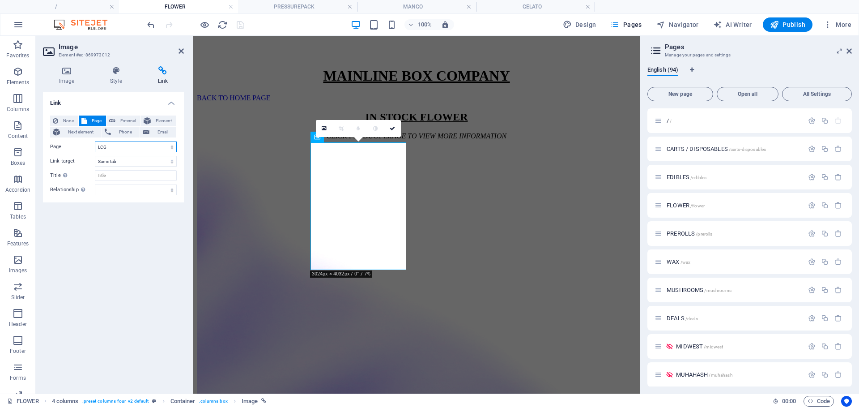
click at [111, 149] on select "/ CARTS / DISPOSABLES EDIBLES FLOWER PREROLLS WAX MUSHROOMS DEALS MIDWEST MUHAH…" at bounding box center [136, 146] width 82 height 11
select select "65"
click at [95, 141] on select "/ CARTS / DISPOSABLES EDIBLES FLOWER PREROLLS WAX MUSHROOMS DEALS MIDWEST MUHAH…" at bounding box center [136, 146] width 82 height 11
click at [395, 129] on link at bounding box center [392, 128] width 17 height 17
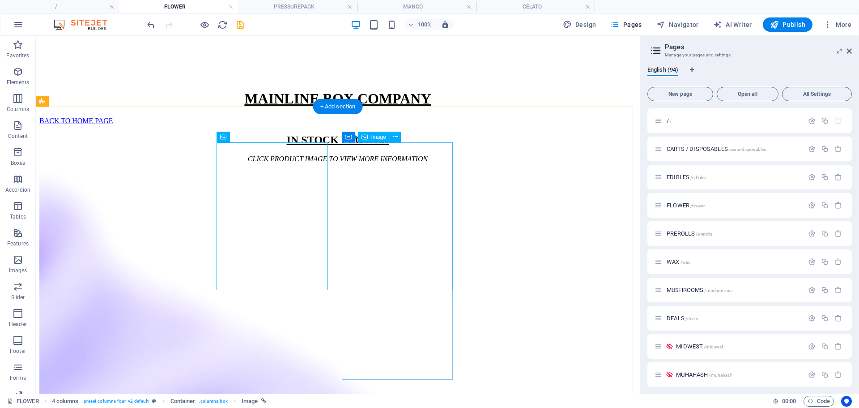
select select "73"
select select
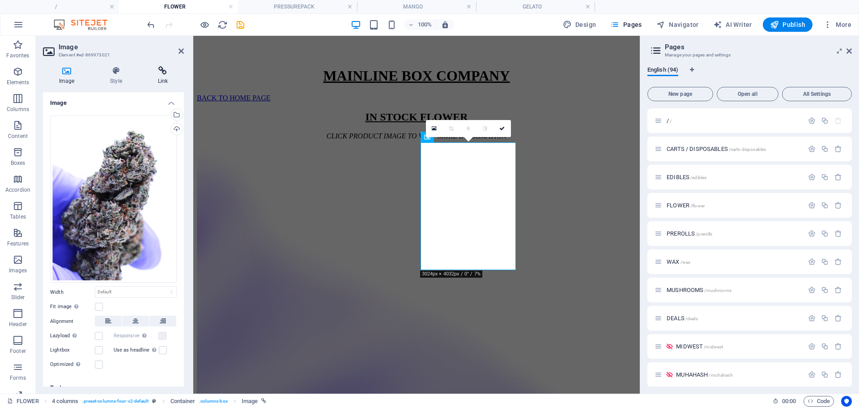
click at [167, 78] on h4 "Link" at bounding box center [163, 75] width 42 height 19
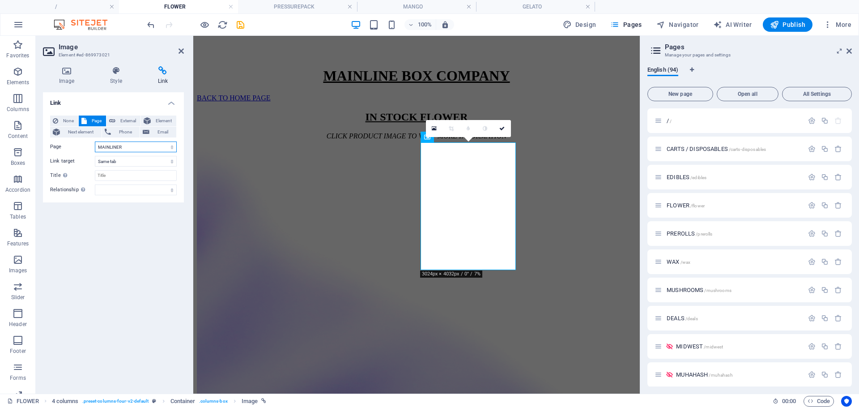
click at [112, 145] on select "/ CARTS / DISPOSABLES EDIBLES FLOWER PREROLLS WAX MUSHROOMS DEALS MIDWEST MUHAH…" at bounding box center [136, 146] width 82 height 11
select select "71"
click at [95, 141] on select "/ CARTS / DISPOSABLES EDIBLES FLOWER PREROLLS WAX MUSHROOMS DEALS MIDWEST MUHAH…" at bounding box center [136, 146] width 82 height 11
click at [502, 129] on icon at bounding box center [501, 128] width 5 height 5
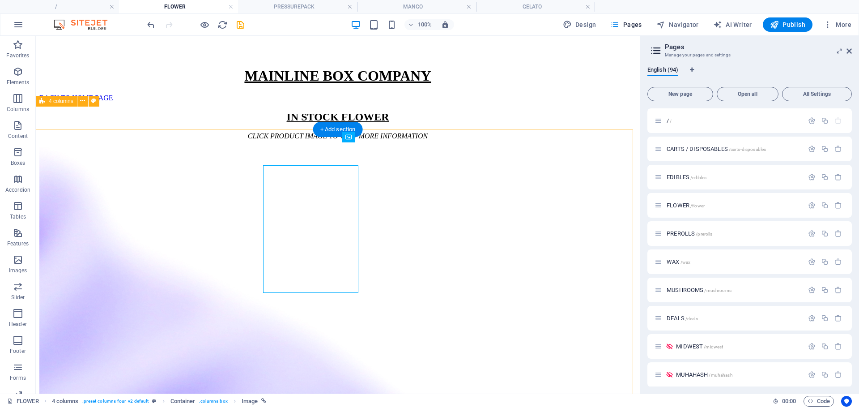
scroll to position [166, 0]
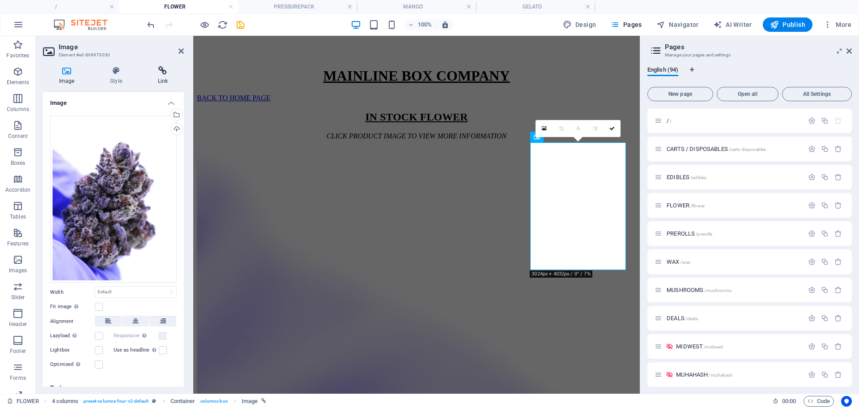
click at [162, 68] on icon at bounding box center [163, 70] width 42 height 9
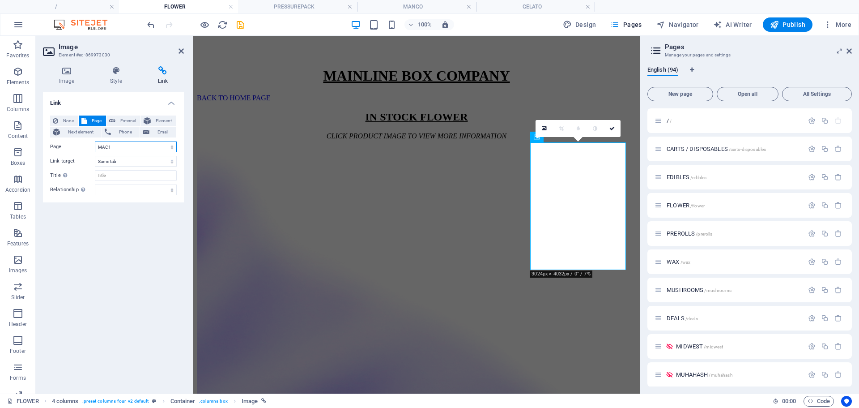
click at [123, 142] on select "/ CARTS / DISPOSABLES EDIBLES FLOWER PREROLLS WAX MUSHROOMS DEALS MIDWEST MUHAH…" at bounding box center [136, 146] width 82 height 11
select select "70"
click at [95, 141] on select "/ CARTS / DISPOSABLES EDIBLES FLOWER PREROLLS WAX MUSHROOMS DEALS MIDWEST MUHAH…" at bounding box center [136, 146] width 82 height 11
click at [610, 129] on icon at bounding box center [611, 128] width 5 height 5
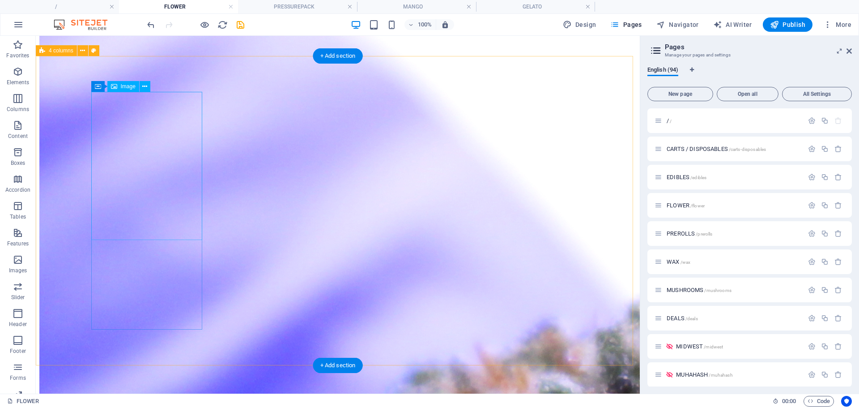
select select "64"
select select
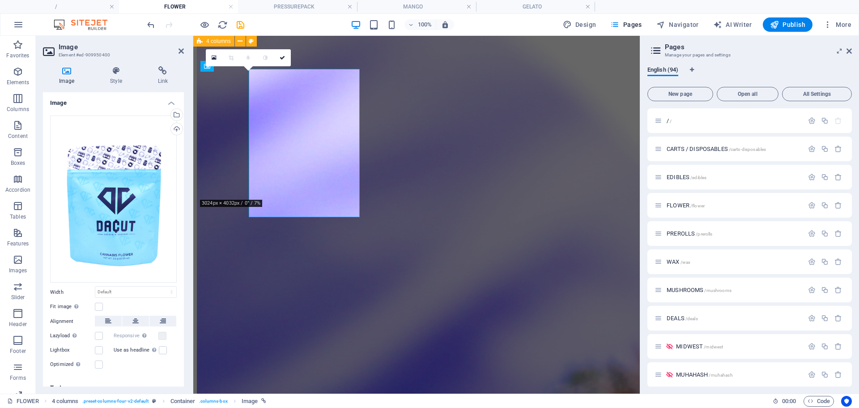
scroll to position [548, 0]
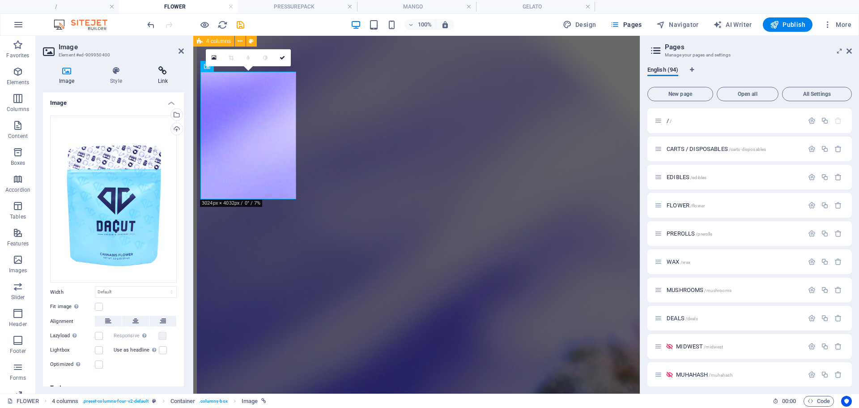
click at [166, 76] on h4 "Link" at bounding box center [163, 75] width 42 height 19
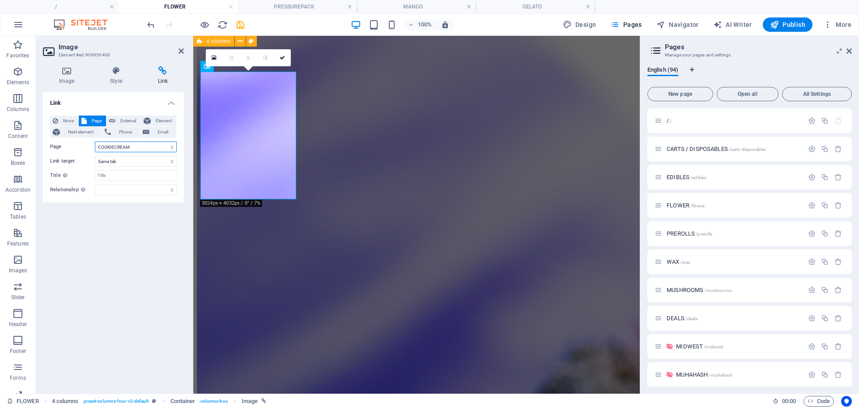
click at [132, 149] on select "/ CARTS / DISPOSABLES EDIBLES FLOWER PREROLLS WAX MUSHROOMS DEALS MIDWEST MUHAH…" at bounding box center [136, 146] width 82 height 11
select select "75"
click at [95, 141] on select "/ CARTS / DISPOSABLES EDIBLES FLOWER PREROLLS WAX MUSHROOMS DEALS MIDWEST MUHAH…" at bounding box center [136, 146] width 82 height 11
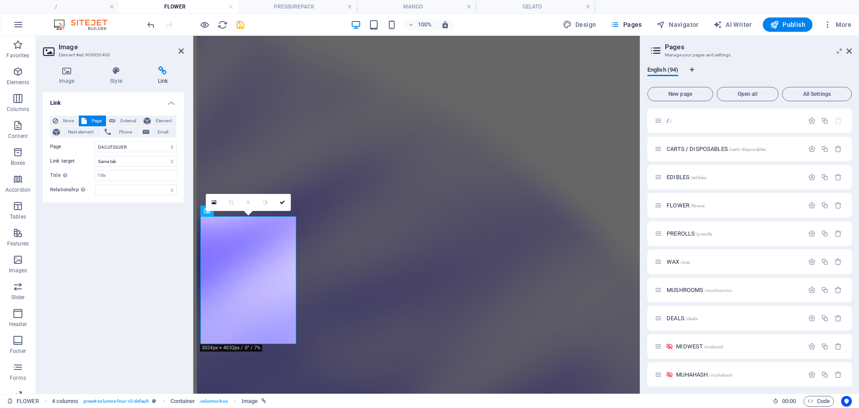
click at [282, 198] on link at bounding box center [282, 202] width 17 height 17
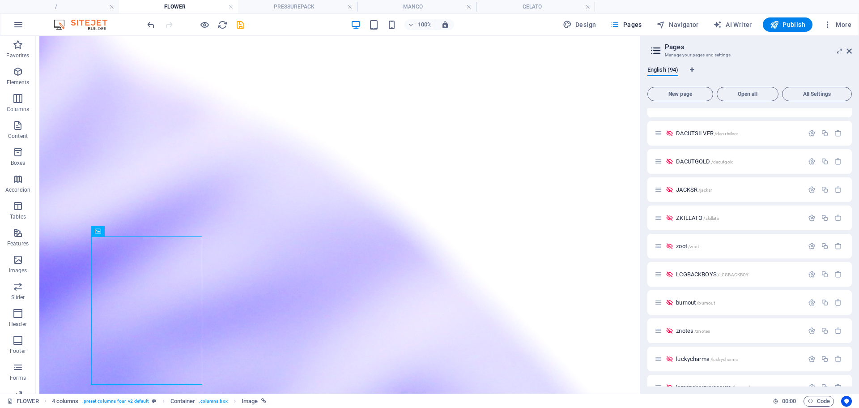
scroll to position [2100, 0]
click at [692, 135] on span "DACUTSILVER /dacutsilver" at bounding box center [707, 134] width 62 height 7
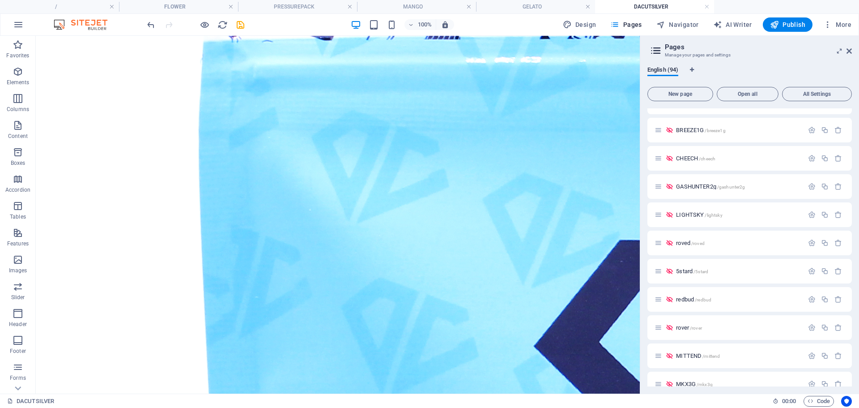
scroll to position [949, 0]
click at [684, 297] on span "redbud /redbud" at bounding box center [693, 298] width 35 height 7
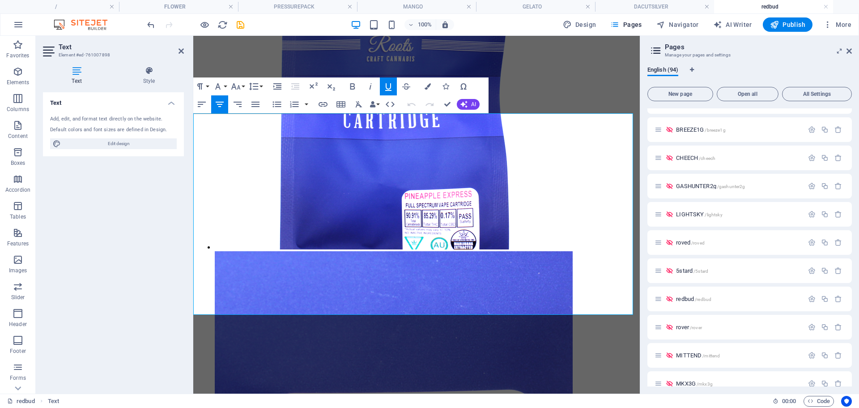
scroll to position [399, 0]
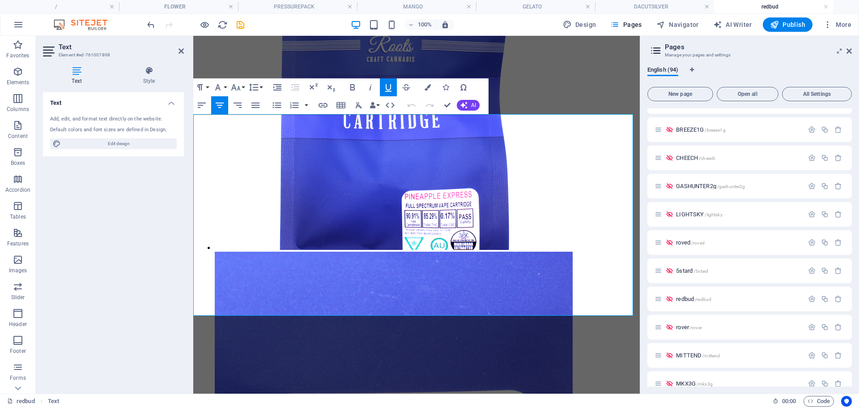
drag, startPoint x: 485, startPoint y: 308, endPoint x: 354, endPoint y: 305, distance: 131.6
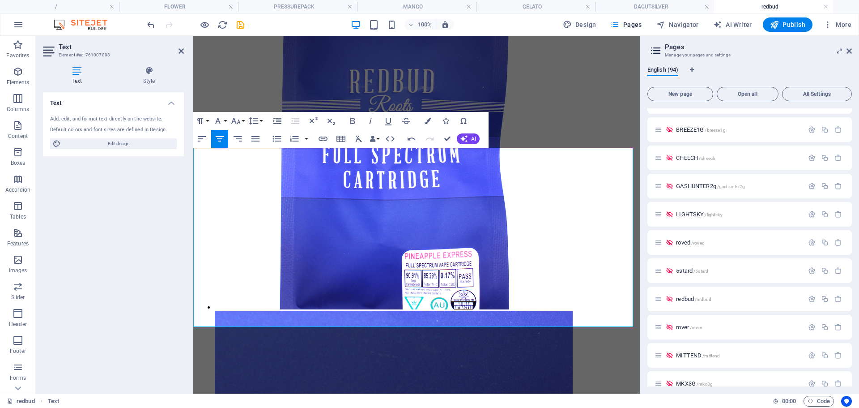
scroll to position [339, 0]
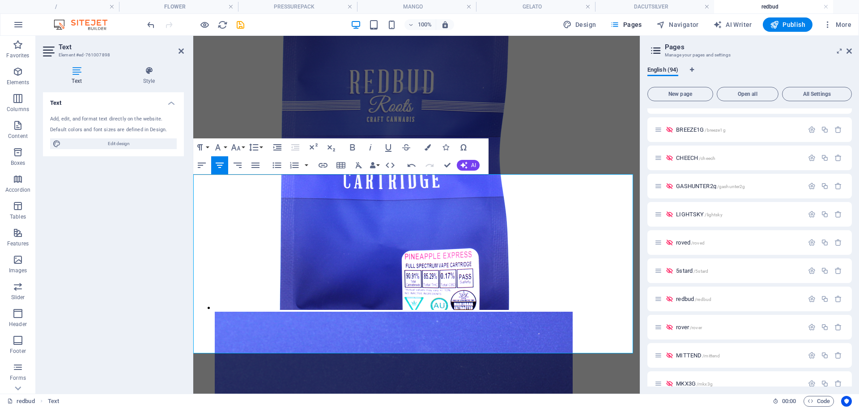
drag, startPoint x: 476, startPoint y: 208, endPoint x: 340, endPoint y: 204, distance: 136.1
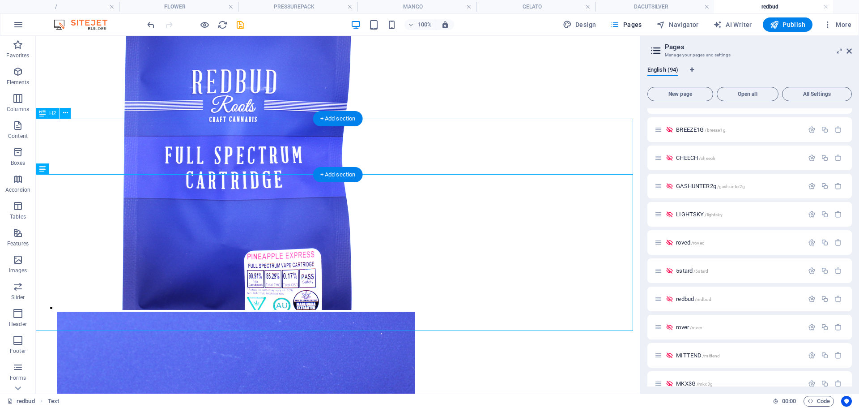
scroll to position [395, 0]
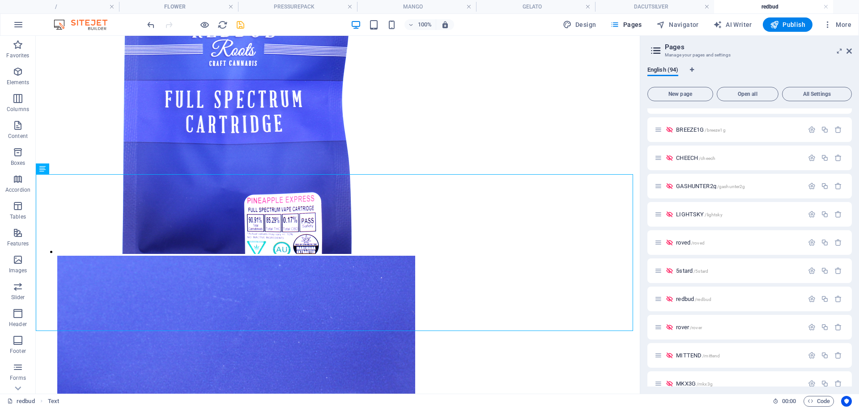
click at [243, 25] on icon "save" at bounding box center [240, 25] width 10 height 10
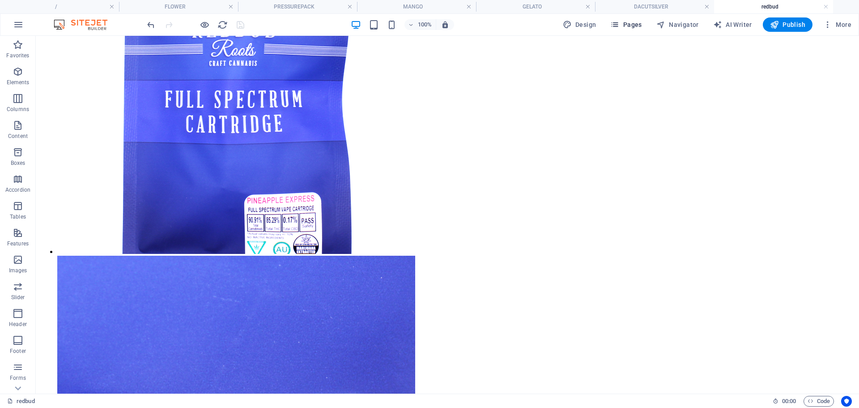
click at [638, 24] on span "Pages" at bounding box center [625, 24] width 31 height 9
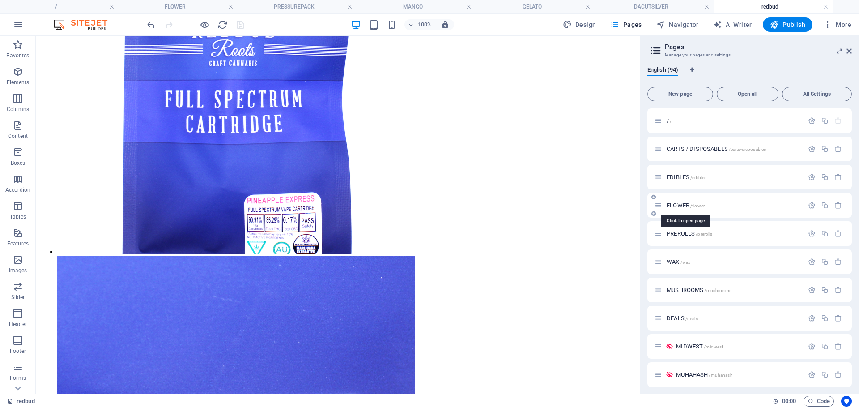
click at [677, 204] on span "FLOWER /flower" at bounding box center [686, 205] width 38 height 7
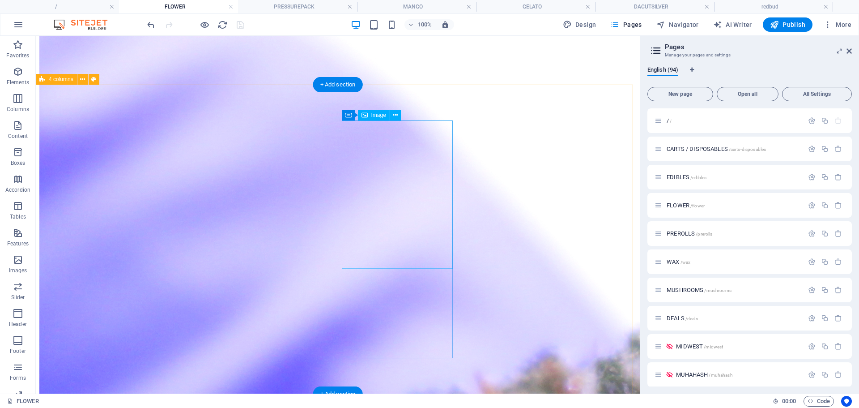
scroll to position [496, 0]
select select "73"
select select
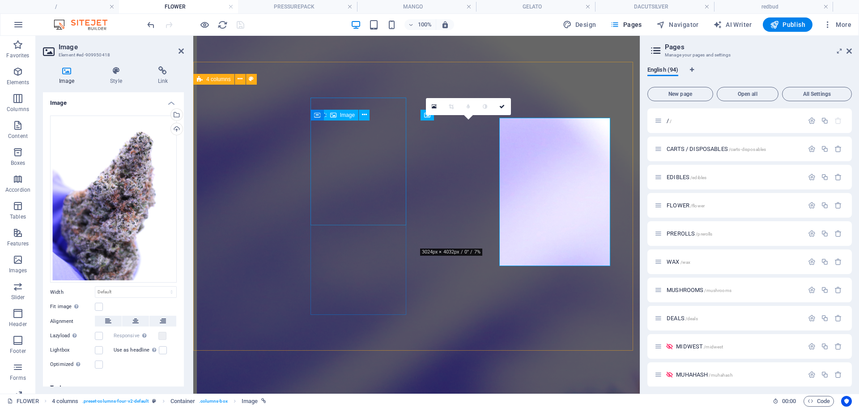
scroll to position [499, 0]
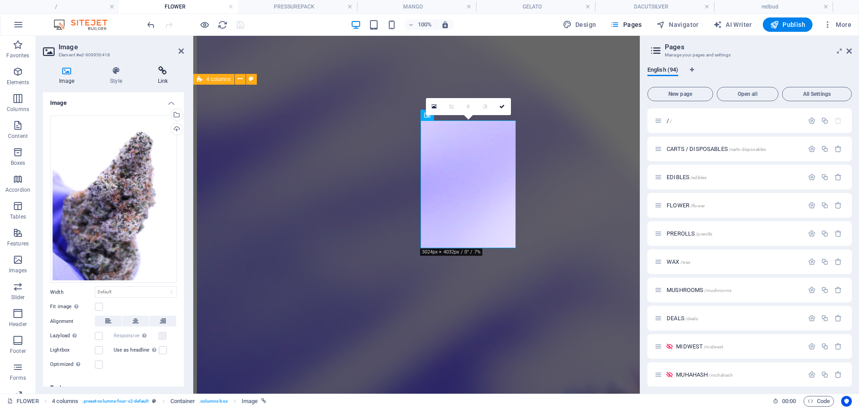
click at [168, 77] on h4 "Link" at bounding box center [163, 75] width 42 height 19
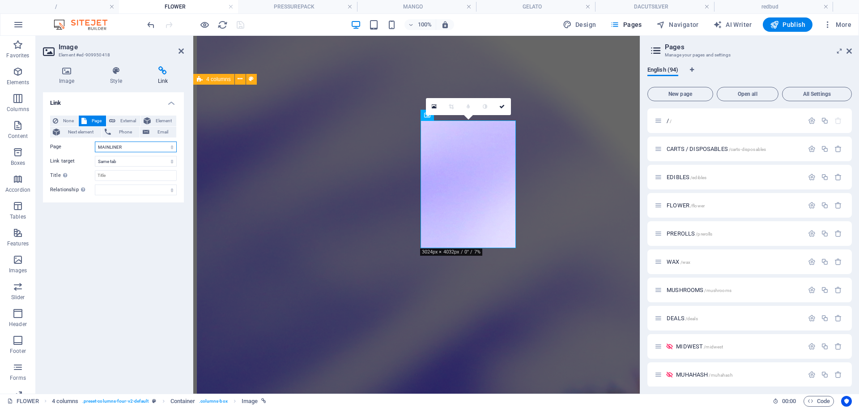
click at [118, 148] on select "/ CARTS / DISPOSABLES EDIBLES FLOWER PREROLLS WAX MUSHROOMS DEALS MIDWEST MUHAH…" at bounding box center [136, 146] width 82 height 11
select select "63"
click at [95, 141] on select "/ CARTS / DISPOSABLES EDIBLES FLOWER PREROLLS WAX MUSHROOMS DEALS MIDWEST MUHAH…" at bounding box center [136, 146] width 82 height 11
click at [503, 103] on link at bounding box center [502, 106] width 17 height 17
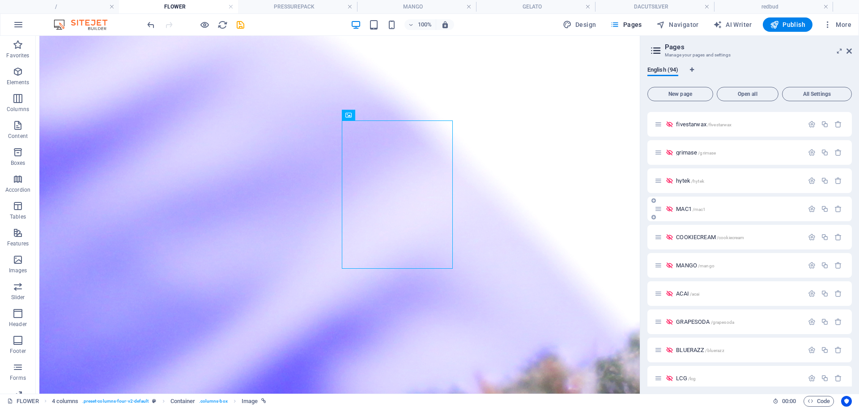
scroll to position [1689, 0]
click at [825, 208] on icon "button" at bounding box center [825, 207] width 8 height 8
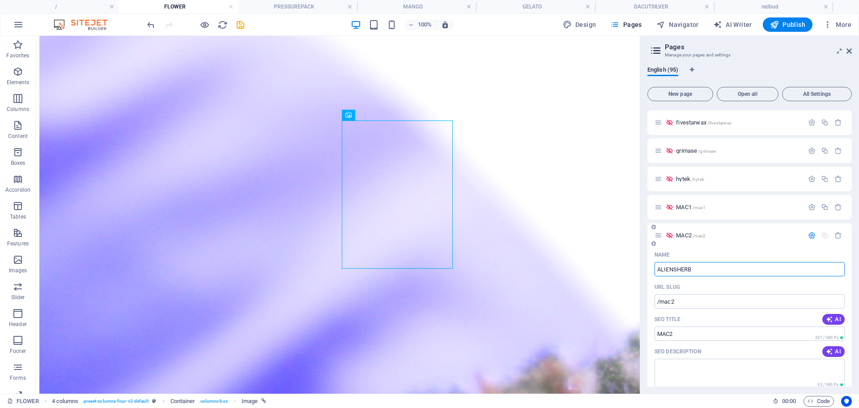
type input "ALIENSHERB"
type input "/aliensherb"
type input "ALIENSHERB"
click at [808, 235] on icon "button" at bounding box center [812, 235] width 8 height 8
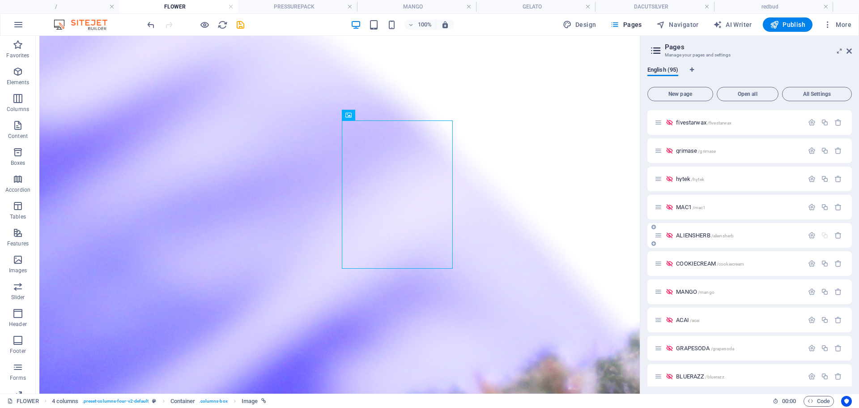
click at [697, 234] on span "ALIENSHERB /aliensherb" at bounding box center [705, 235] width 58 height 7
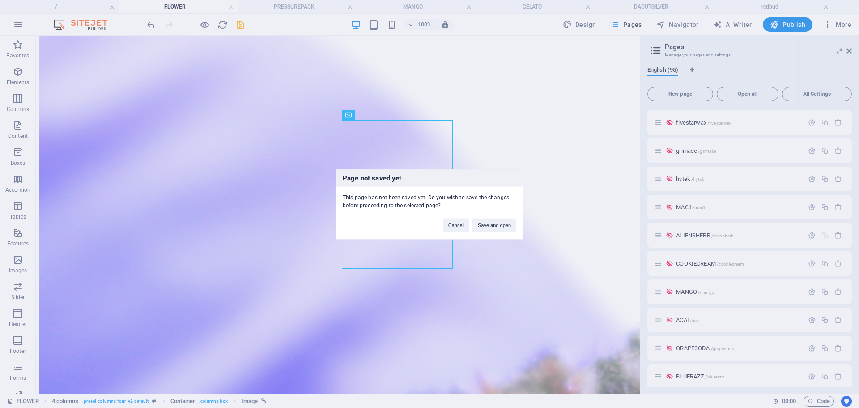
click at [485, 217] on div "Cancel Save and open" at bounding box center [479, 220] width 87 height 23
click at [488, 220] on button "Save and open" at bounding box center [494, 224] width 44 height 13
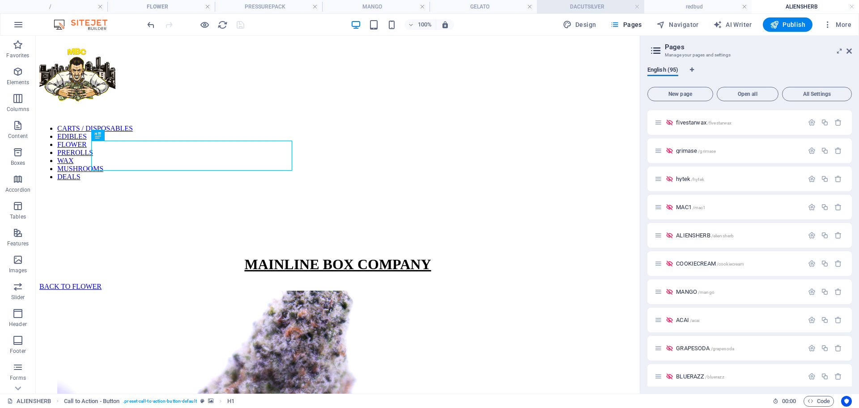
scroll to position [0, 0]
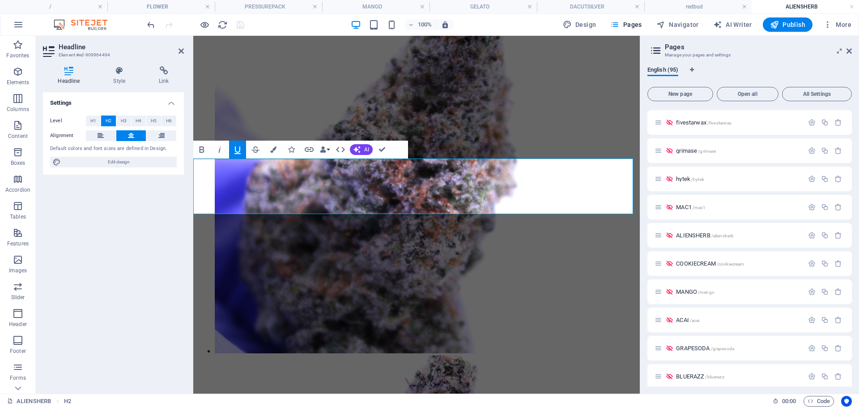
scroll to position [294, 0]
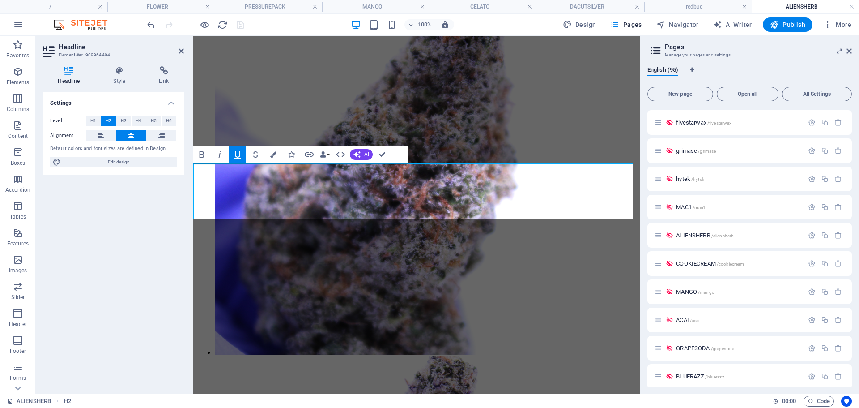
drag, startPoint x: 453, startPoint y: 174, endPoint x: 429, endPoint y: 179, distance: 24.7
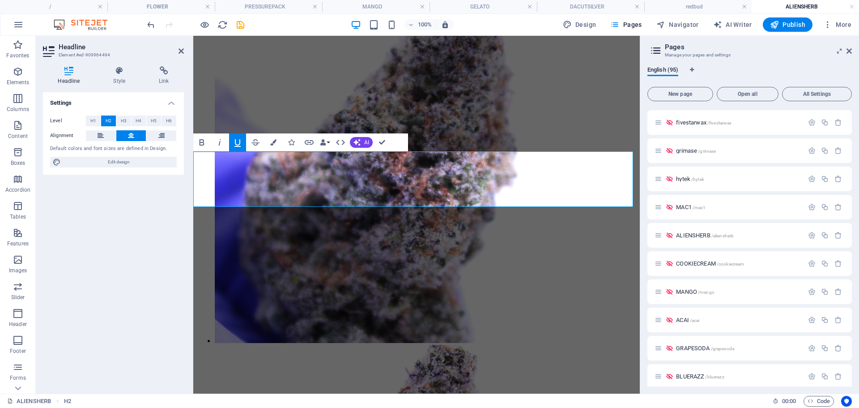
scroll to position [305, 0]
drag, startPoint x: 421, startPoint y: 167, endPoint x: 380, endPoint y: 167, distance: 40.3
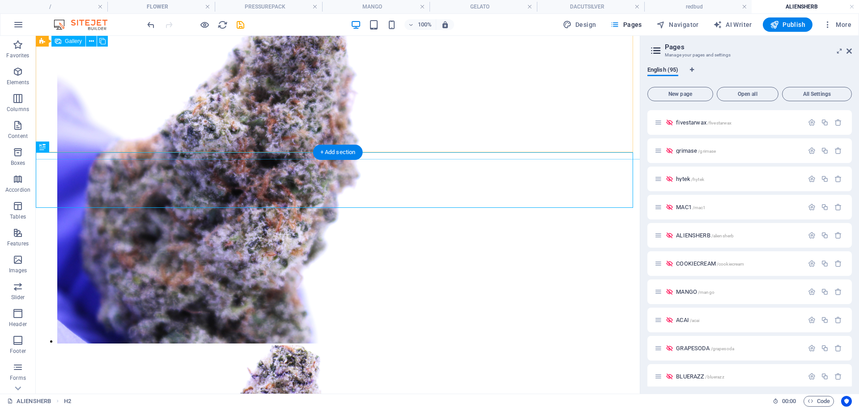
scroll to position [361, 0]
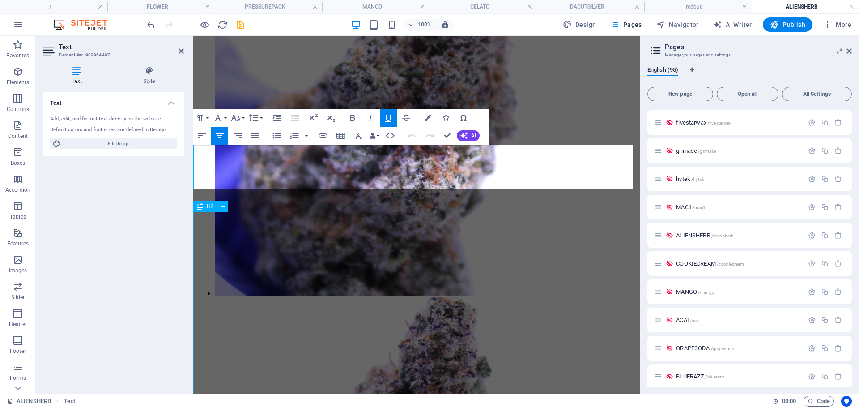
scroll to position [352, 0]
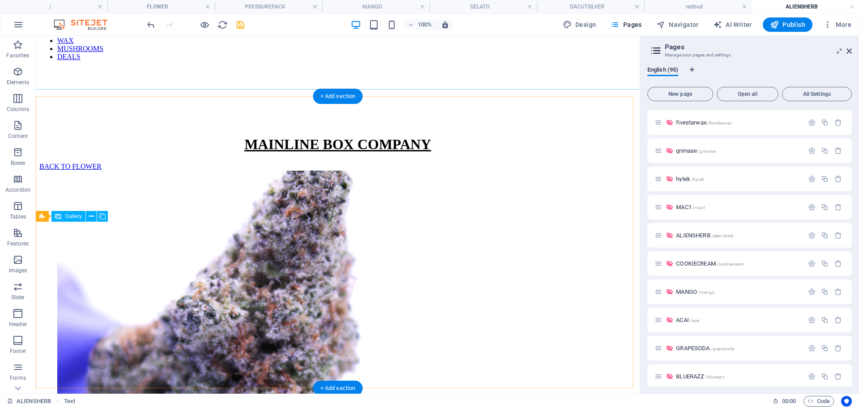
scroll to position [119, 0]
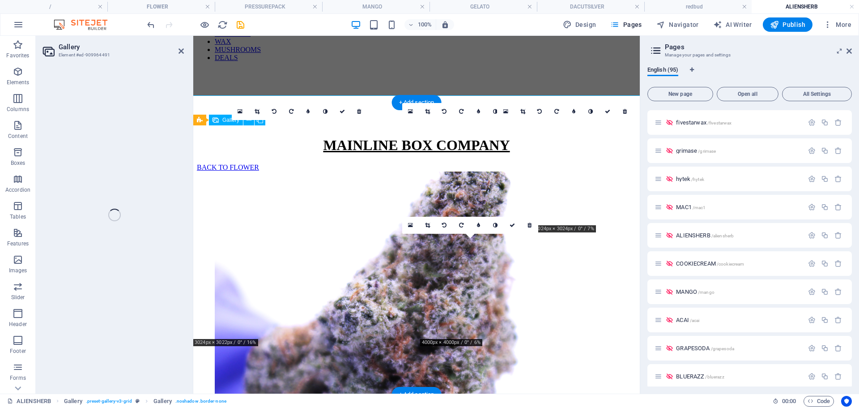
select select "4"
select select "px"
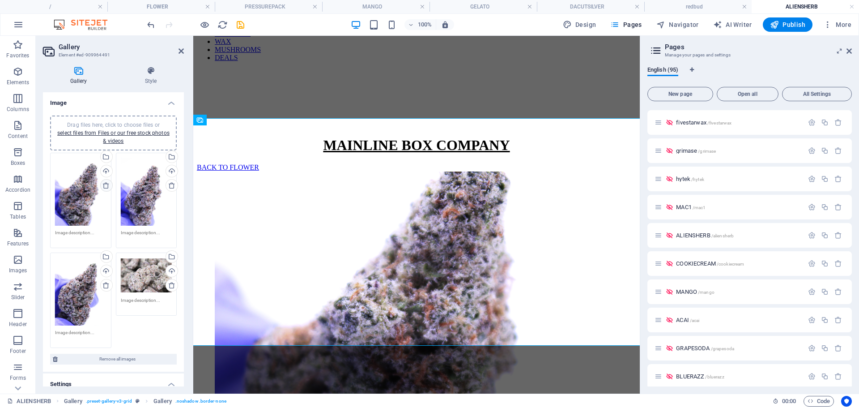
click at [107, 184] on icon at bounding box center [105, 185] width 7 height 7
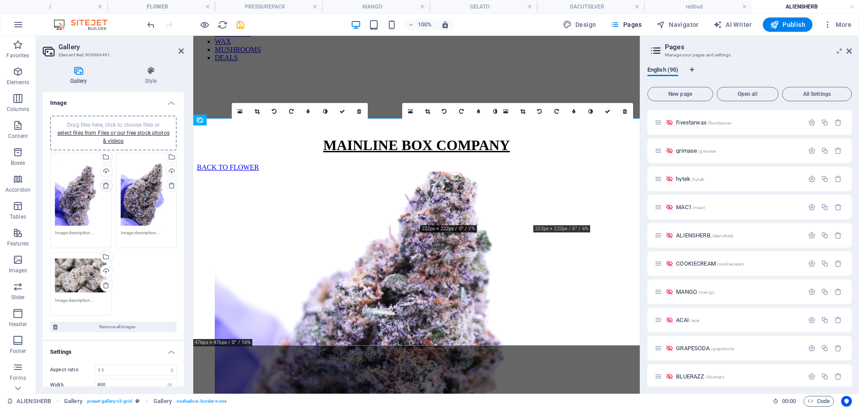
click at [107, 184] on icon at bounding box center [105, 185] width 7 height 7
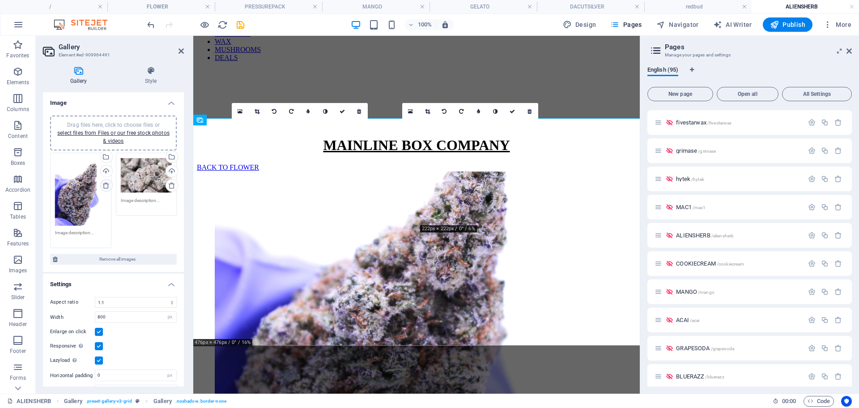
click at [107, 184] on icon at bounding box center [105, 185] width 7 height 7
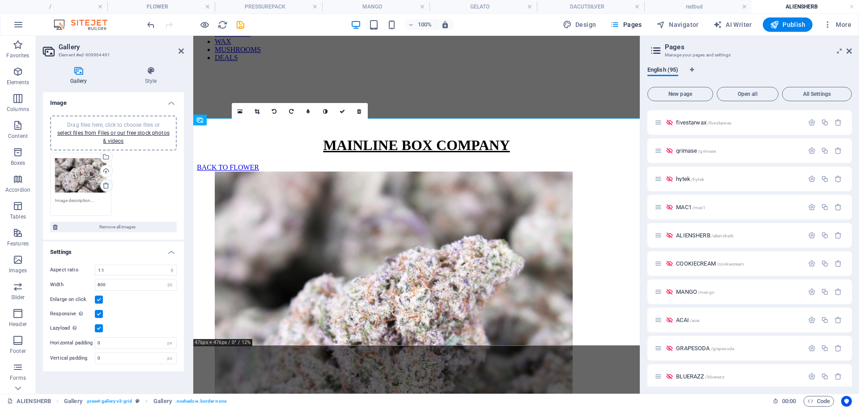
click at [107, 184] on icon at bounding box center [105, 185] width 7 height 7
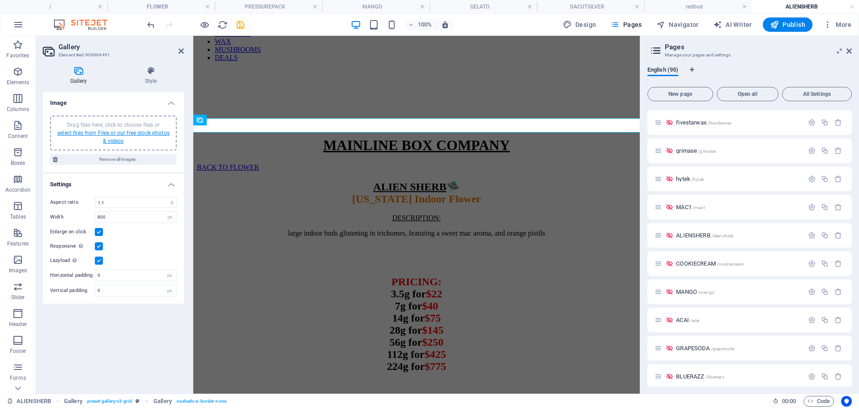
click at [114, 138] on link "select files from Files or our free stock photos & videos" at bounding box center [113, 137] width 112 height 14
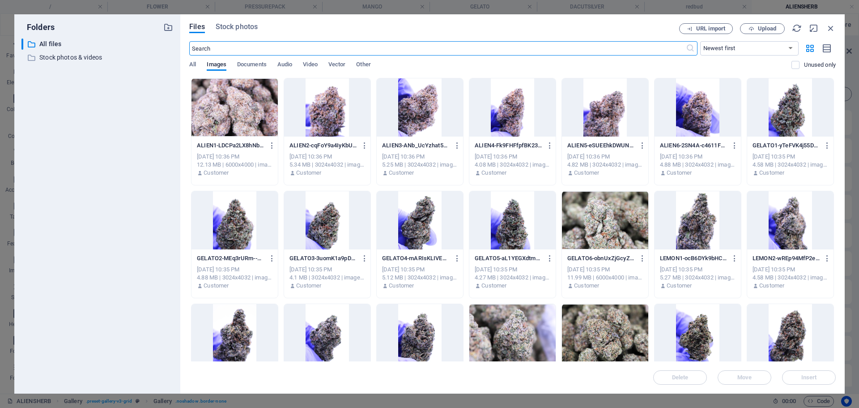
click at [250, 106] on div at bounding box center [234, 107] width 86 height 58
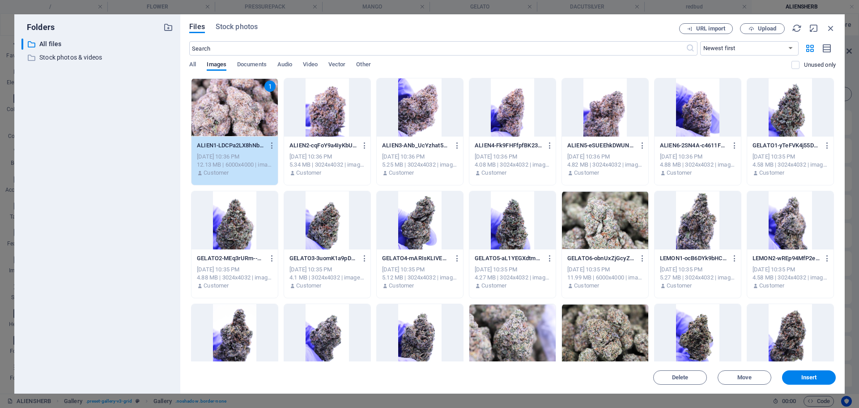
click at [680, 110] on div at bounding box center [698, 107] width 86 height 58
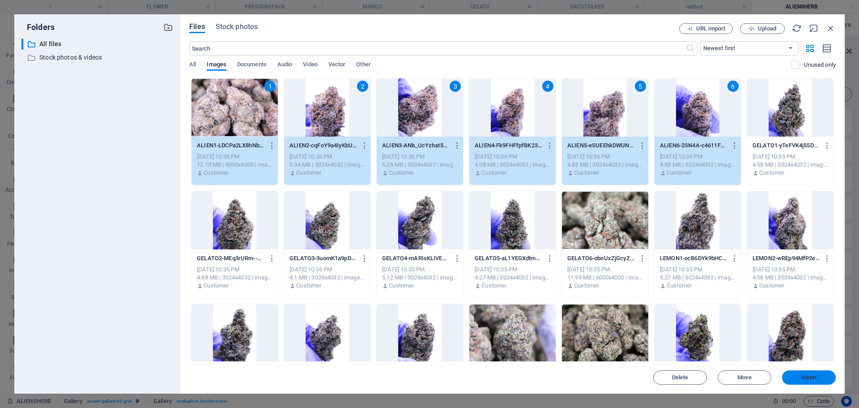
click at [810, 380] on button "Insert" at bounding box center [809, 377] width 54 height 14
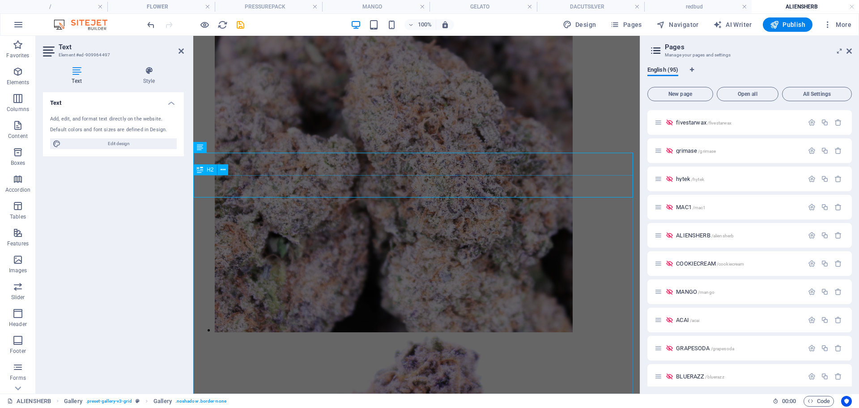
scroll to position [474, 0]
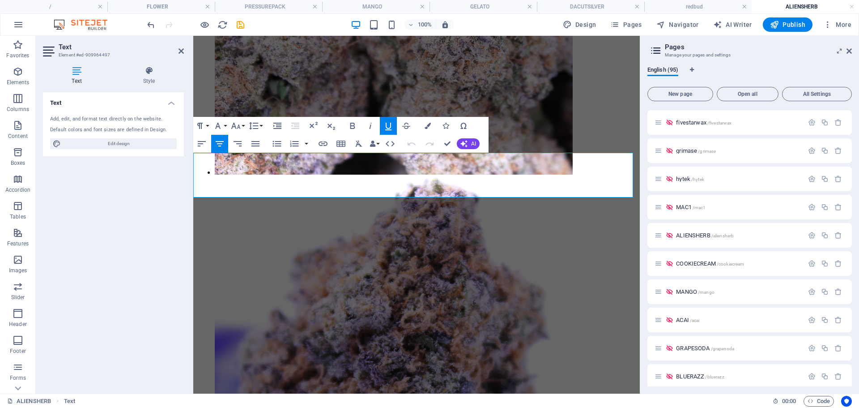
drag, startPoint x: 485, startPoint y: 186, endPoint x: 468, endPoint y: 188, distance: 16.6
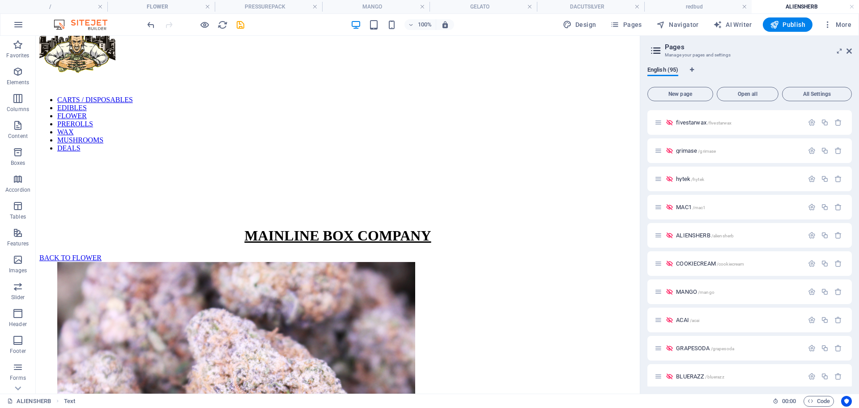
scroll to position [0, 0]
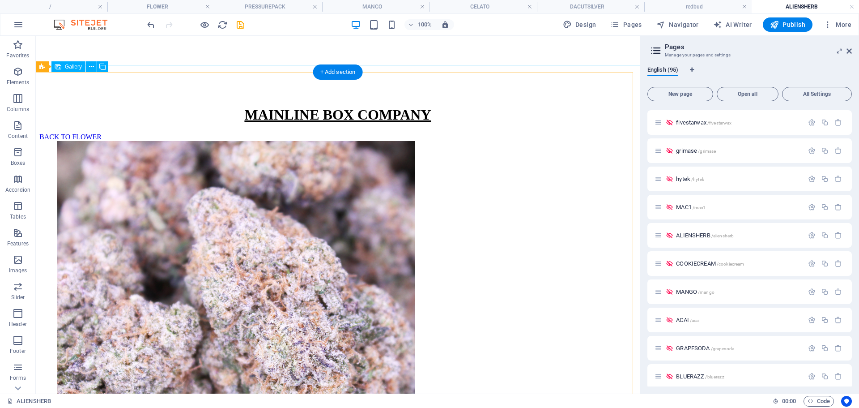
click at [296, 224] on li at bounding box center [236, 321] width 358 height 360
select select "4"
select select "px"
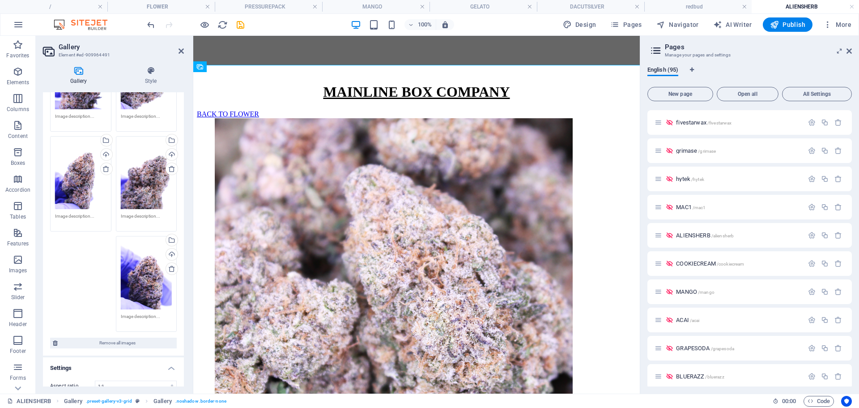
scroll to position [161, 0]
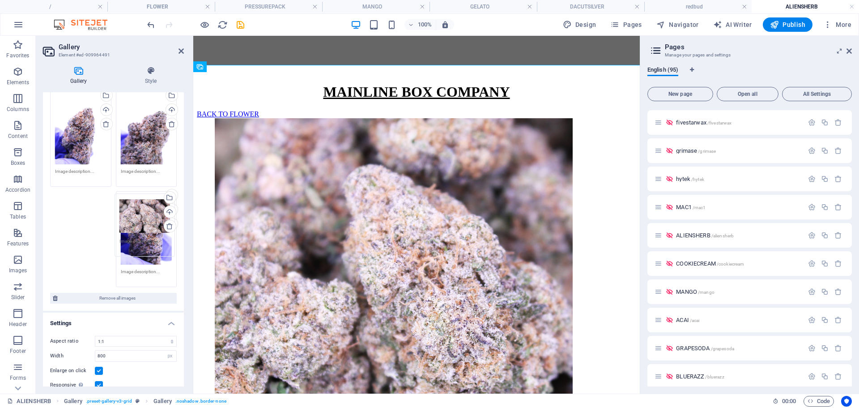
drag, startPoint x: 84, startPoint y: 181, endPoint x: 148, endPoint y: 222, distance: 76.2
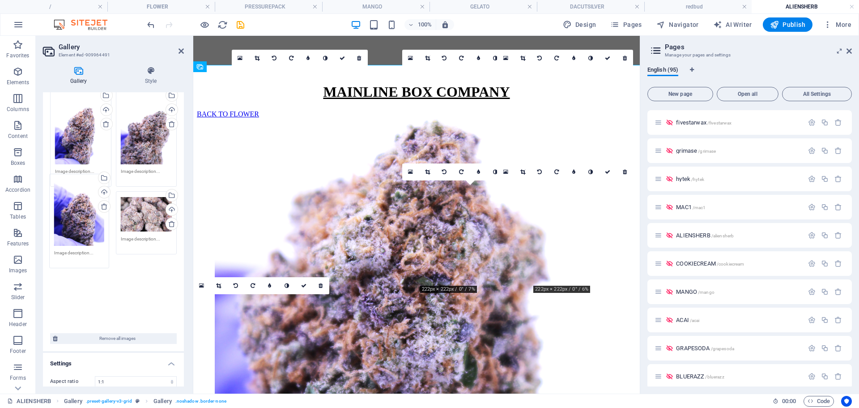
drag, startPoint x: 134, startPoint y: 225, endPoint x: 68, endPoint y: 210, distance: 67.5
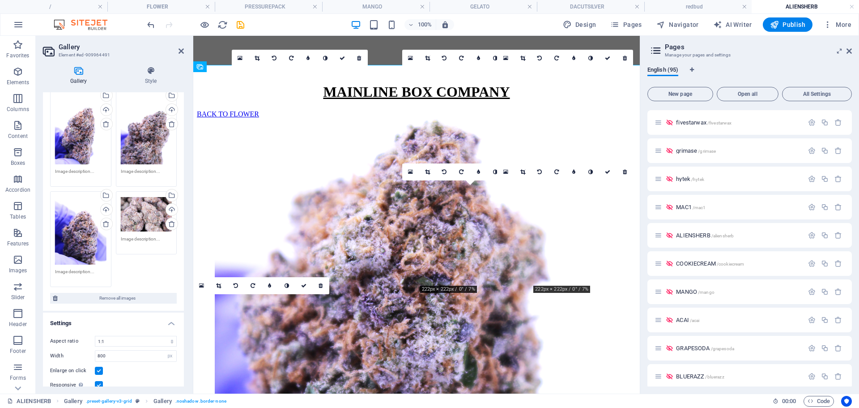
scroll to position [45, 0]
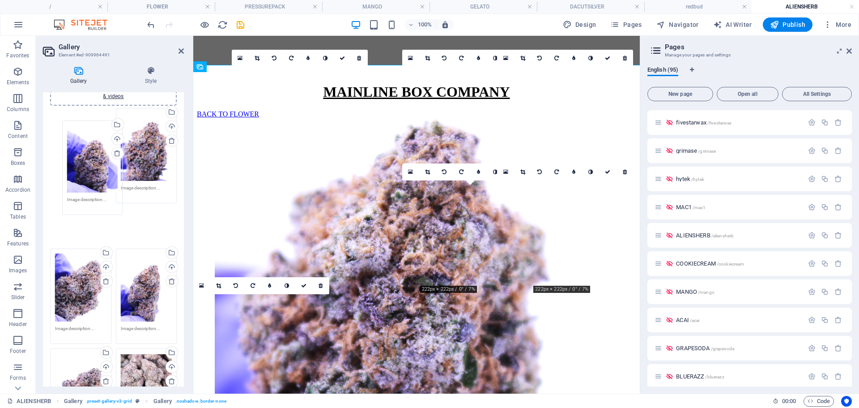
drag, startPoint x: 72, startPoint y: 323, endPoint x: 80, endPoint y: 136, distance: 187.6
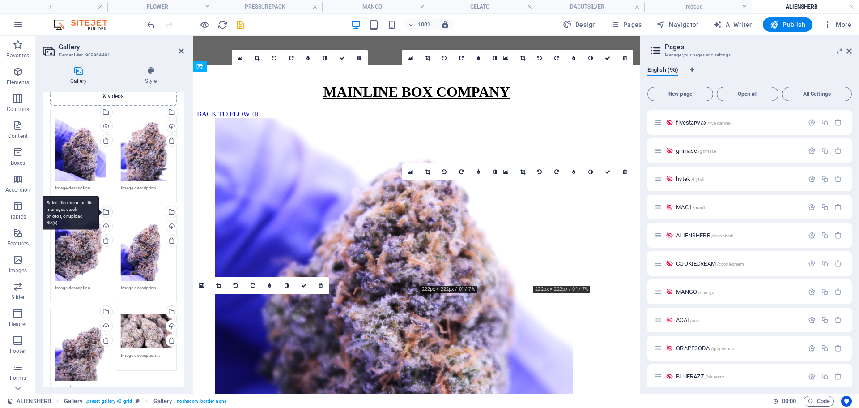
scroll to position [99, 0]
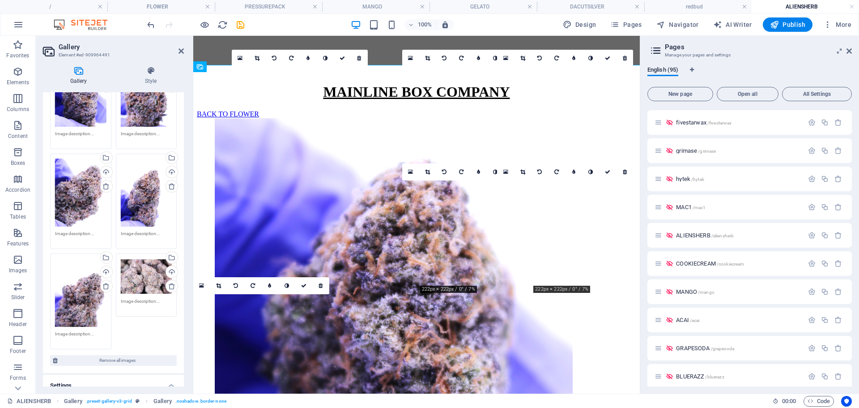
click at [98, 213] on div "Drag files here, click to choose files or select files from Files or our free s…" at bounding box center [80, 192] width 51 height 68
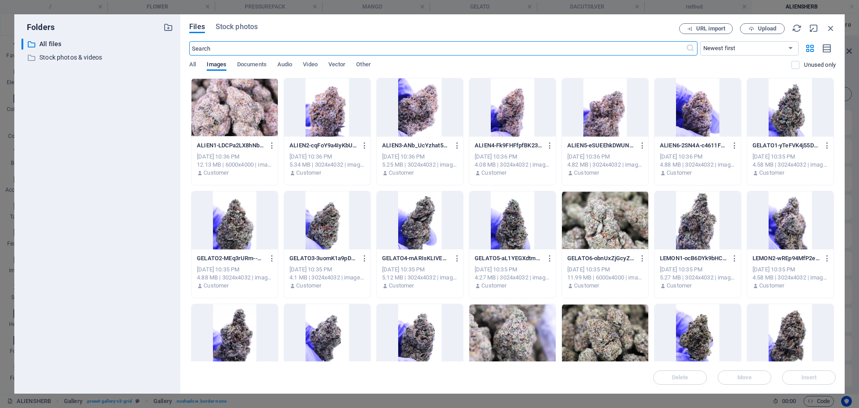
scroll to position [155, 0]
click at [833, 29] on icon "button" at bounding box center [831, 28] width 10 height 10
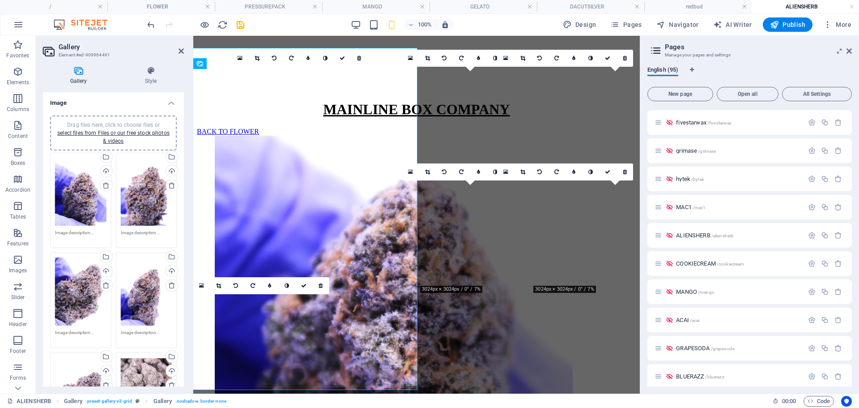
scroll to position [172, 0]
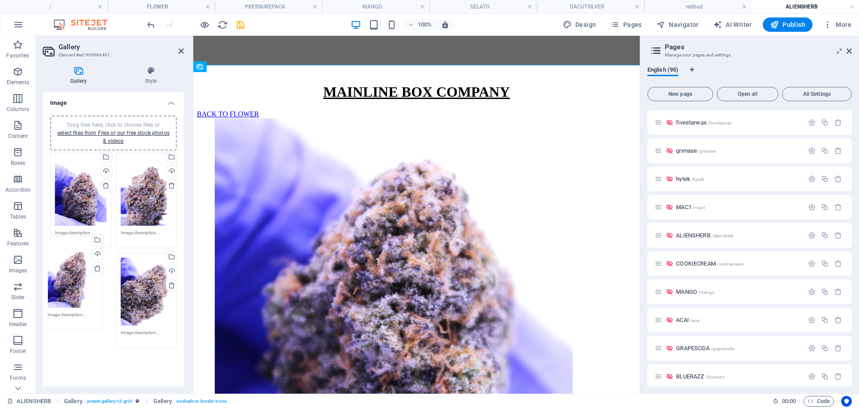
drag, startPoint x: 146, startPoint y: 293, endPoint x: 73, endPoint y: 279, distance: 74.4
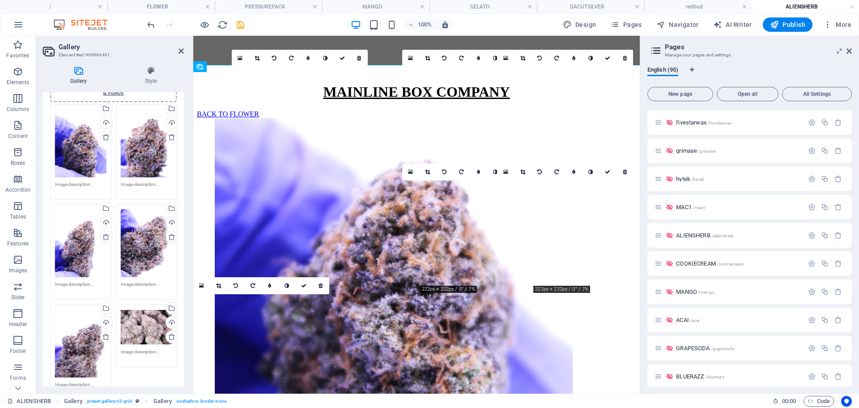
scroll to position [49, 0]
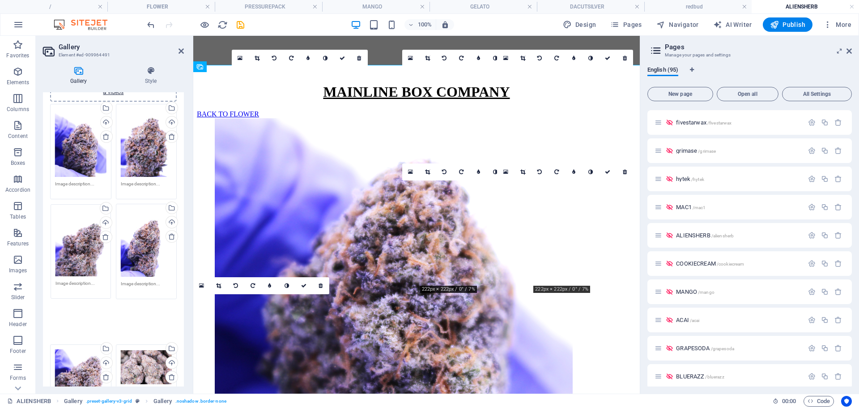
drag, startPoint x: 86, startPoint y: 334, endPoint x: 87, endPoint y: 236, distance: 97.5
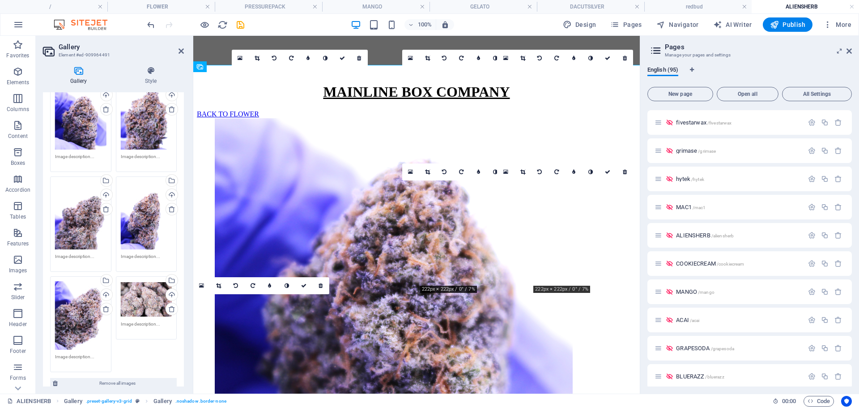
scroll to position [74, 0]
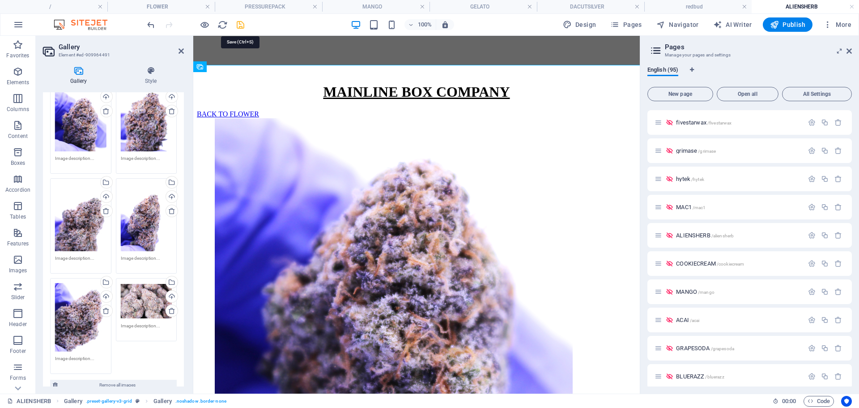
click at [240, 20] on icon "save" at bounding box center [240, 25] width 10 height 10
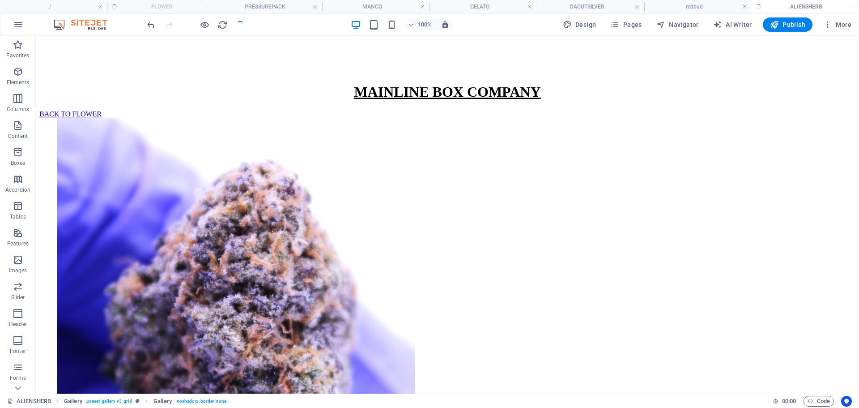
scroll to position [149, 0]
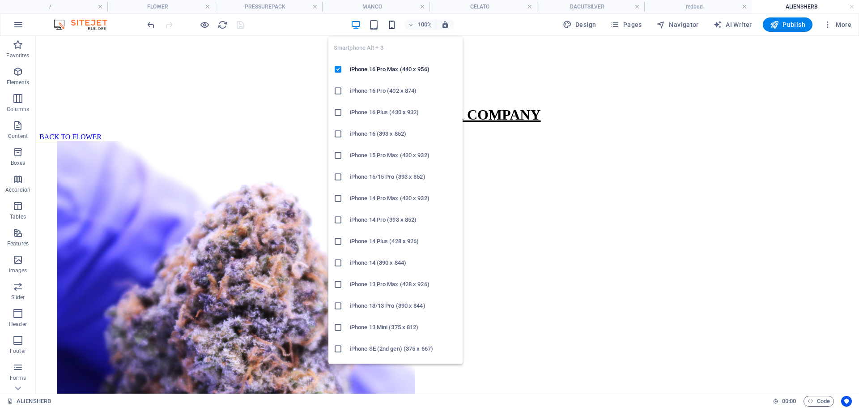
click at [396, 26] on icon "button" at bounding box center [392, 25] width 10 height 10
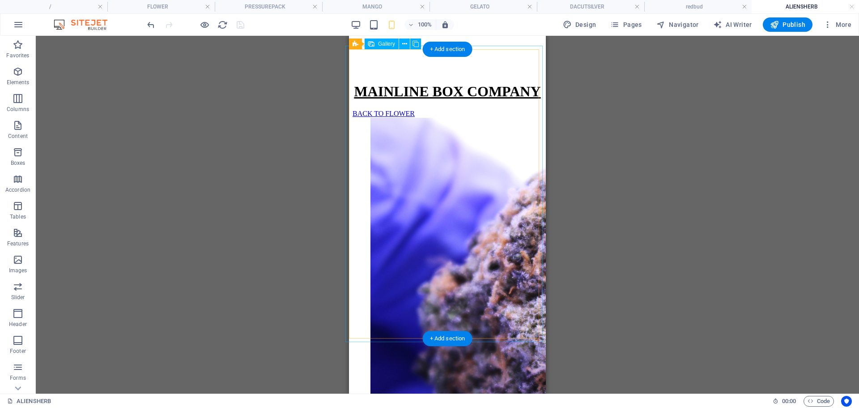
scroll to position [178, 0]
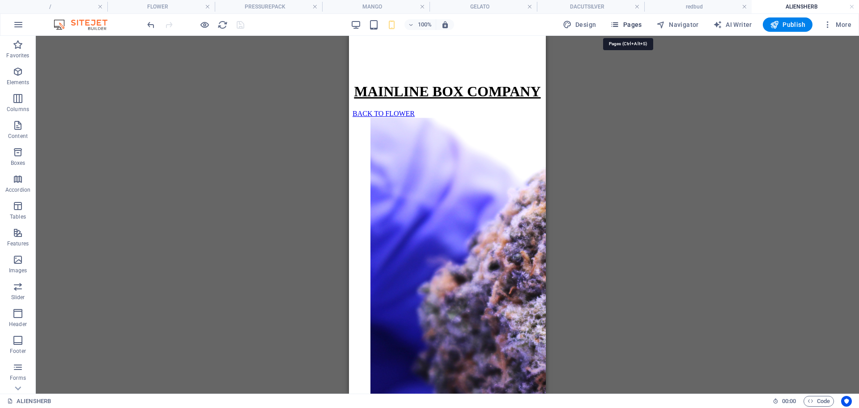
click at [633, 26] on span "Pages" at bounding box center [625, 24] width 31 height 9
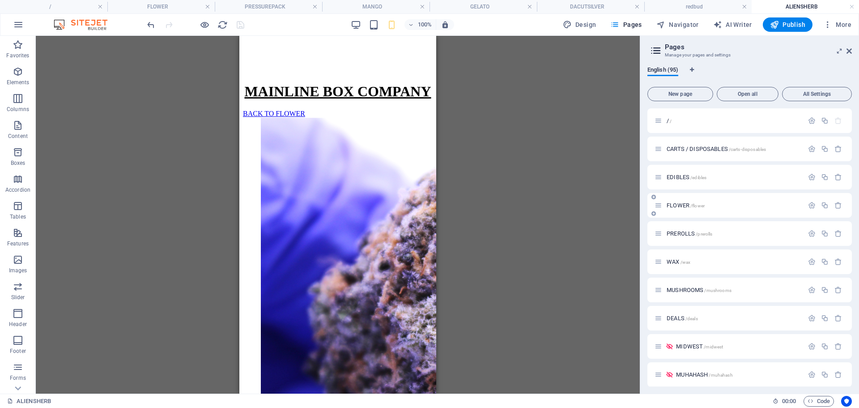
click at [683, 208] on span "FLOWER /flower" at bounding box center [686, 205] width 38 height 7
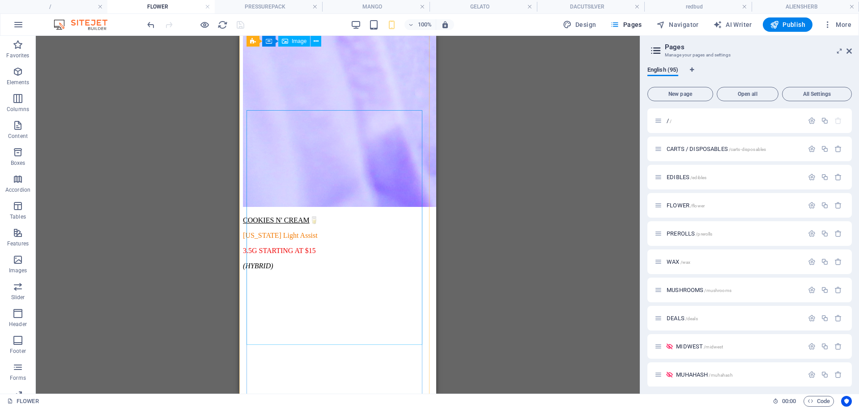
scroll to position [1951, 0]
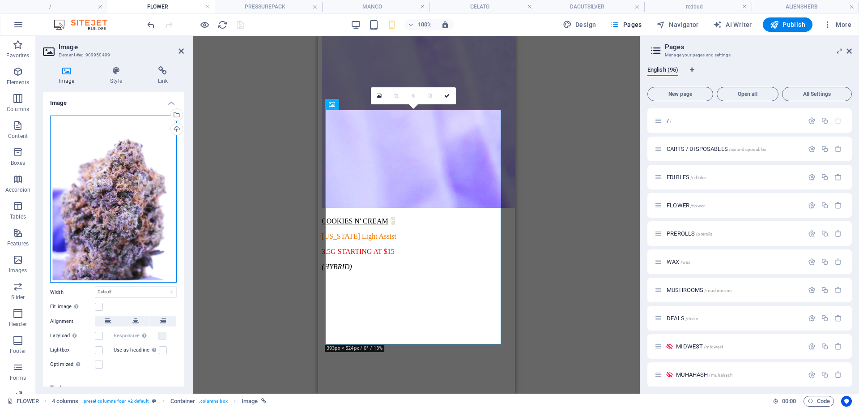
click at [126, 211] on div "Drag files here, click to choose files or select files from Files or our free s…" at bounding box center [113, 198] width 127 height 167
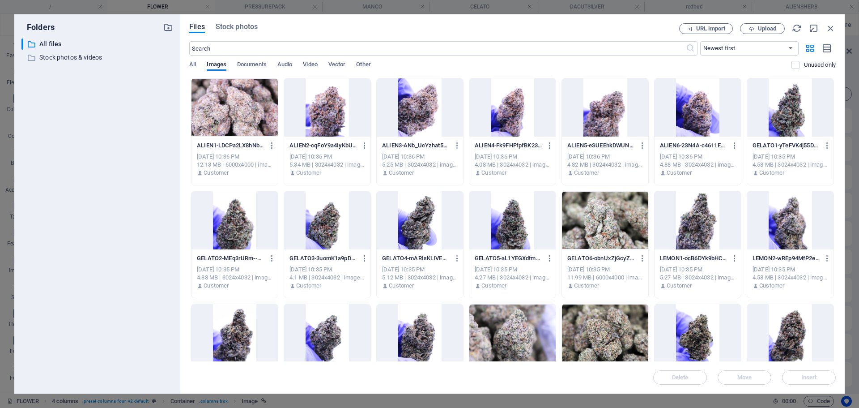
click at [506, 104] on div at bounding box center [512, 107] width 86 height 58
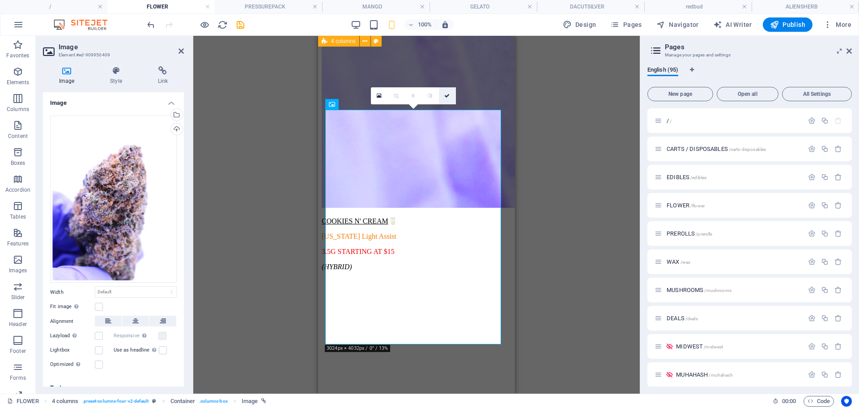
click at [452, 94] on link at bounding box center [447, 95] width 17 height 17
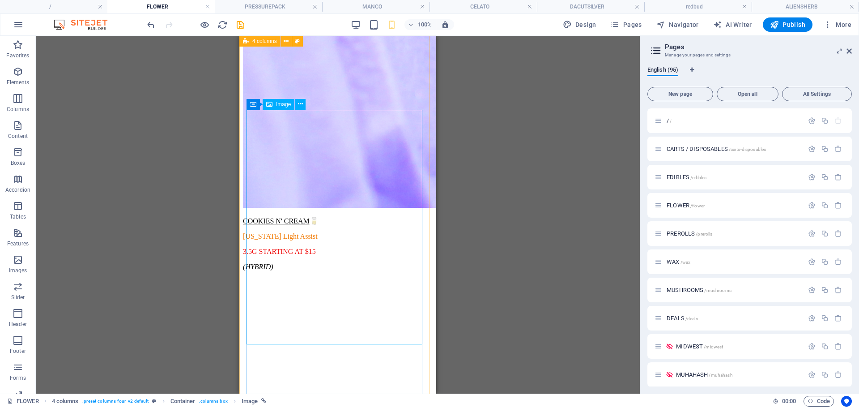
select select "69"
select select
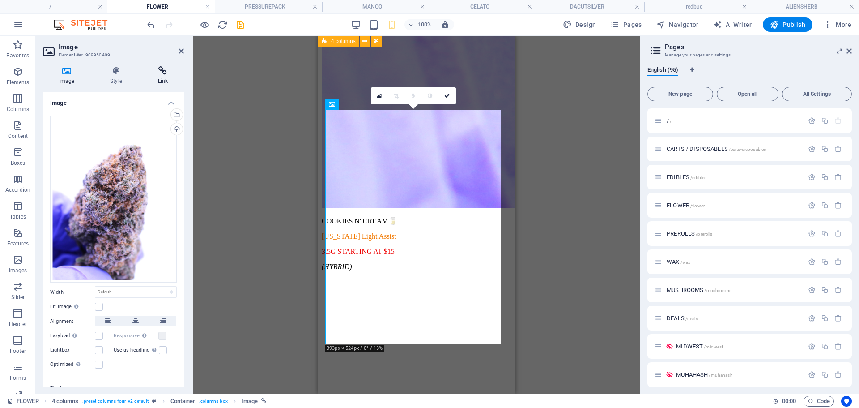
click at [153, 68] on icon at bounding box center [163, 70] width 42 height 9
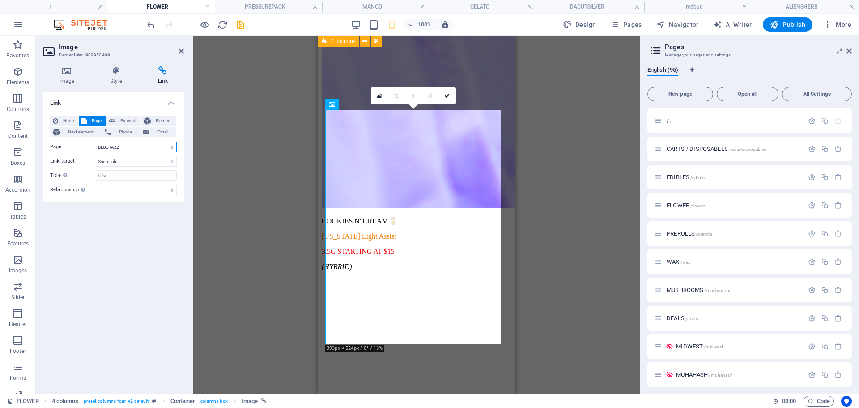
click at [111, 143] on select "/ CARTS / DISPOSABLES EDIBLES FLOWER PREROLLS WAX MUSHROOMS DEALS MIDWEST MUHAH…" at bounding box center [136, 146] width 82 height 11
select select "64"
click at [95, 141] on select "/ CARTS / DISPOSABLES EDIBLES FLOWER PREROLLS WAX MUSHROOMS DEALS MIDWEST MUHAH…" at bounding box center [136, 146] width 82 height 11
click at [448, 94] on icon at bounding box center [446, 95] width 5 height 5
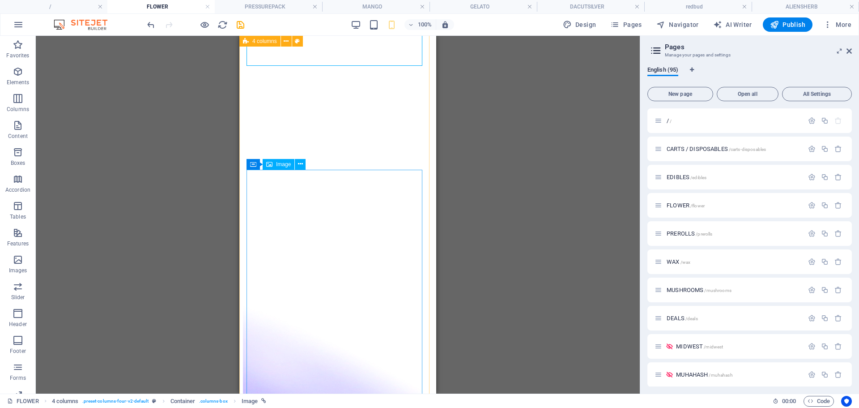
select select "63"
select select
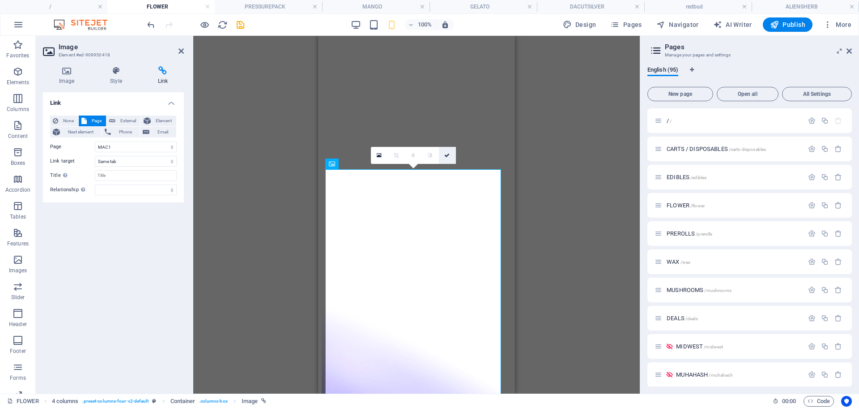
click at [448, 153] on icon at bounding box center [446, 155] width 5 height 5
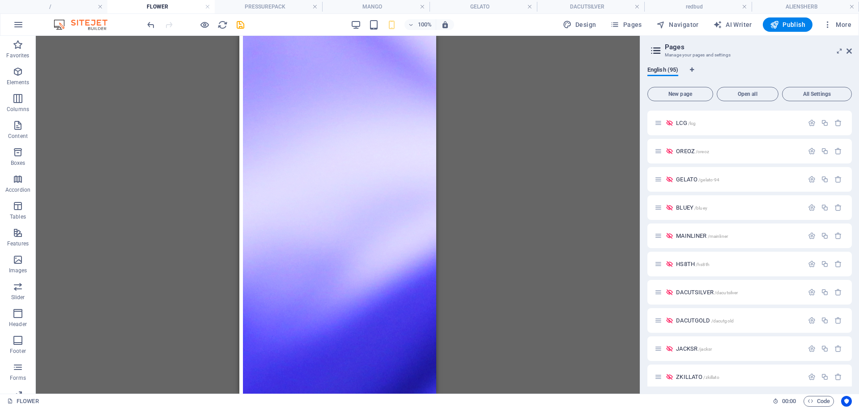
scroll to position [1975, 0]
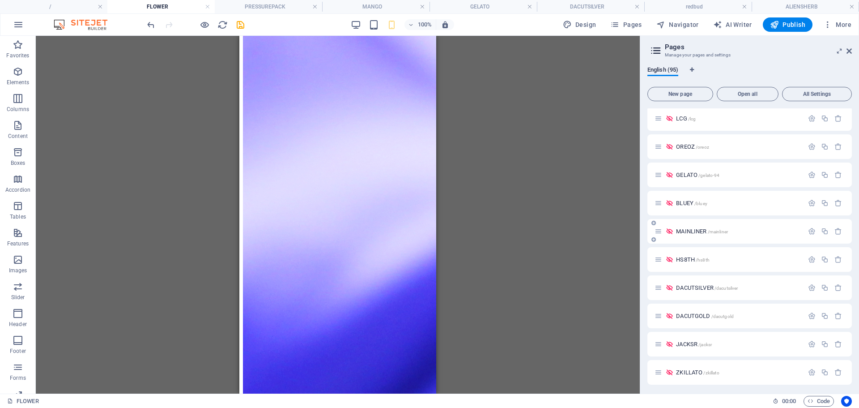
click at [695, 230] on span "MAINLINER /mainliner" at bounding box center [702, 231] width 52 height 7
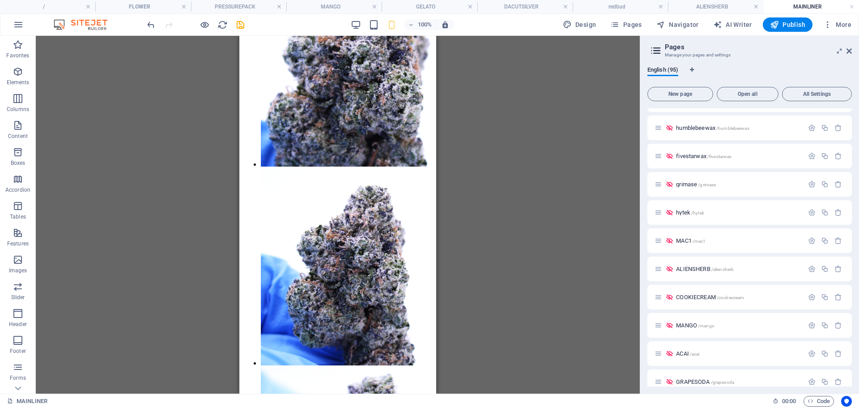
scroll to position [1655, 0]
click at [823, 267] on icon "button" at bounding box center [825, 269] width 8 height 8
type input "LEMONZERBET"
type input "/lemon"
type input "LEMON"
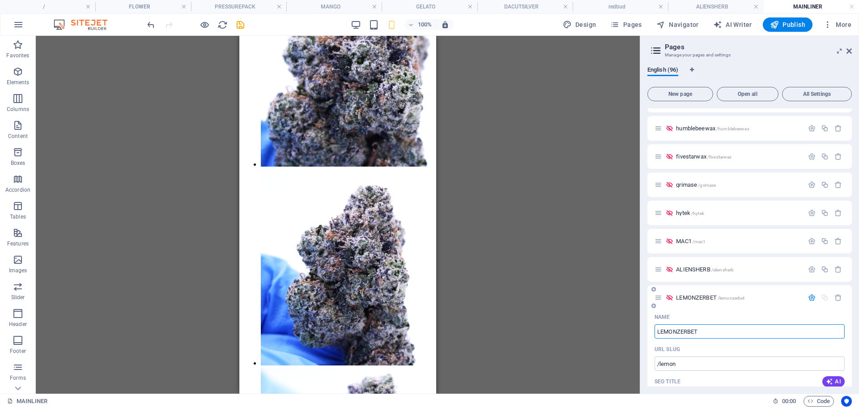
type input "LEMONZERBET"
type input "/lemonzerbet"
type input "LEMONZERBET"
click at [811, 296] on icon "button" at bounding box center [812, 297] width 8 height 8
click at [702, 297] on span "LEMONZERBET /lemonzerbet" at bounding box center [710, 297] width 68 height 7
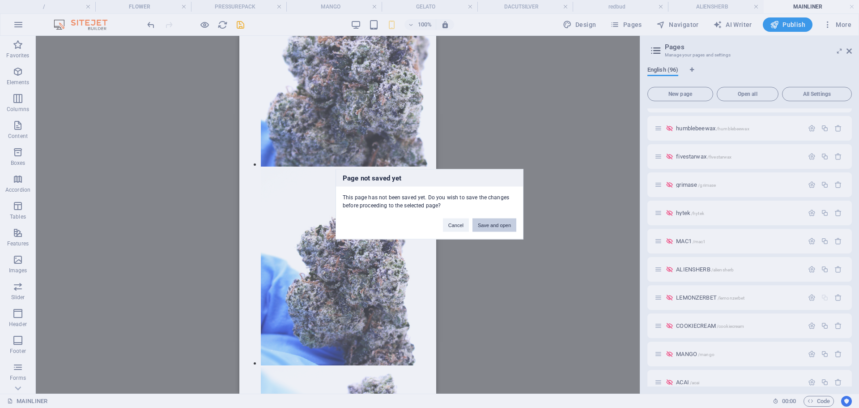
click at [494, 221] on button "Save and open" at bounding box center [494, 224] width 44 height 13
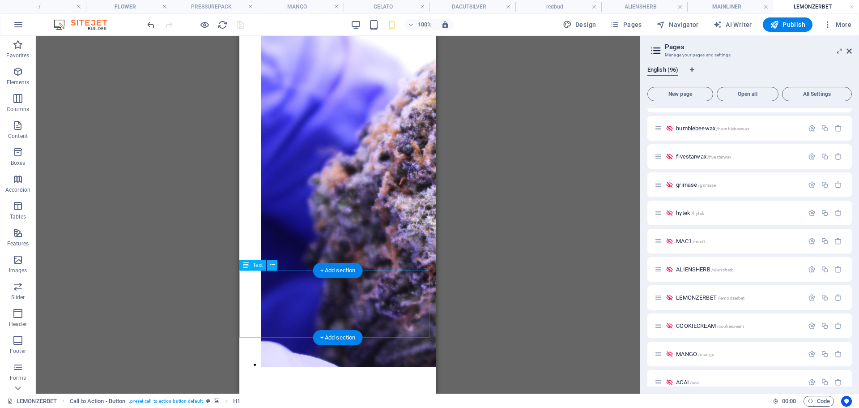
scroll to position [288, 0]
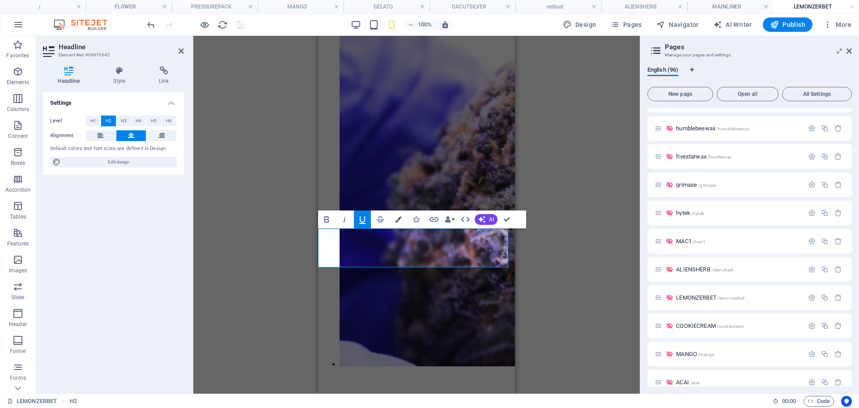
drag, startPoint x: 430, startPoint y: 237, endPoint x: 348, endPoint y: 235, distance: 81.9
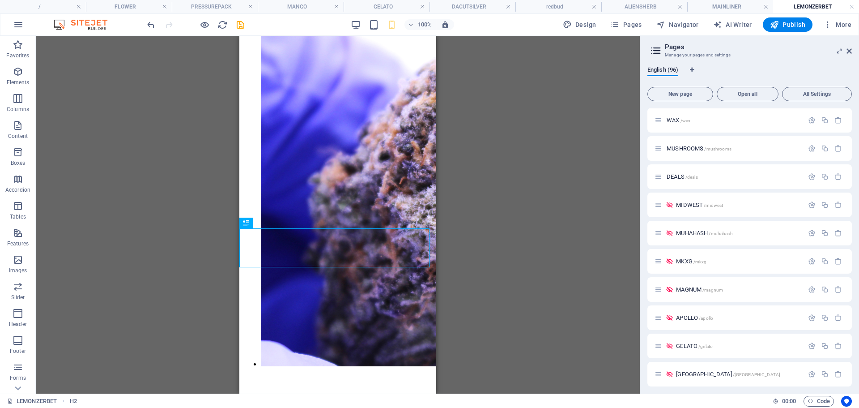
scroll to position [0, 0]
click at [679, 205] on span "FLOWER /flower" at bounding box center [686, 205] width 38 height 7
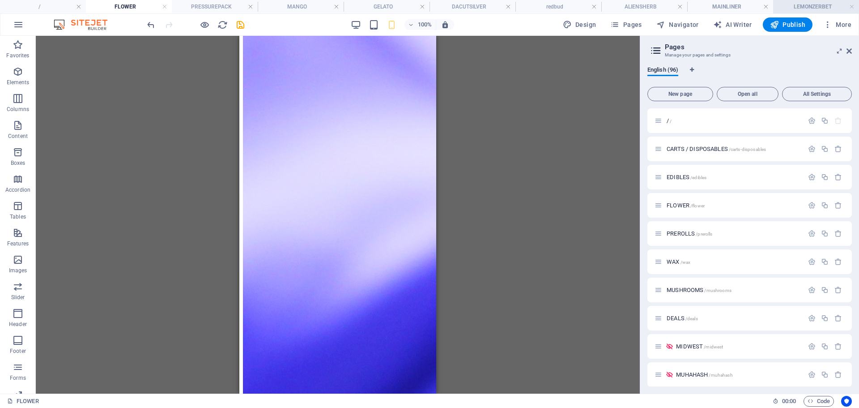
click at [795, 6] on h4 "LEMONZERBET" at bounding box center [816, 7] width 86 height 10
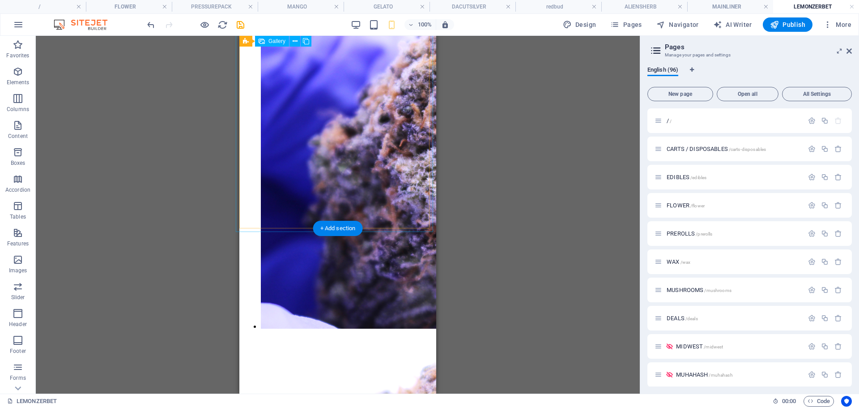
scroll to position [328, 0]
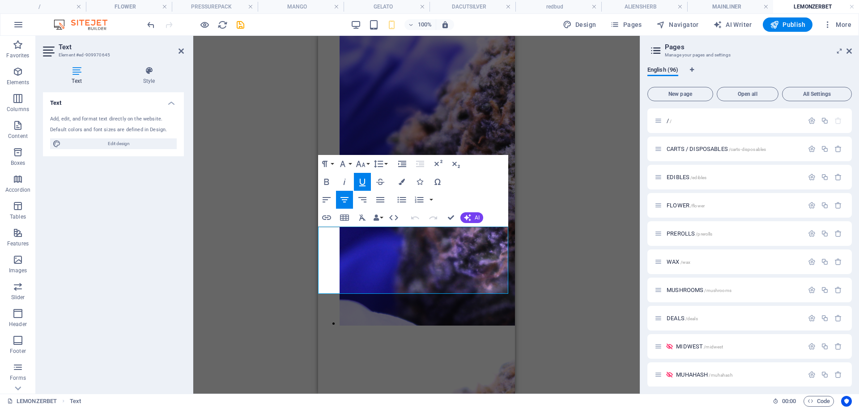
drag, startPoint x: 501, startPoint y: 282, endPoint x: 349, endPoint y: 257, distance: 153.6
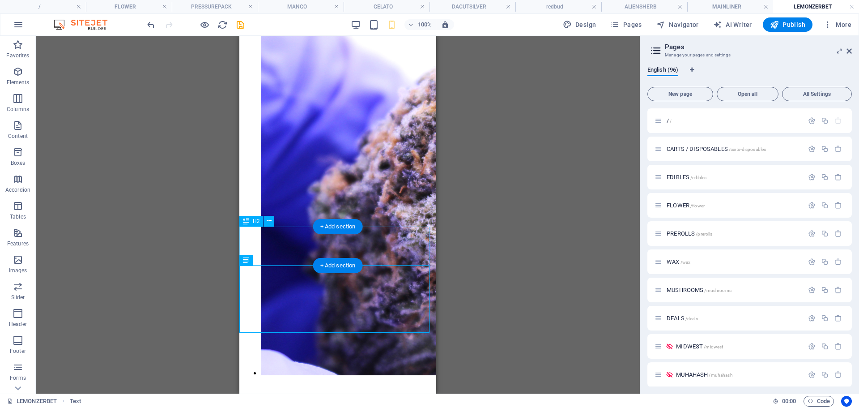
scroll to position [278, 0]
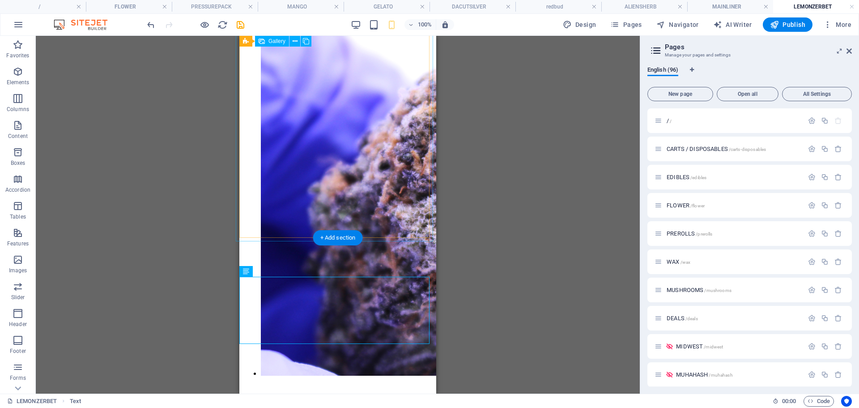
select select "4"
select select "px"
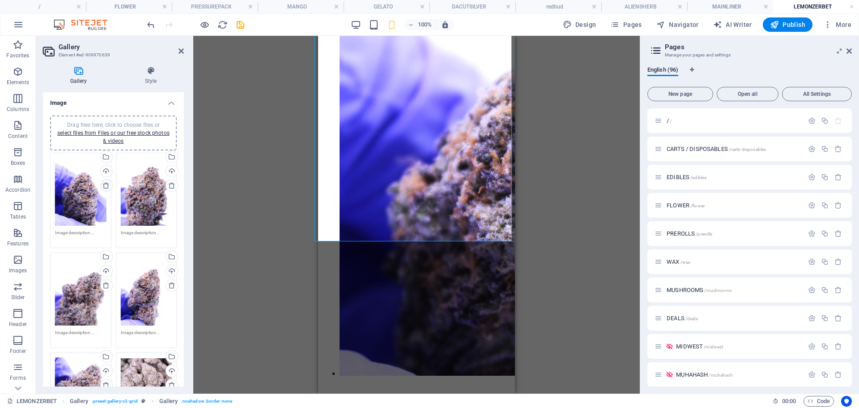
click at [106, 183] on icon at bounding box center [105, 185] width 7 height 7
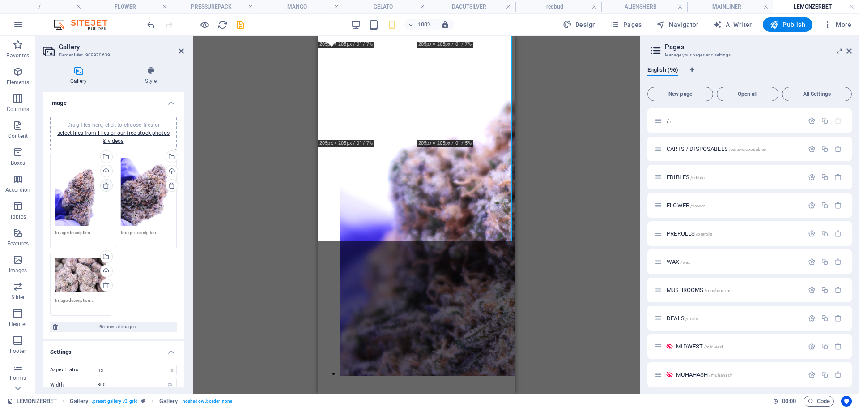
click at [106, 183] on icon at bounding box center [105, 185] width 7 height 7
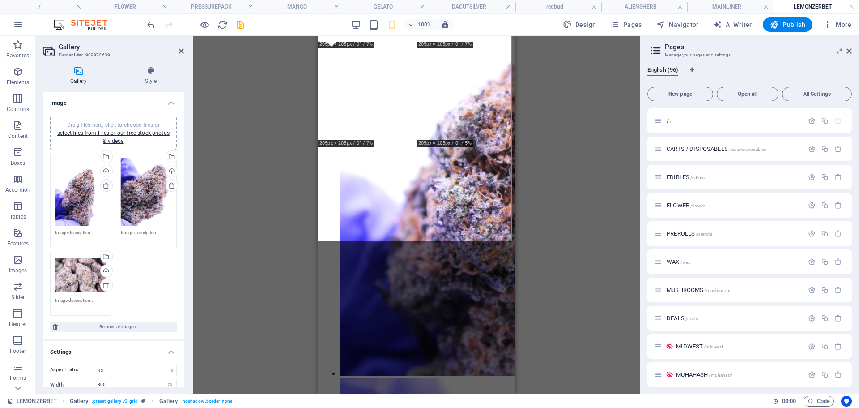
click at [106, 183] on icon at bounding box center [105, 185] width 7 height 7
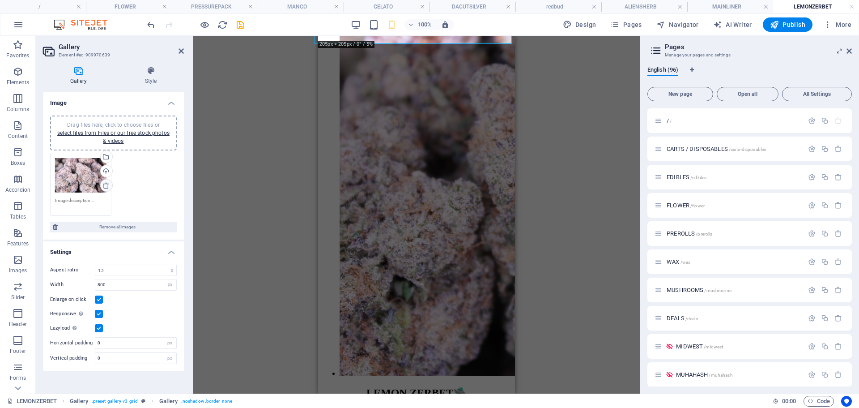
click at [106, 183] on icon at bounding box center [105, 185] width 7 height 7
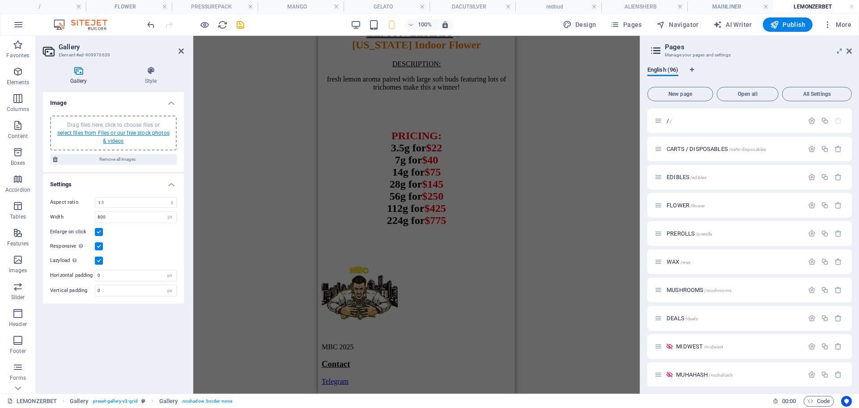
click at [115, 143] on link "select files from Files or our free stock photos & videos" at bounding box center [113, 137] width 112 height 14
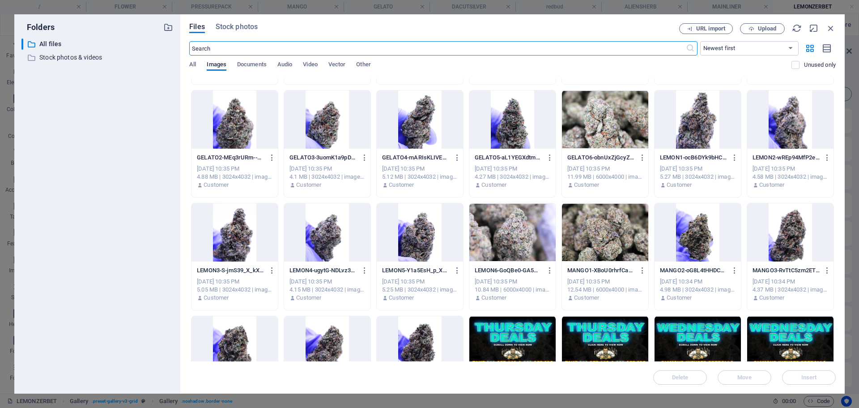
scroll to position [0, 0]
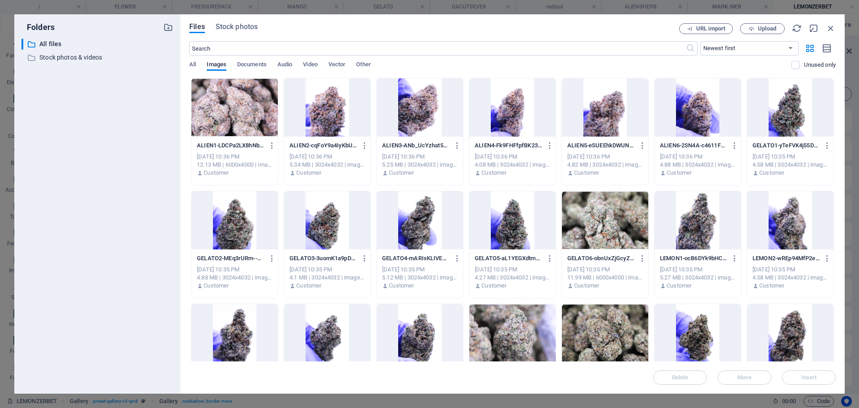
click at [697, 230] on div at bounding box center [698, 220] width 86 height 58
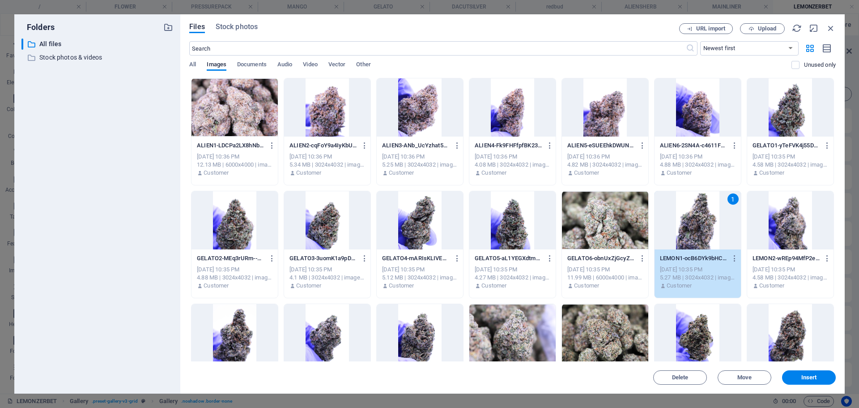
scroll to position [132, 0]
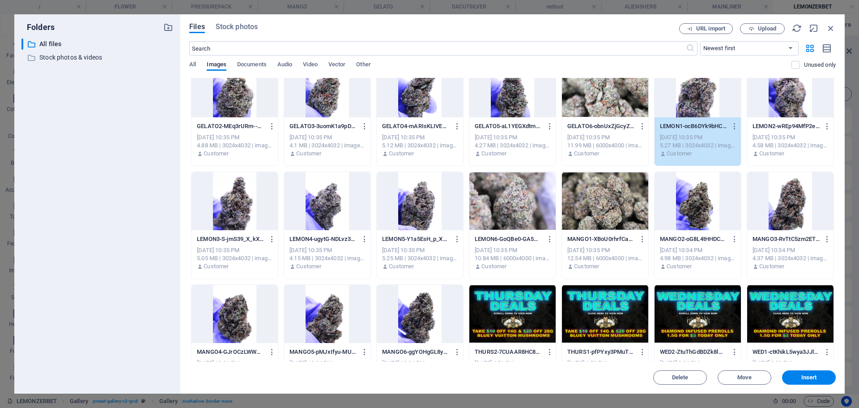
click at [529, 207] on div at bounding box center [512, 201] width 86 height 58
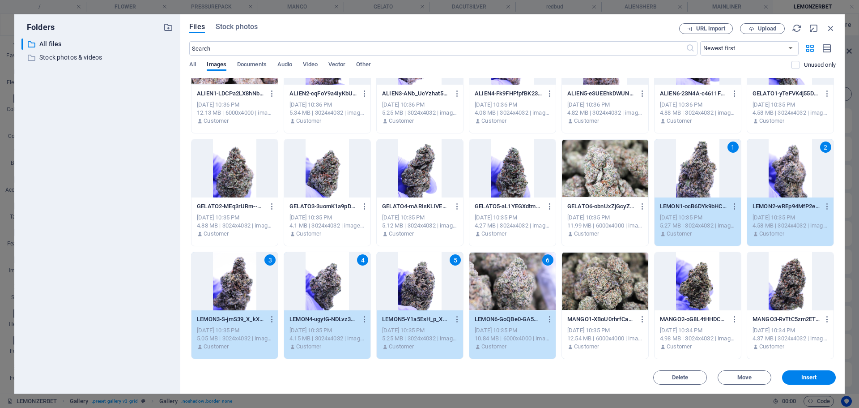
scroll to position [0, 0]
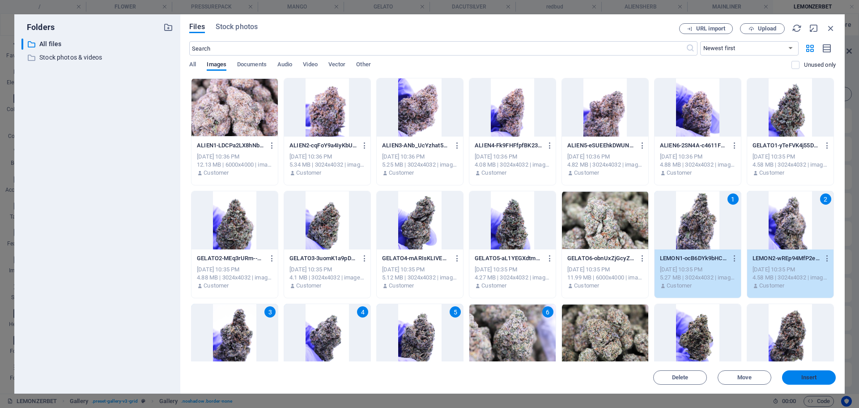
click at [798, 373] on button "Insert" at bounding box center [809, 377] width 54 height 14
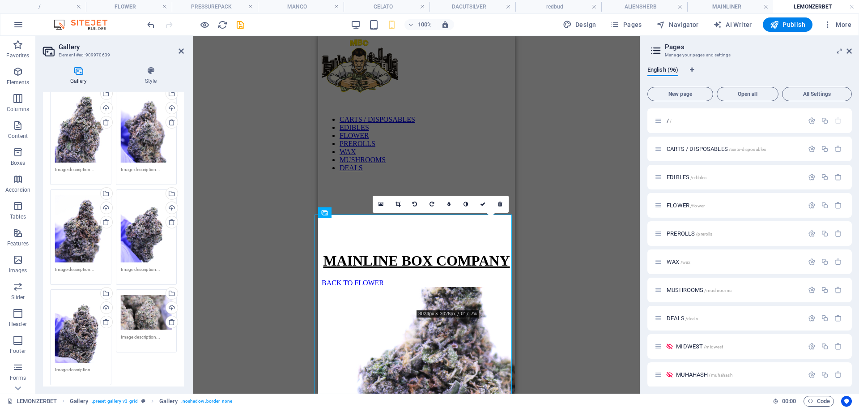
scroll to position [39, 0]
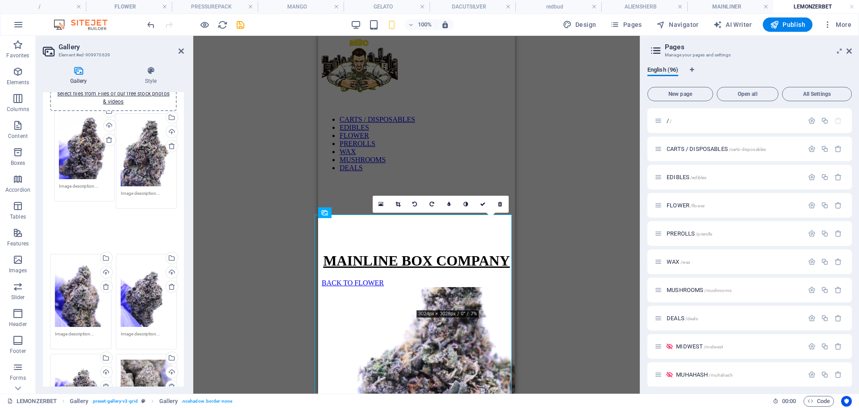
drag, startPoint x: 81, startPoint y: 248, endPoint x: 85, endPoint y: 144, distance: 104.3
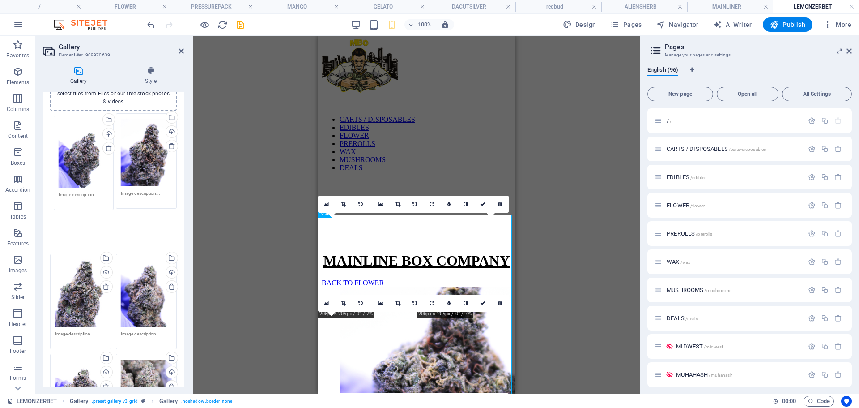
drag, startPoint x: 127, startPoint y: 252, endPoint x: 67, endPoint y: 156, distance: 113.3
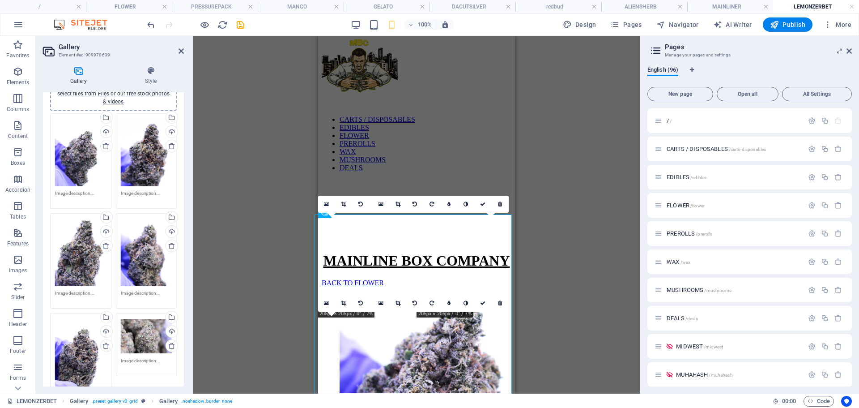
scroll to position [71, 0]
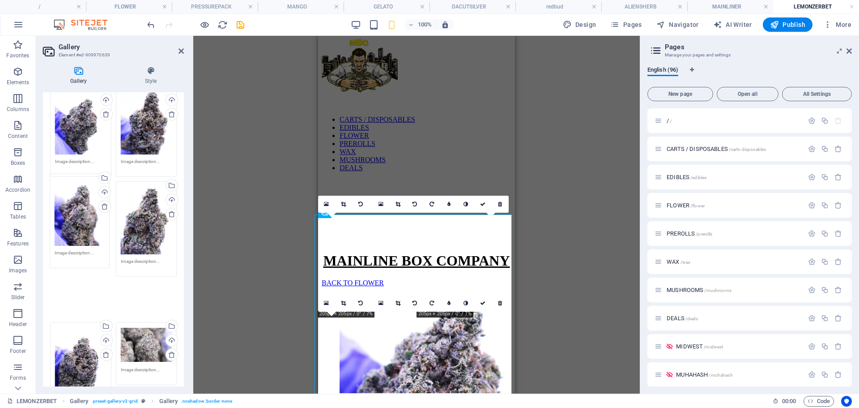
drag, startPoint x: 142, startPoint y: 218, endPoint x: 74, endPoint y: 213, distance: 67.7
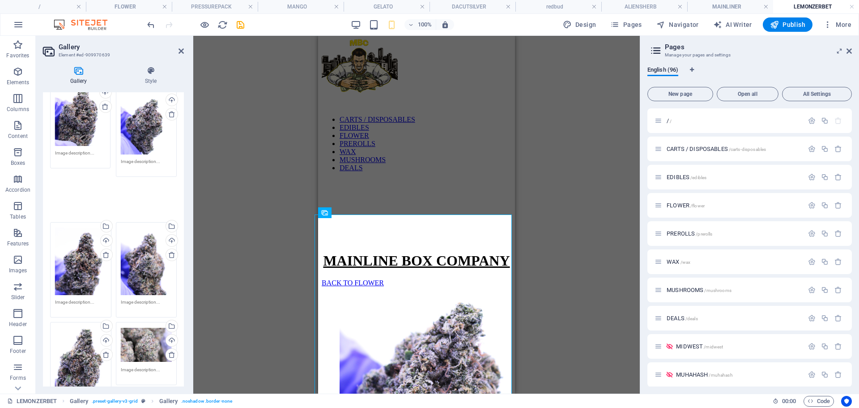
drag, startPoint x: 78, startPoint y: 334, endPoint x: 78, endPoint y: 130, distance: 204.0
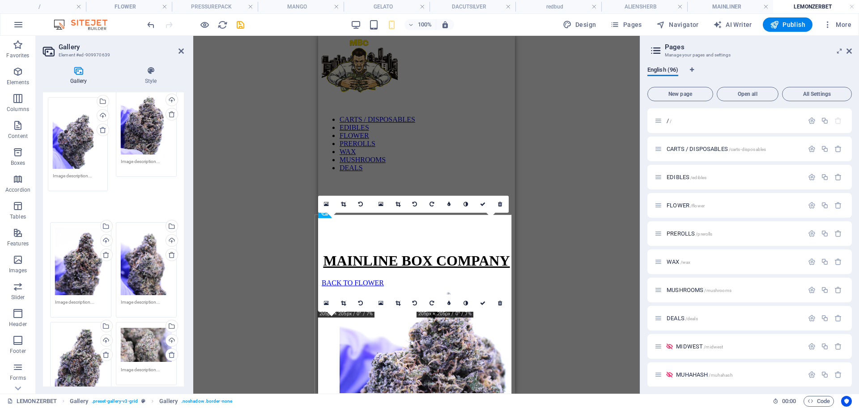
drag, startPoint x: 139, startPoint y: 130, endPoint x: 72, endPoint y: 144, distance: 68.1
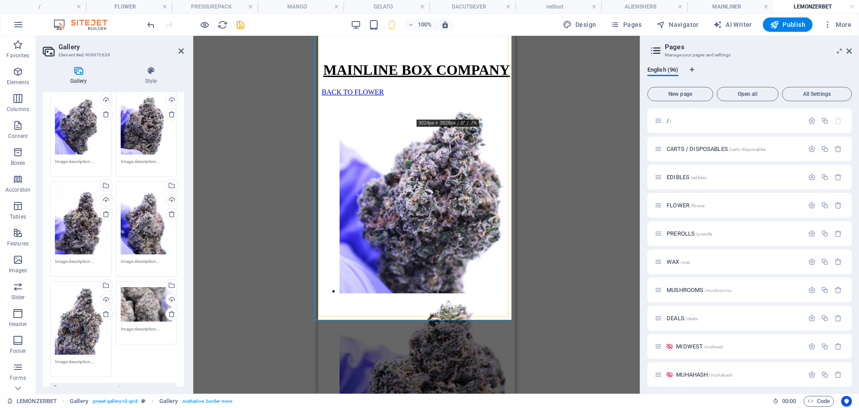
scroll to position [200, 0]
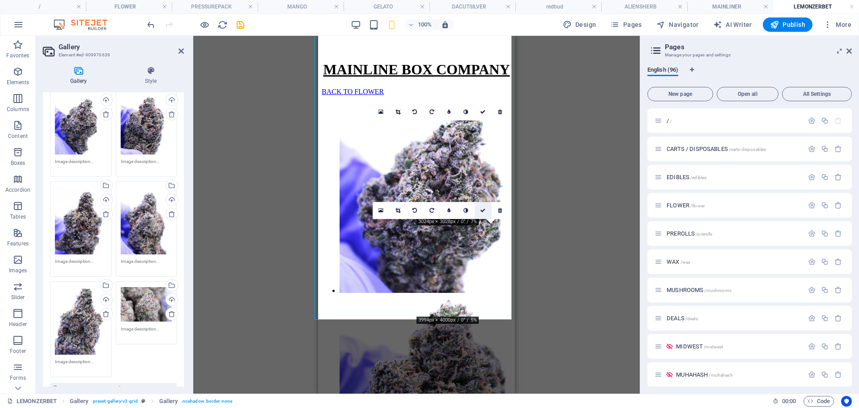
click at [483, 206] on link at bounding box center [483, 210] width 17 height 17
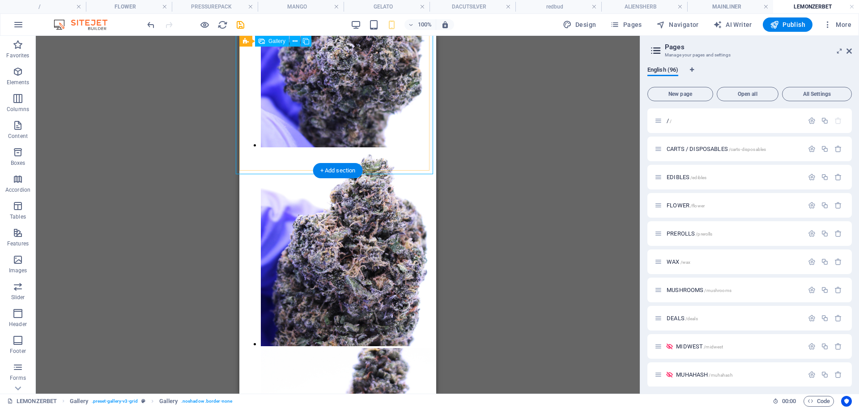
scroll to position [346, 0]
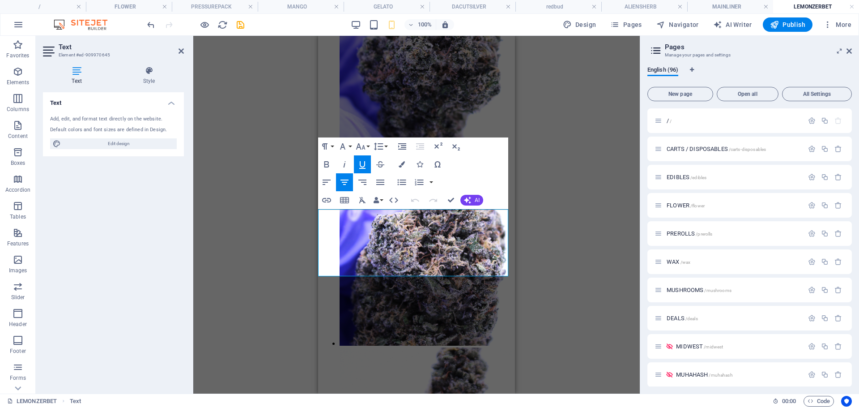
drag, startPoint x: 360, startPoint y: 267, endPoint x: 321, endPoint y: 266, distance: 39.4
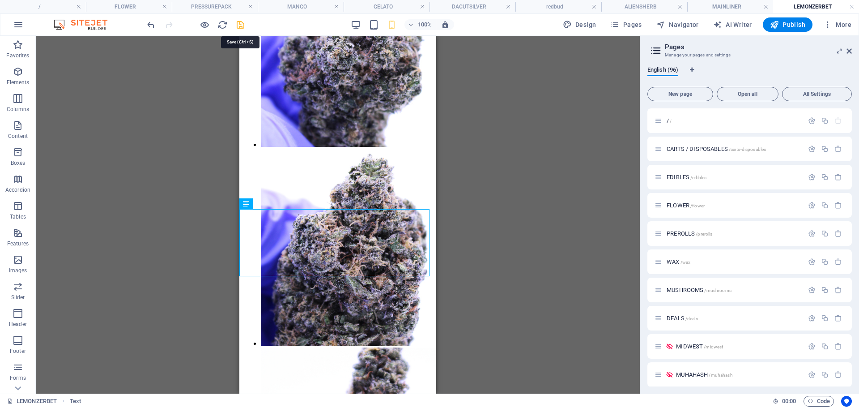
drag, startPoint x: 243, startPoint y: 27, endPoint x: 47, endPoint y: 179, distance: 247.7
click at [243, 27] on icon "save" at bounding box center [240, 25] width 10 height 10
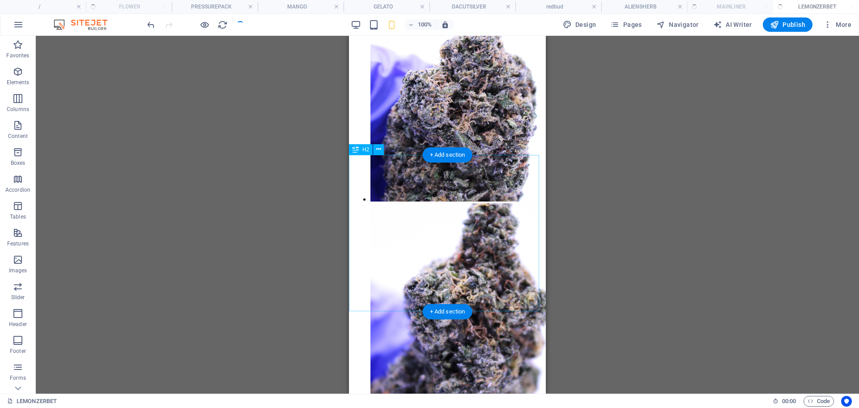
scroll to position [490, 0]
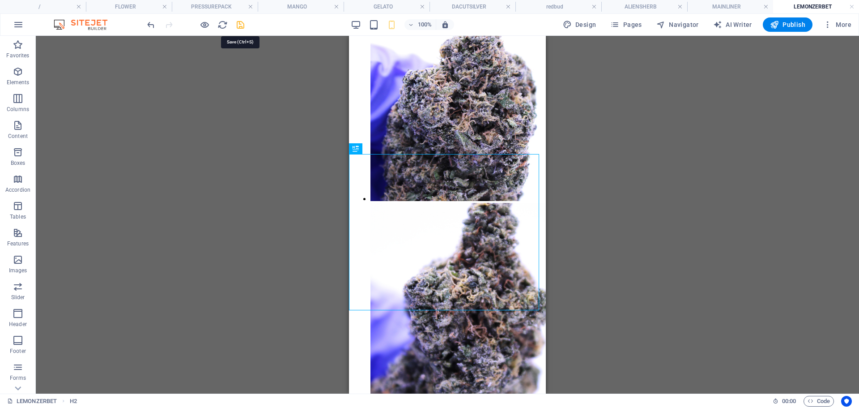
click at [239, 27] on icon "save" at bounding box center [240, 25] width 10 height 10
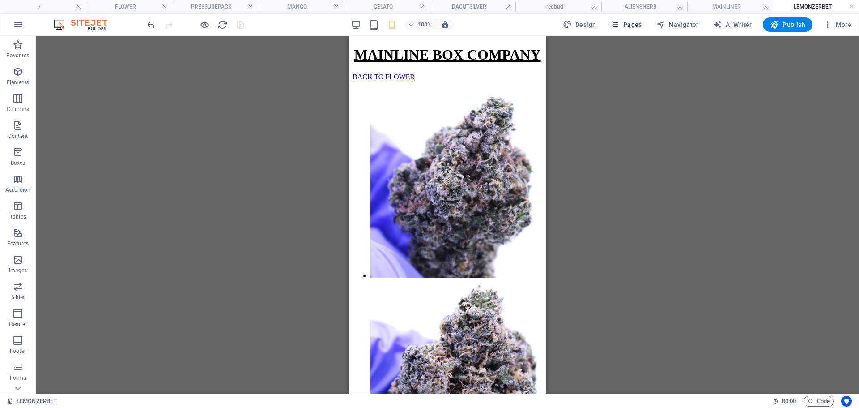
scroll to position [213, 0]
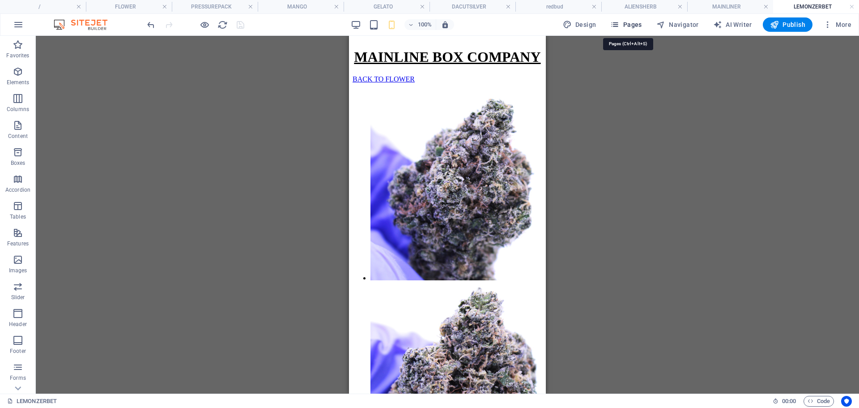
click at [633, 27] on span "Pages" at bounding box center [625, 24] width 31 height 9
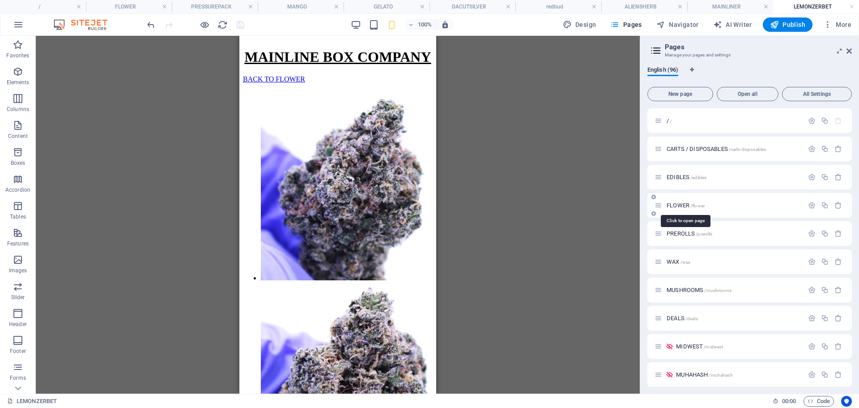
click at [678, 208] on span "FLOWER /flower" at bounding box center [686, 205] width 38 height 7
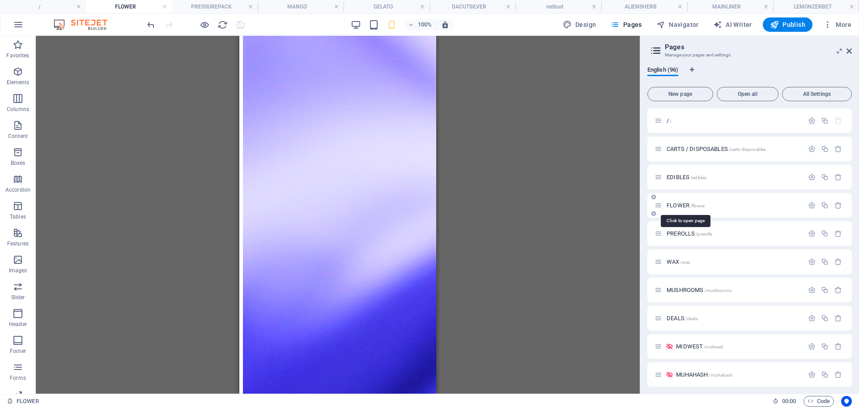
scroll to position [0, 0]
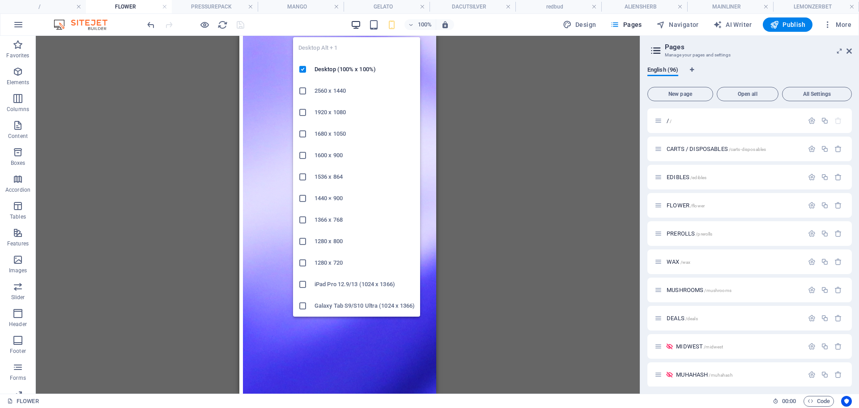
click at [360, 24] on icon "button" at bounding box center [356, 25] width 10 height 10
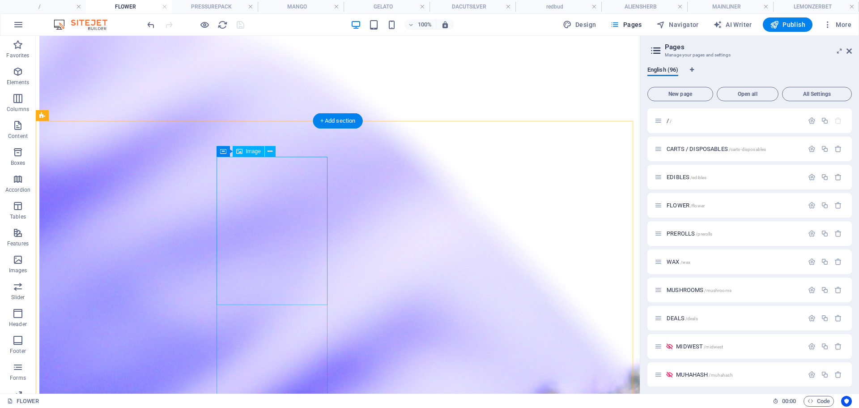
scroll to position [459, 0]
select select "63"
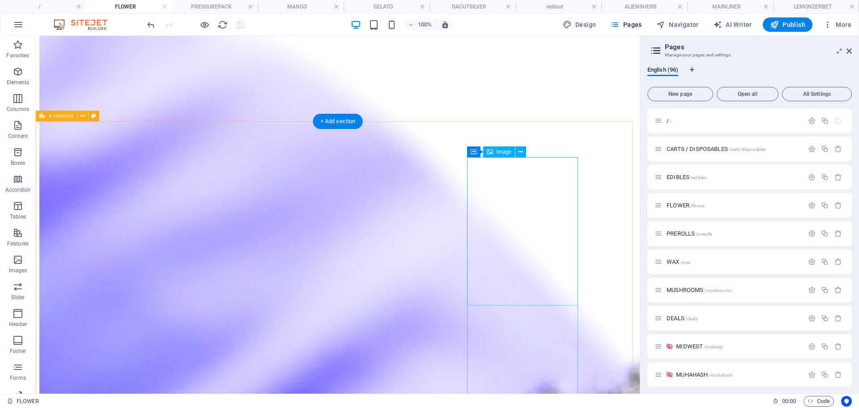
select select
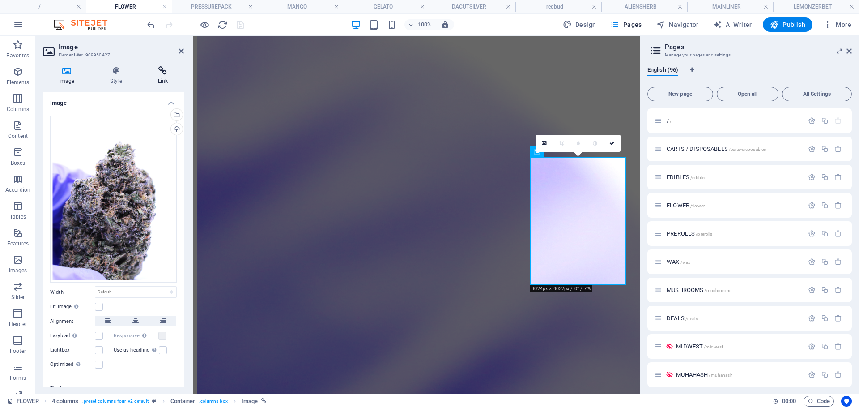
click at [166, 72] on icon at bounding box center [163, 70] width 42 height 9
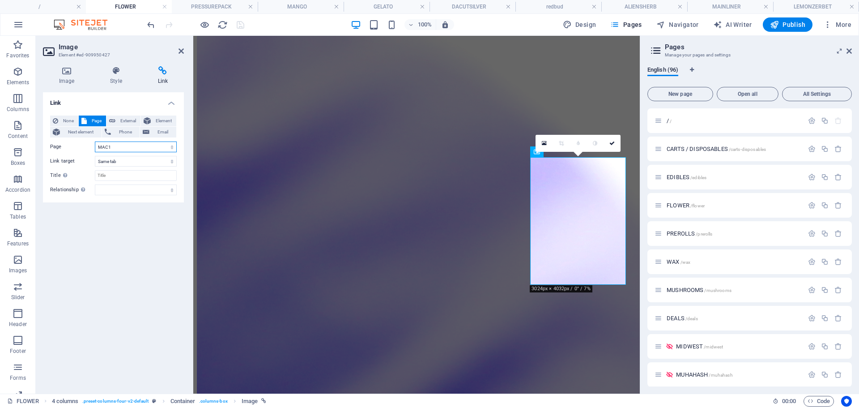
click at [111, 146] on select "/ CARTS / DISPOSABLES EDIBLES FLOWER PREROLLS WAX MUSHROOMS DEALS MIDWEST MUHAH…" at bounding box center [136, 146] width 82 height 11
select select "65"
click at [95, 141] on select "/ CARTS / DISPOSABLES EDIBLES FLOWER PREROLLS WAX MUSHROOMS DEALS MIDWEST MUHAH…" at bounding box center [136, 146] width 82 height 11
click at [613, 145] on icon at bounding box center [611, 142] width 5 height 5
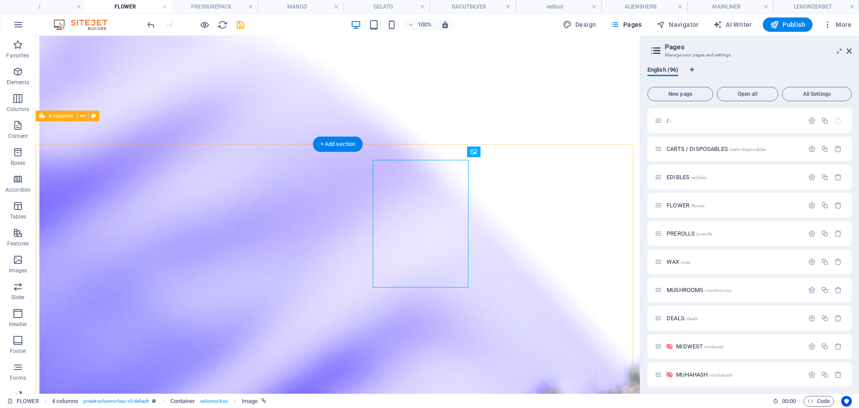
scroll to position [459, 0]
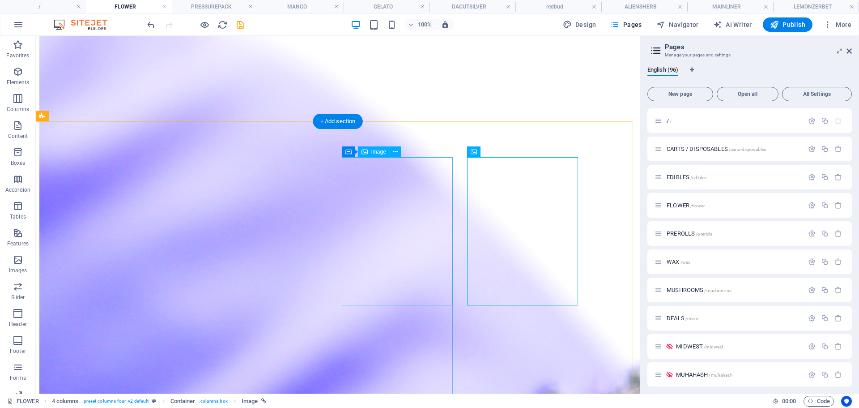
select select "63"
select select
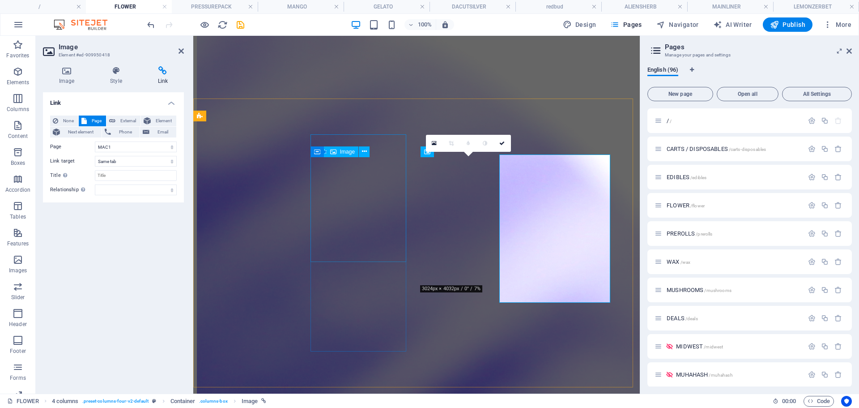
scroll to position [462, 0]
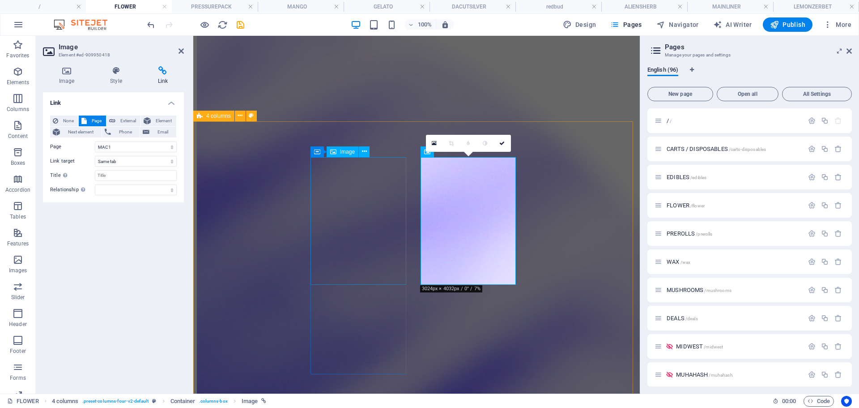
select select "64"
select select
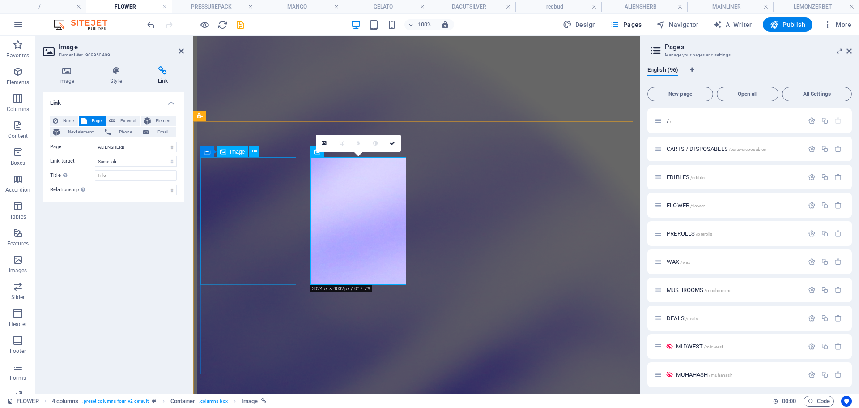
select select "75"
select select
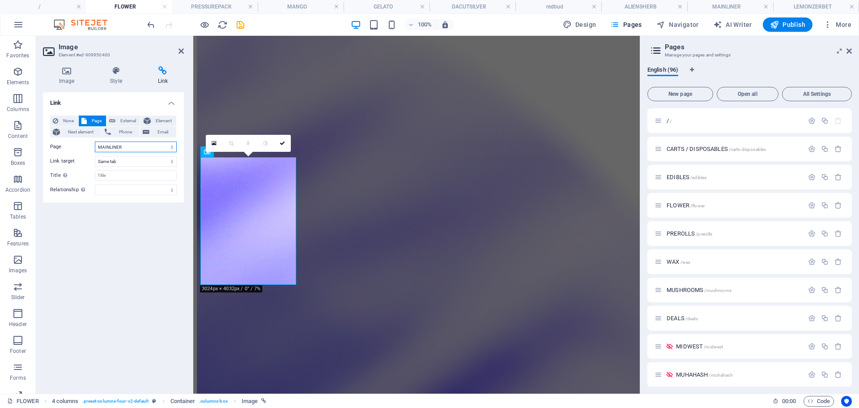
click at [120, 147] on select "/ CARTS / DISPOSABLES EDIBLES FLOWER PREROLLS WAX MUSHROOMS DEALS MIDWEST MUHAH…" at bounding box center [136, 146] width 82 height 11
select select "77"
click at [95, 141] on select "/ CARTS / DISPOSABLES EDIBLES FLOWER PREROLLS WAX MUSHROOMS DEALS MIDWEST MUHAH…" at bounding box center [136, 146] width 82 height 11
click at [282, 145] on icon at bounding box center [282, 142] width 5 height 5
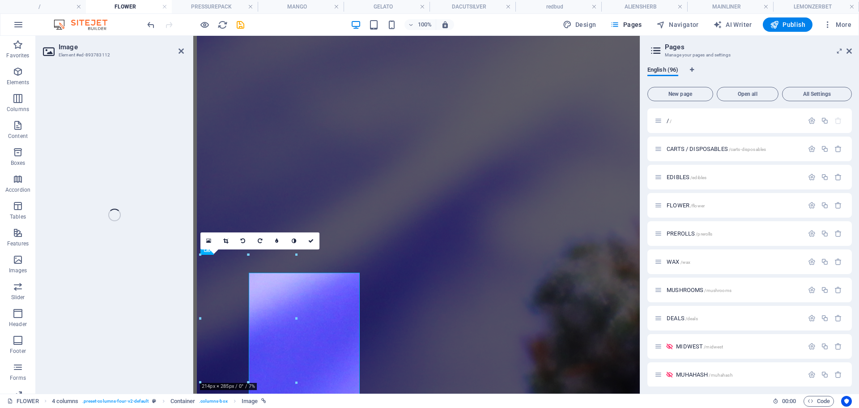
scroll to position [653, 0]
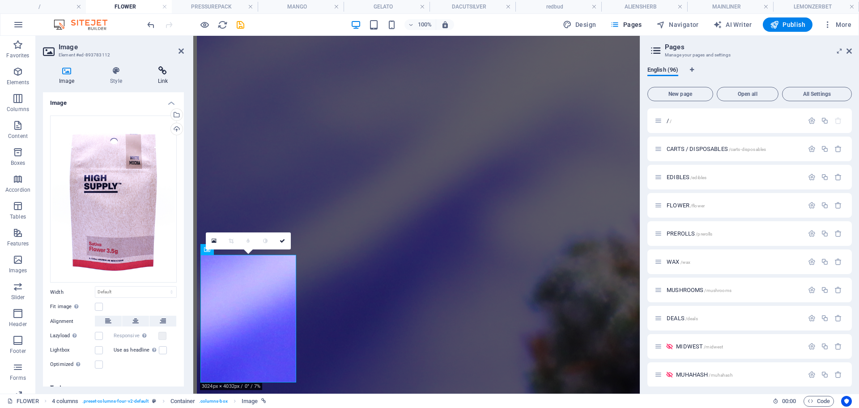
click at [168, 76] on h4 "Link" at bounding box center [163, 75] width 42 height 19
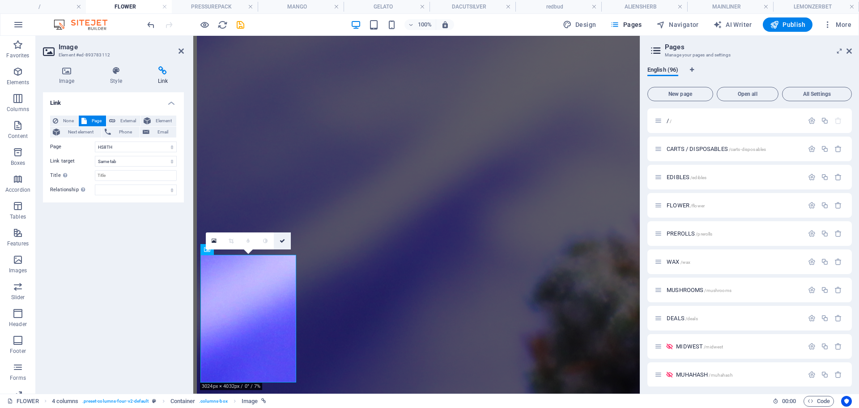
click at [281, 243] on link at bounding box center [282, 240] width 17 height 17
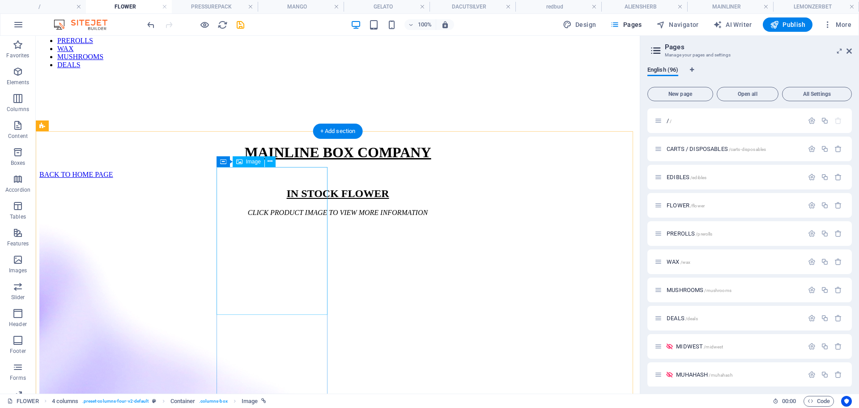
scroll to position [108, 0]
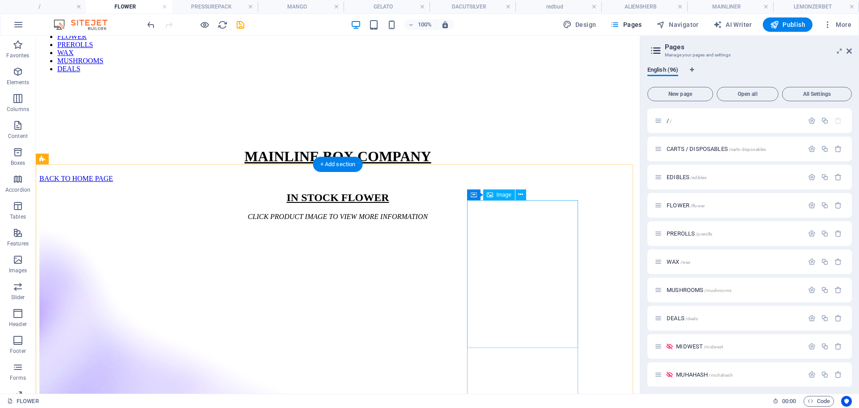
select select "70"
select select
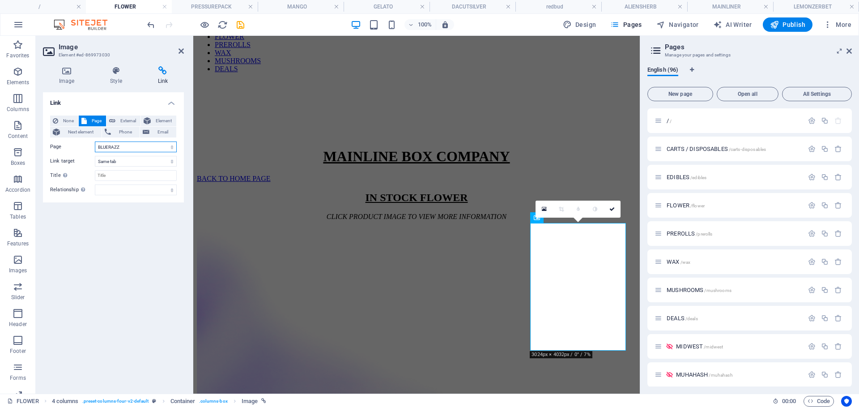
click at [154, 151] on select "/ CARTS / DISPOSABLES EDIBLES FLOWER PREROLLS WAX MUSHROOMS DEALS MIDWEST MUHAH…" at bounding box center [136, 146] width 82 height 11
select select "72"
click at [95, 141] on select "/ CARTS / DISPOSABLES EDIBLES FLOWER PREROLLS WAX MUSHROOMS DEALS MIDWEST MUHAH…" at bounding box center [136, 146] width 82 height 11
click at [616, 210] on link at bounding box center [612, 208] width 17 height 17
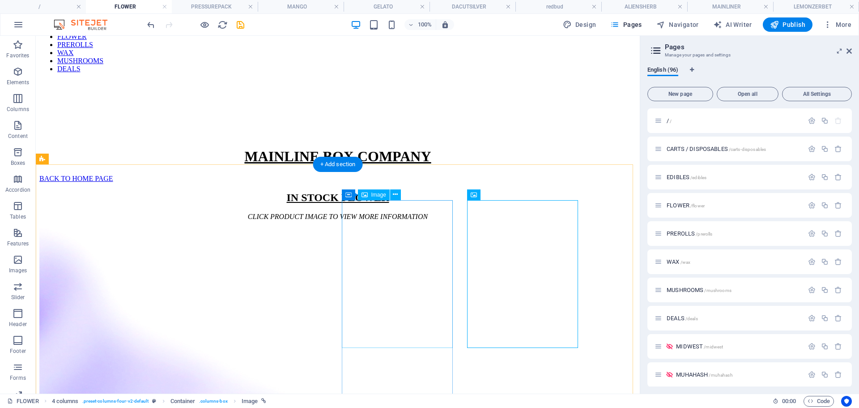
select select "71"
select select
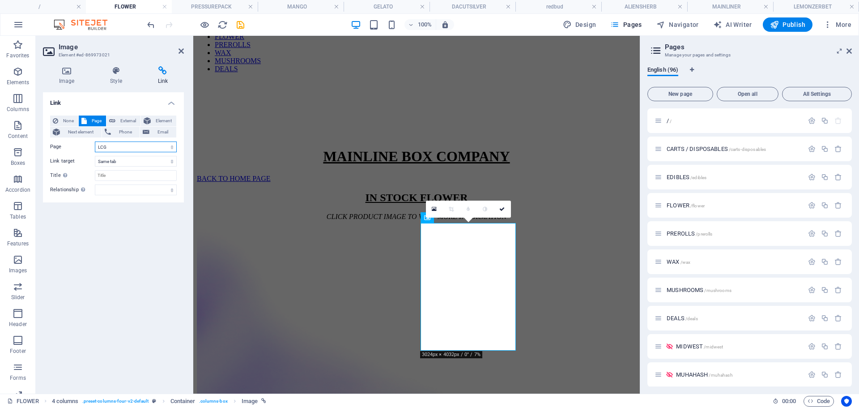
click at [151, 141] on select "/ CARTS / DISPOSABLES EDIBLES FLOWER PREROLLS WAX MUSHROOMS DEALS MIDWEST MUHAH…" at bounding box center [136, 146] width 82 height 11
select select "73"
click at [95, 141] on select "/ CARTS / DISPOSABLES EDIBLES FLOWER PREROLLS WAX MUSHROOMS DEALS MIDWEST MUHAH…" at bounding box center [136, 146] width 82 height 11
click at [506, 209] on link at bounding box center [502, 208] width 17 height 17
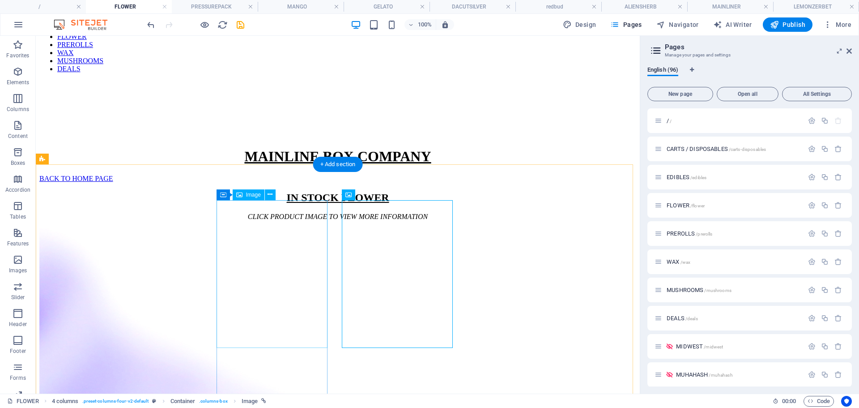
select select "65"
select select
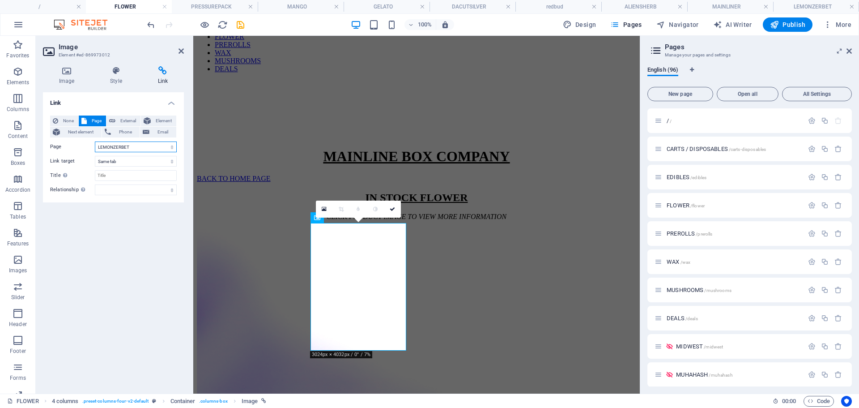
click at [112, 145] on select "/ CARTS / DISPOSABLES EDIBLES FLOWER PREROLLS WAX MUSHROOMS DEALS MIDWEST MUHAH…" at bounding box center [136, 146] width 82 height 11
select select "67"
click at [95, 141] on select "/ CARTS / DISPOSABLES EDIBLES FLOWER PREROLLS WAX MUSHROOMS DEALS MIDWEST MUHAH…" at bounding box center [136, 146] width 82 height 11
click at [394, 208] on icon at bounding box center [392, 208] width 5 height 5
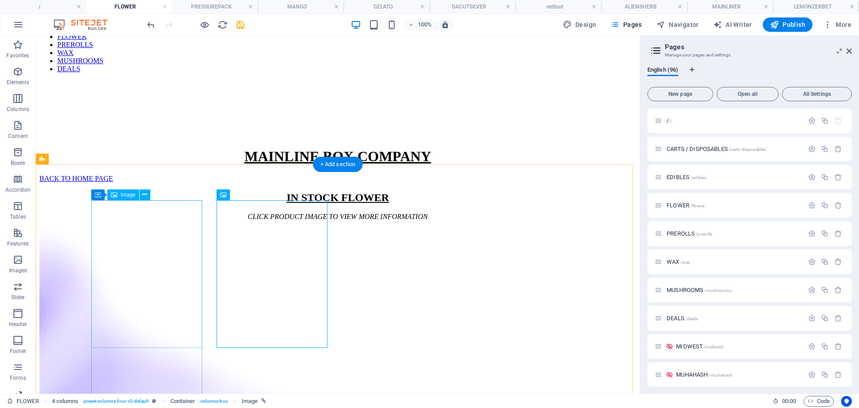
select select "64"
select select
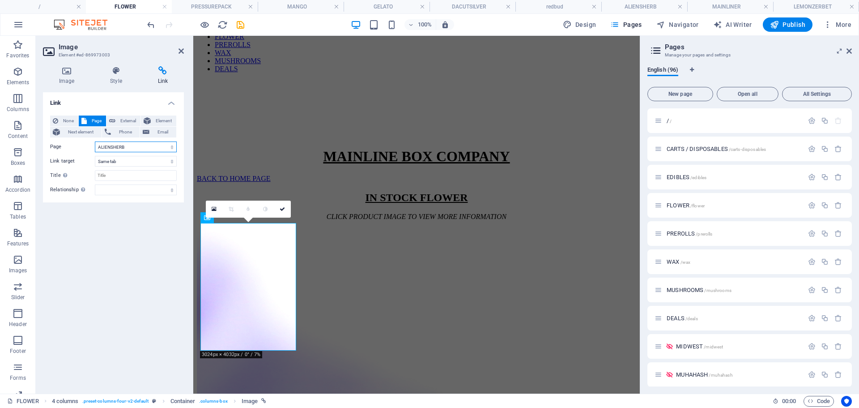
click at [151, 144] on select "/ CARTS / DISPOSABLES EDIBLES FLOWER PREROLLS WAX MUSHROOMS DEALS MIDWEST MUHAH…" at bounding box center [136, 146] width 82 height 11
select select "66"
click at [95, 141] on select "/ CARTS / DISPOSABLES EDIBLES FLOWER PREROLLS WAX MUSHROOMS DEALS MIDWEST MUHAH…" at bounding box center [136, 146] width 82 height 11
click at [285, 207] on icon at bounding box center [282, 208] width 5 height 5
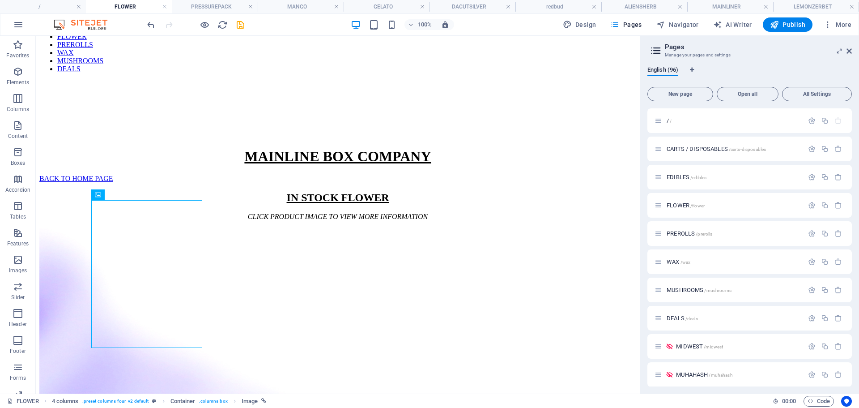
click at [240, 31] on div at bounding box center [195, 24] width 100 height 14
click at [239, 26] on icon "save" at bounding box center [240, 25] width 10 height 10
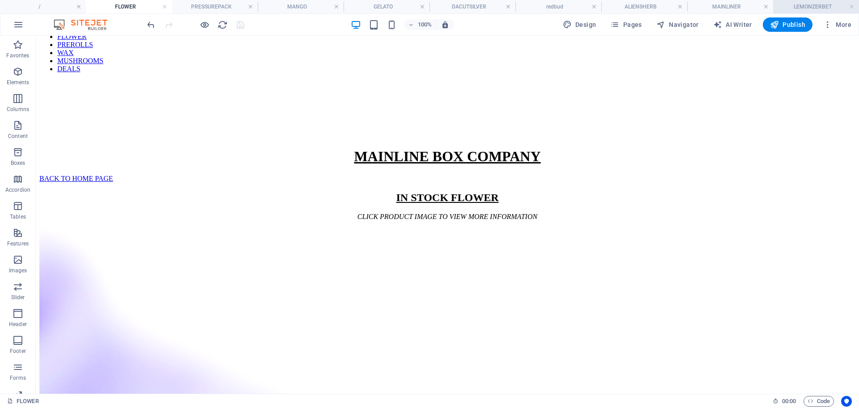
click at [798, 1] on li "LEMONZERBET" at bounding box center [816, 6] width 86 height 13
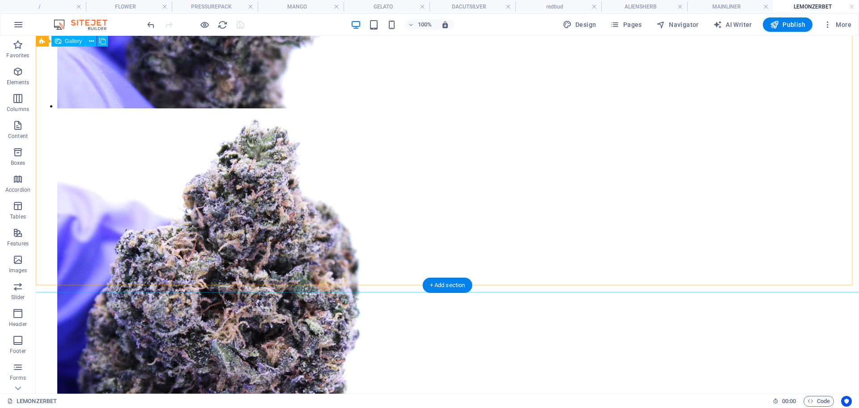
scroll to position [599, 0]
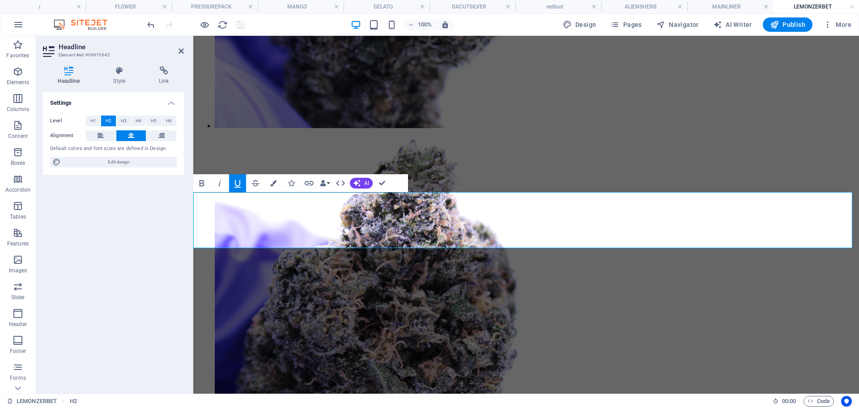
drag, startPoint x: 592, startPoint y: 201, endPoint x: 574, endPoint y: 201, distance: 17.9
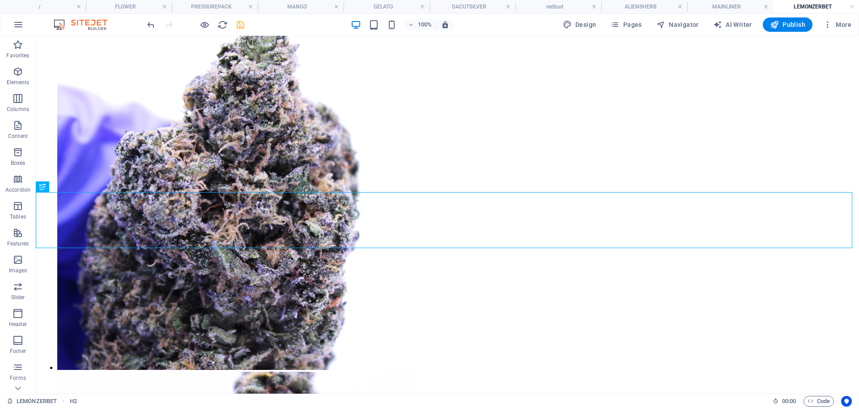
click at [243, 29] on icon "save" at bounding box center [240, 25] width 10 height 10
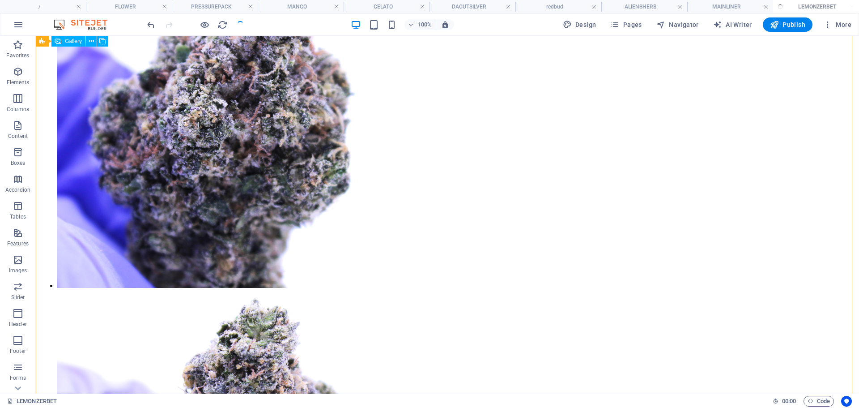
scroll to position [0, 0]
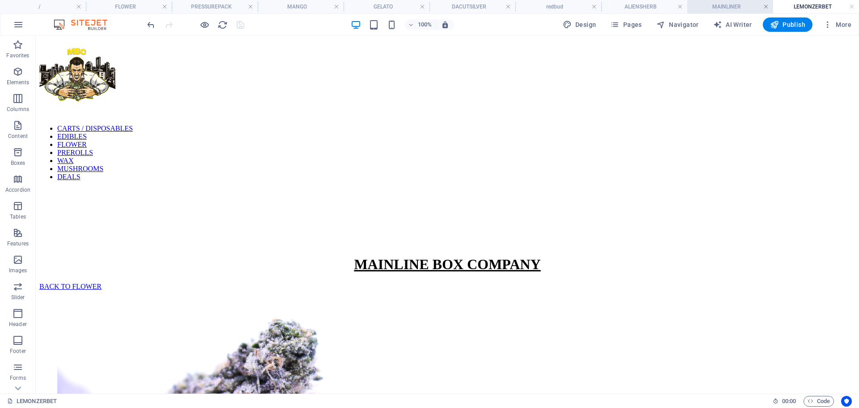
click at [767, 9] on link at bounding box center [765, 7] width 5 height 9
click at [170, 8] on h4 "FLOWER" at bounding box center [142, 7] width 95 height 10
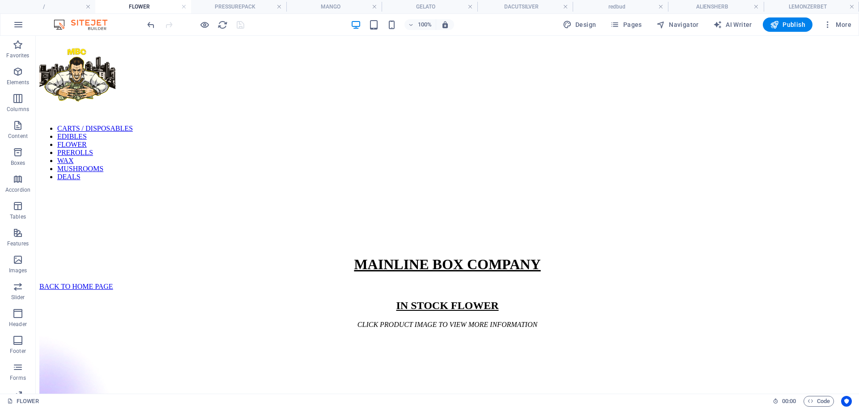
scroll to position [108, 0]
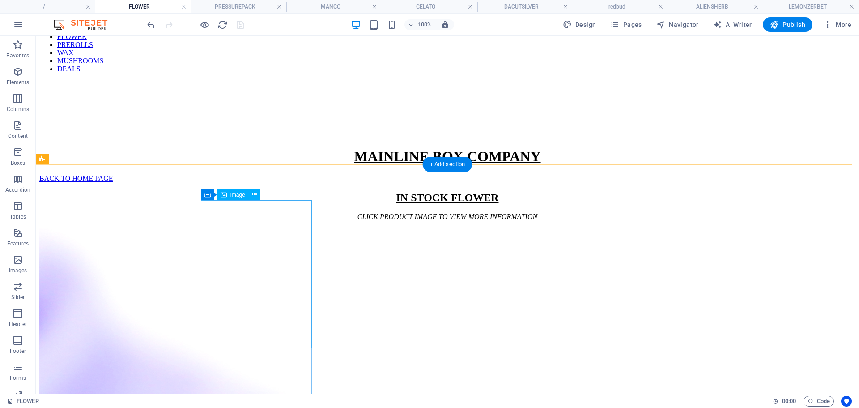
select select "66"
select select
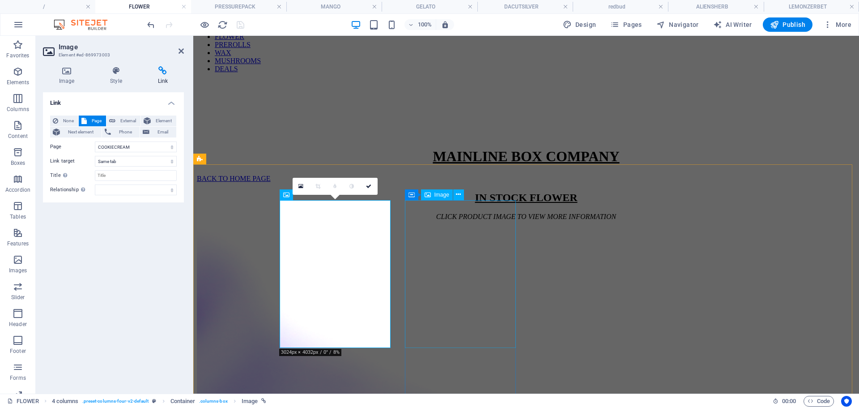
select select "67"
select select
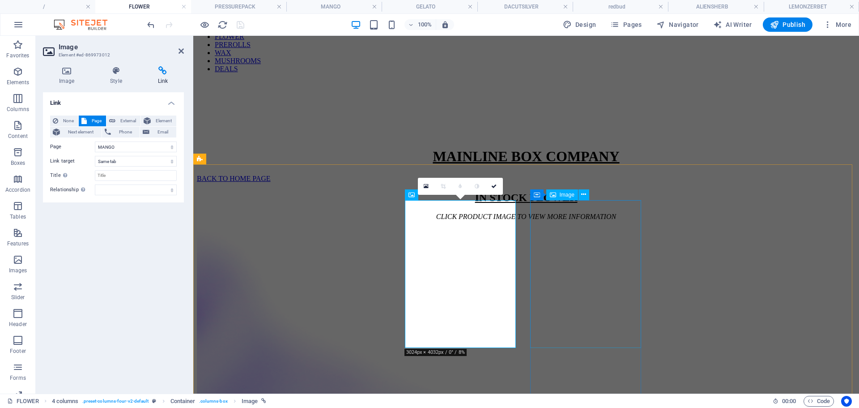
select select "73"
select select
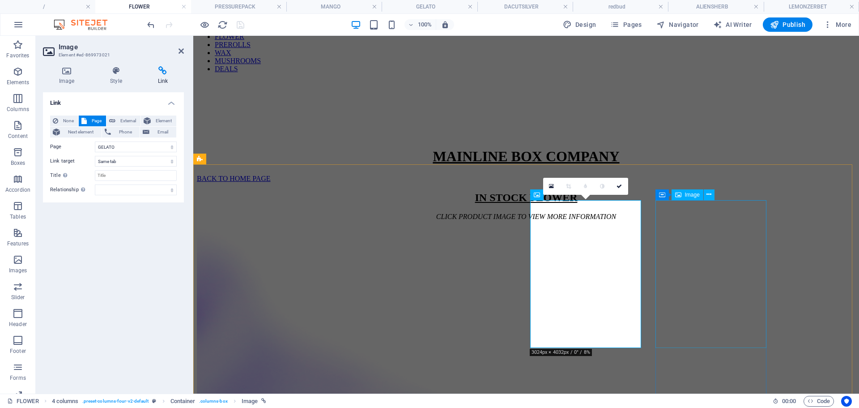
select select "72"
select select
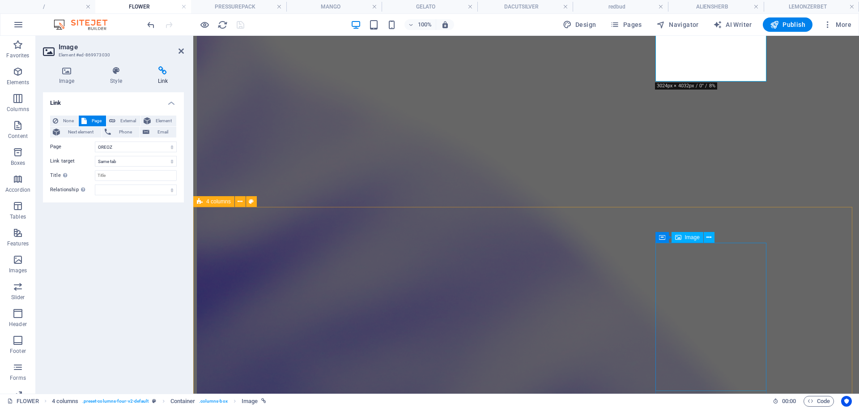
scroll to position [374, 0]
select select "77"
select select
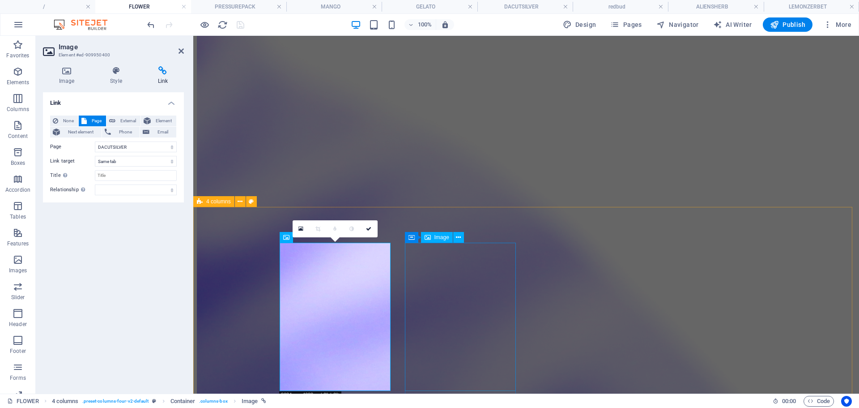
select select "64"
select select
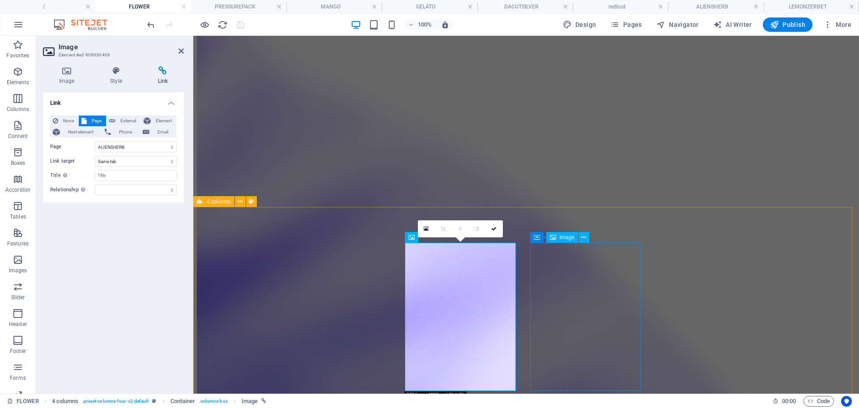
select select "63"
select select
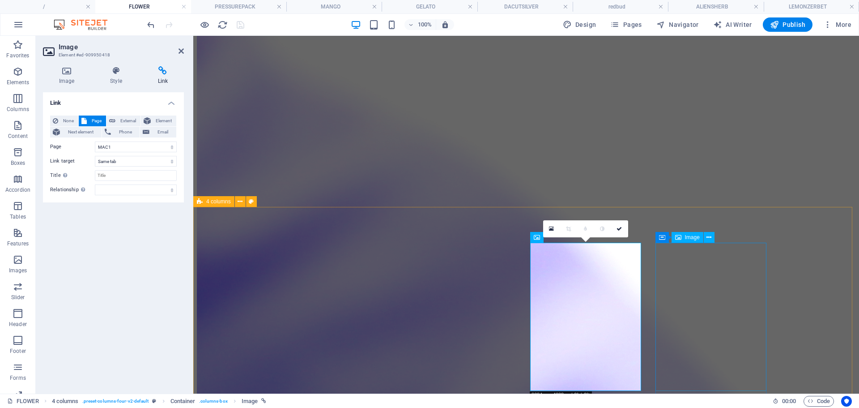
select select "65"
select select
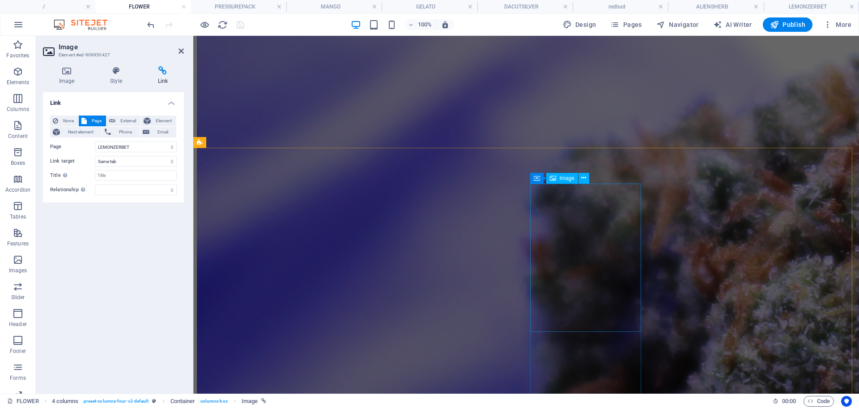
scroll to position [749, 0]
select select "76"
select select
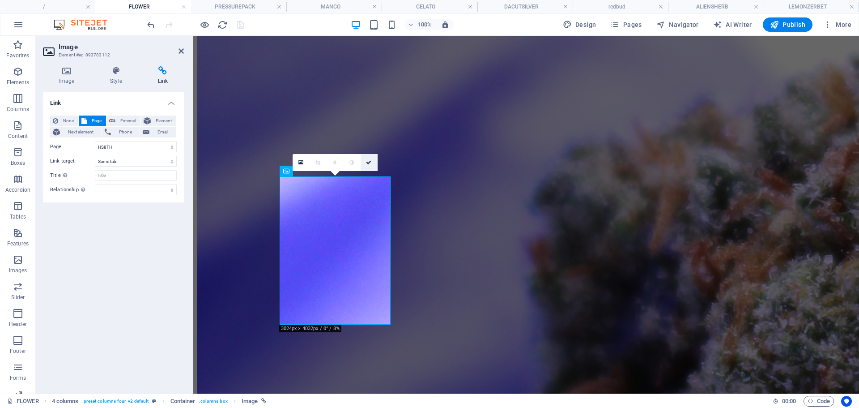
click at [369, 163] on icon at bounding box center [368, 162] width 5 height 5
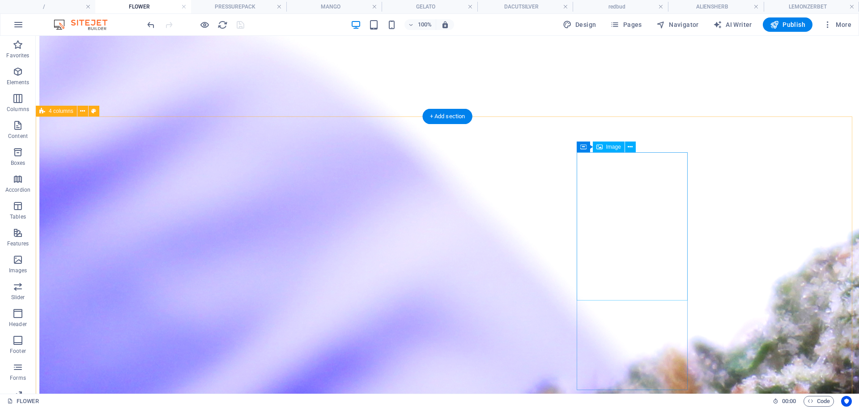
scroll to position [464, 0]
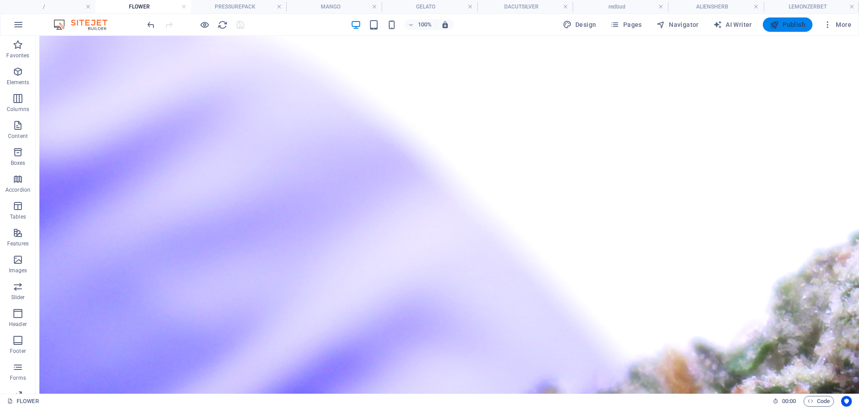
click at [800, 28] on span "Publish" at bounding box center [787, 24] width 35 height 9
click at [769, 25] on button "Publish" at bounding box center [788, 24] width 50 height 14
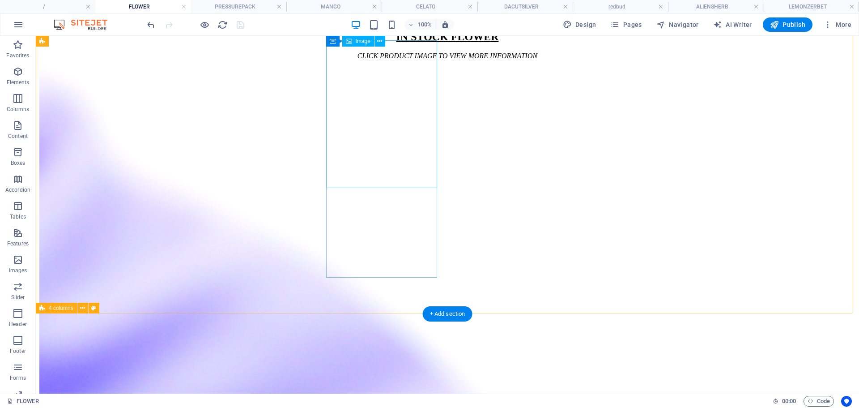
scroll to position [263, 0]
